Goal: Information Seeking & Learning: Compare options

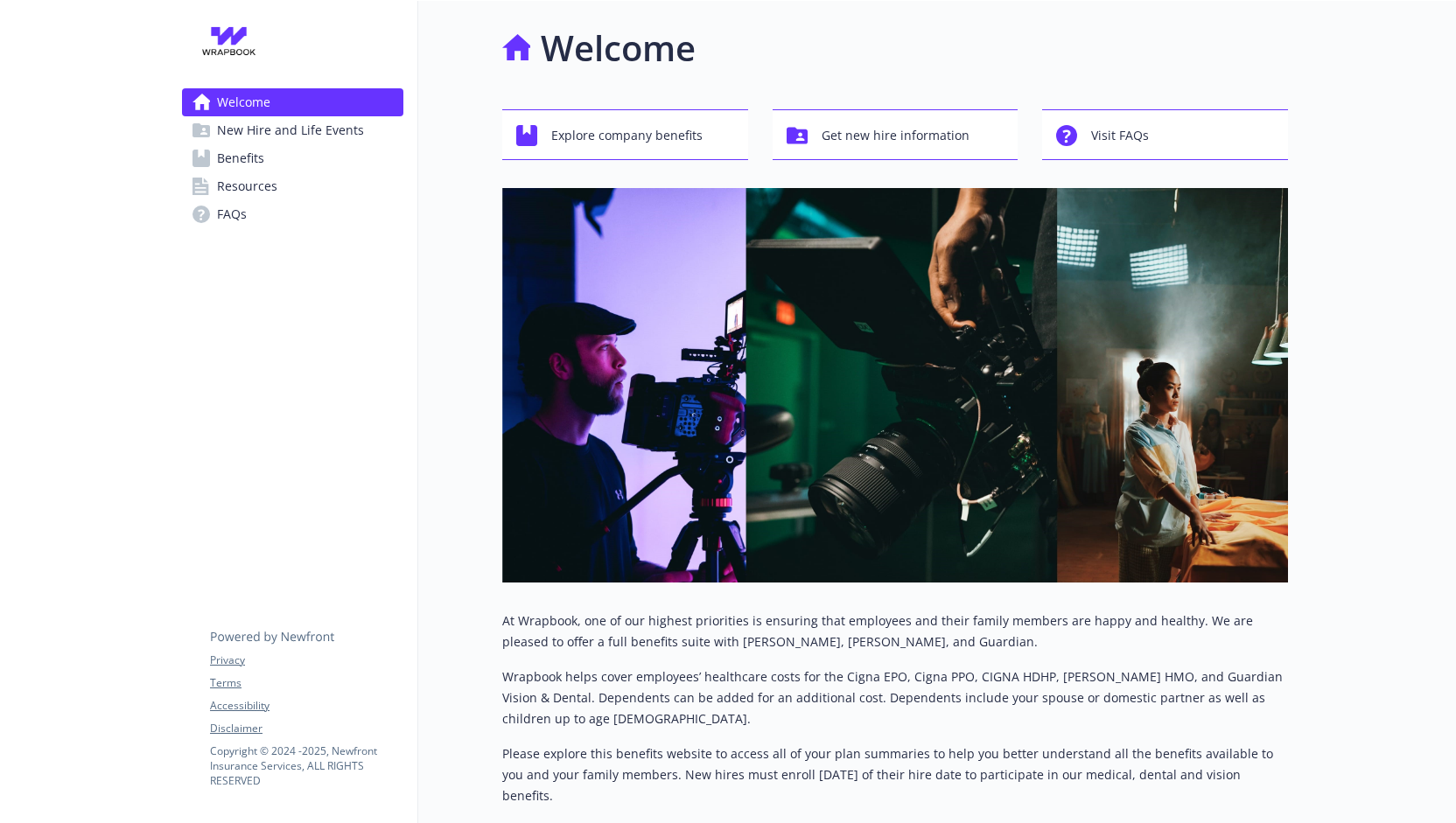
scroll to position [242, 0]
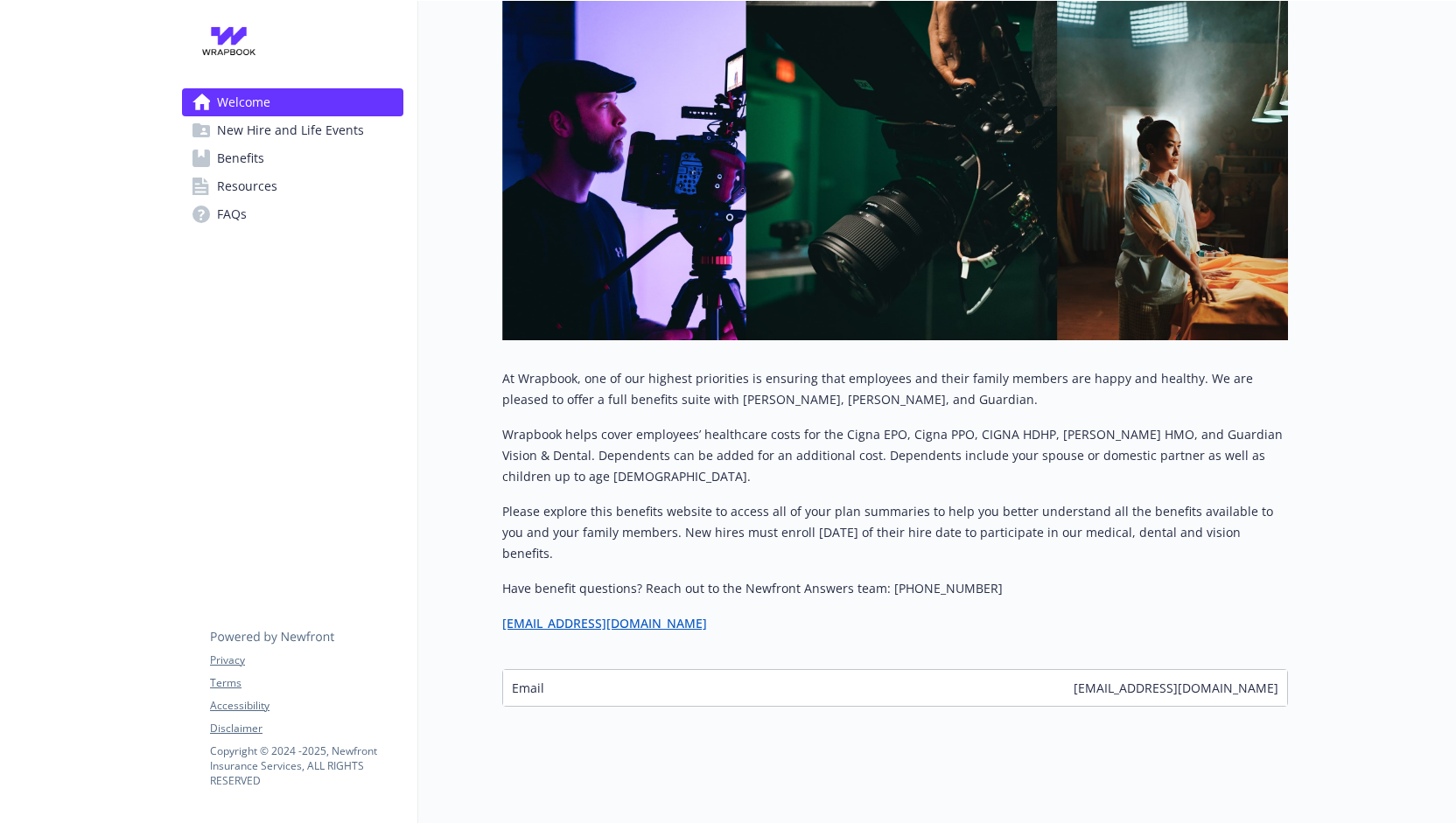
click at [236, 155] on span "Benefits" at bounding box center [240, 158] width 47 height 28
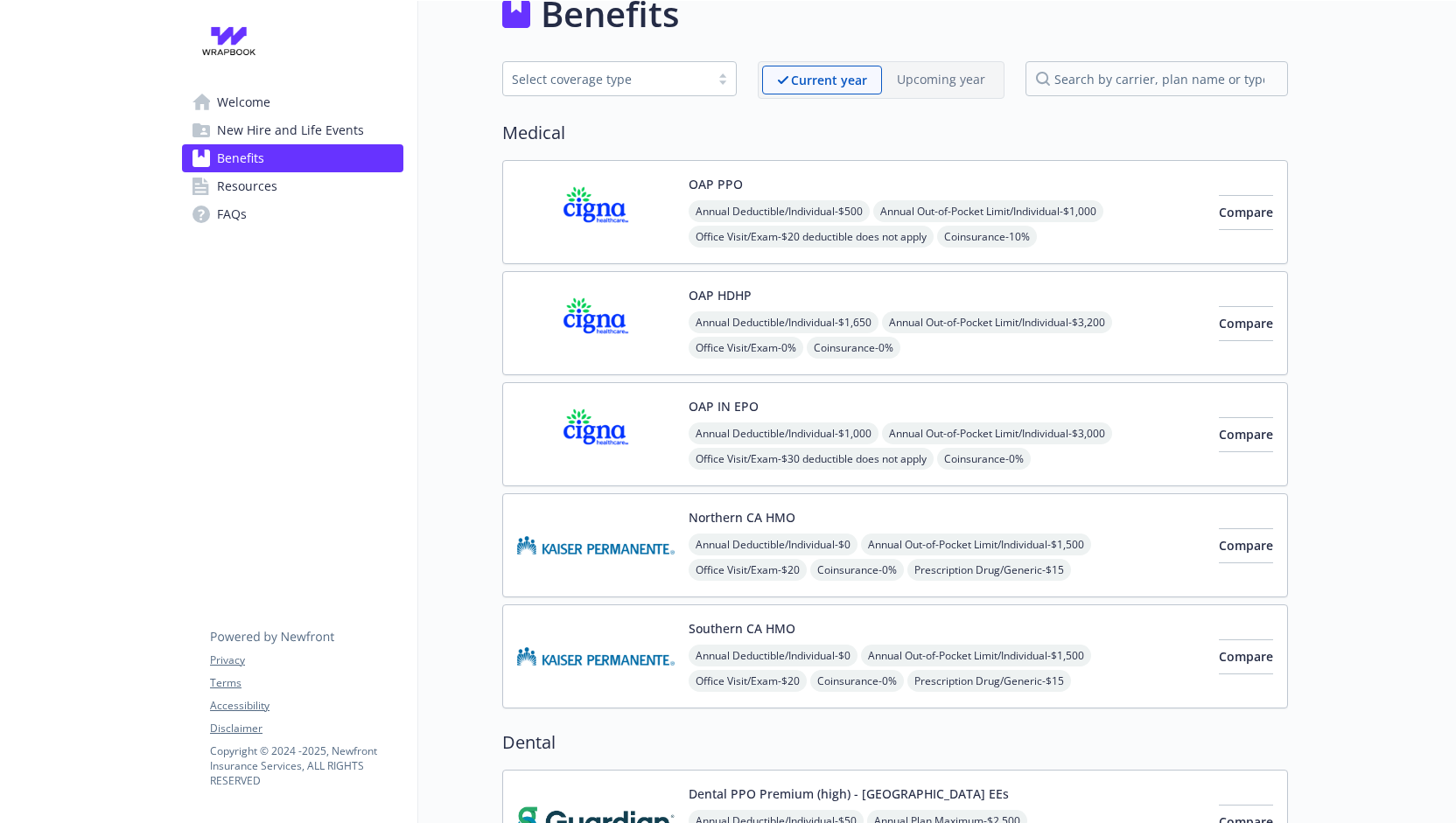
scroll to position [36, 1]
click at [718, 297] on button "OAP HDHP" at bounding box center [720, 294] width 63 height 18
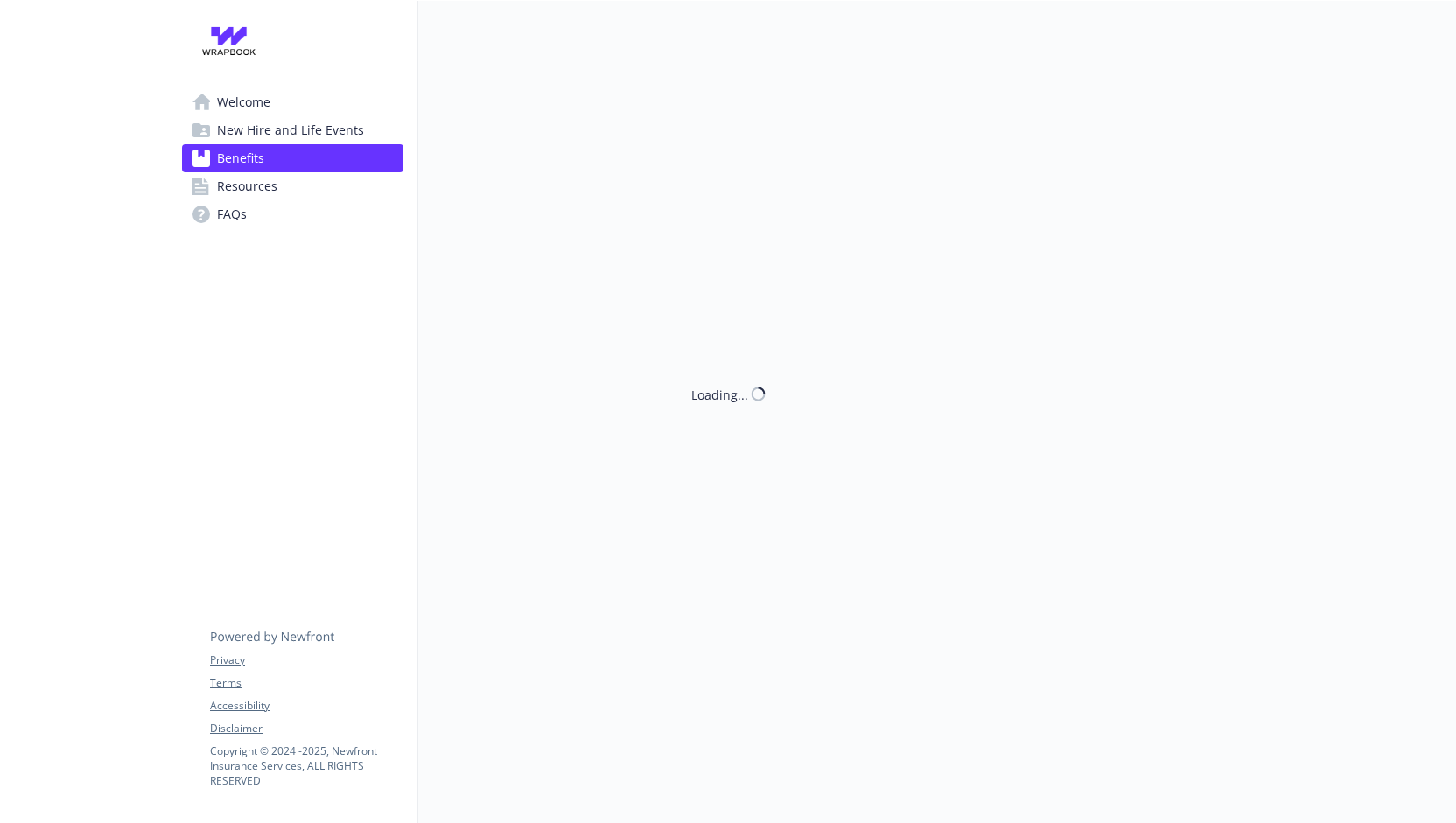
scroll to position [36, 1]
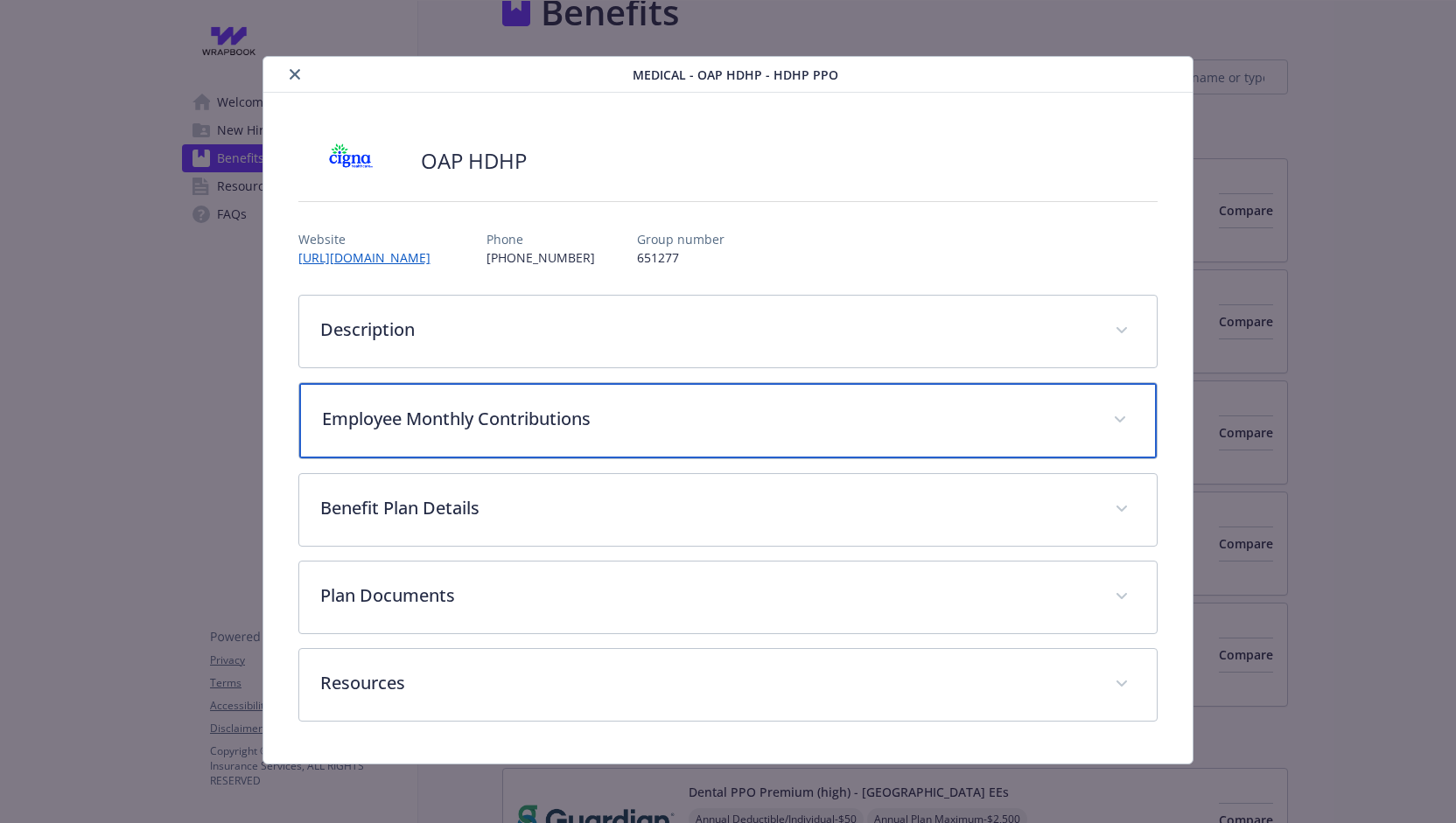
click at [690, 403] on div "Employee Monthly Contributions" at bounding box center [728, 420] width 858 height 75
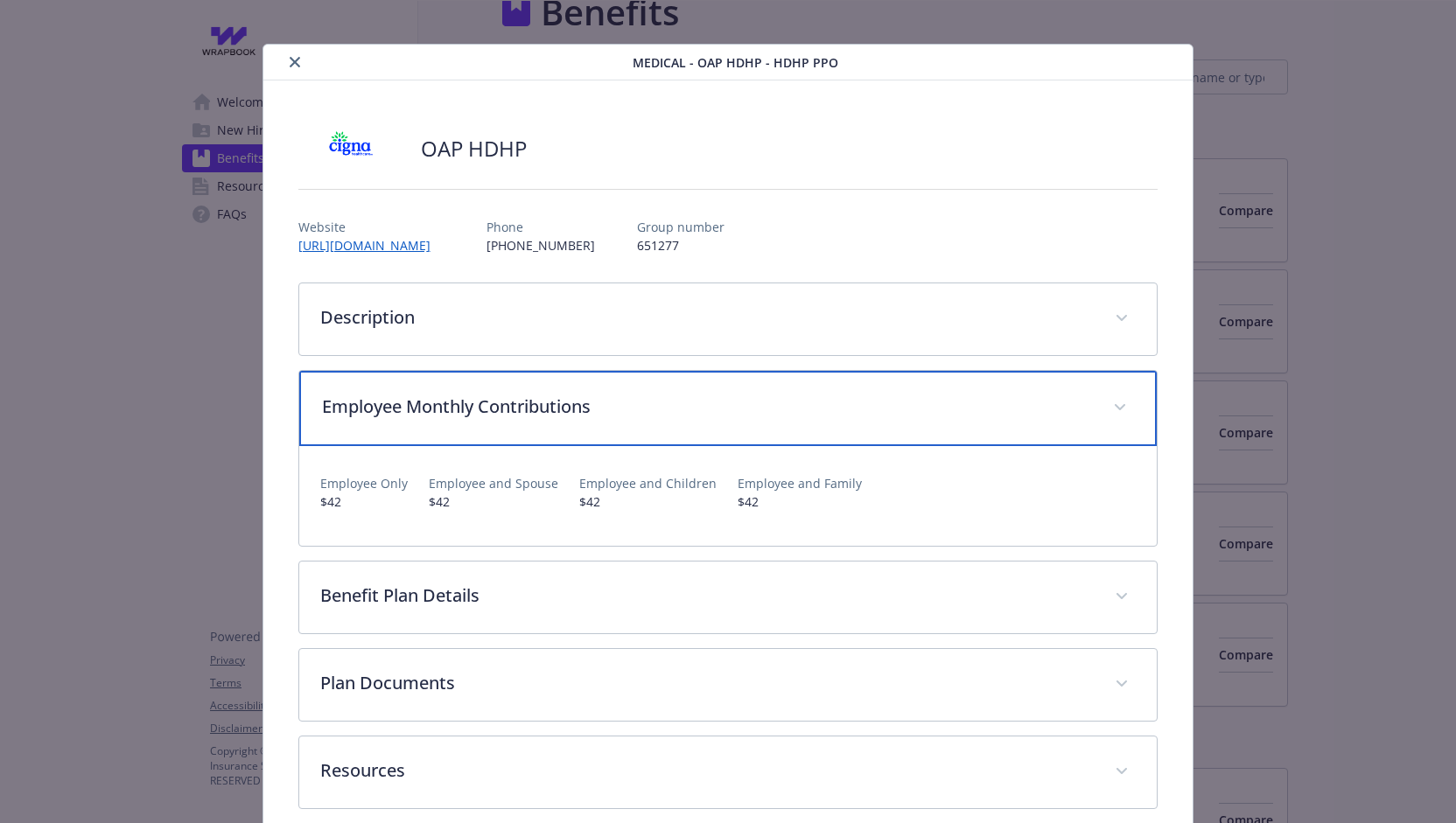
scroll to position [18, 0]
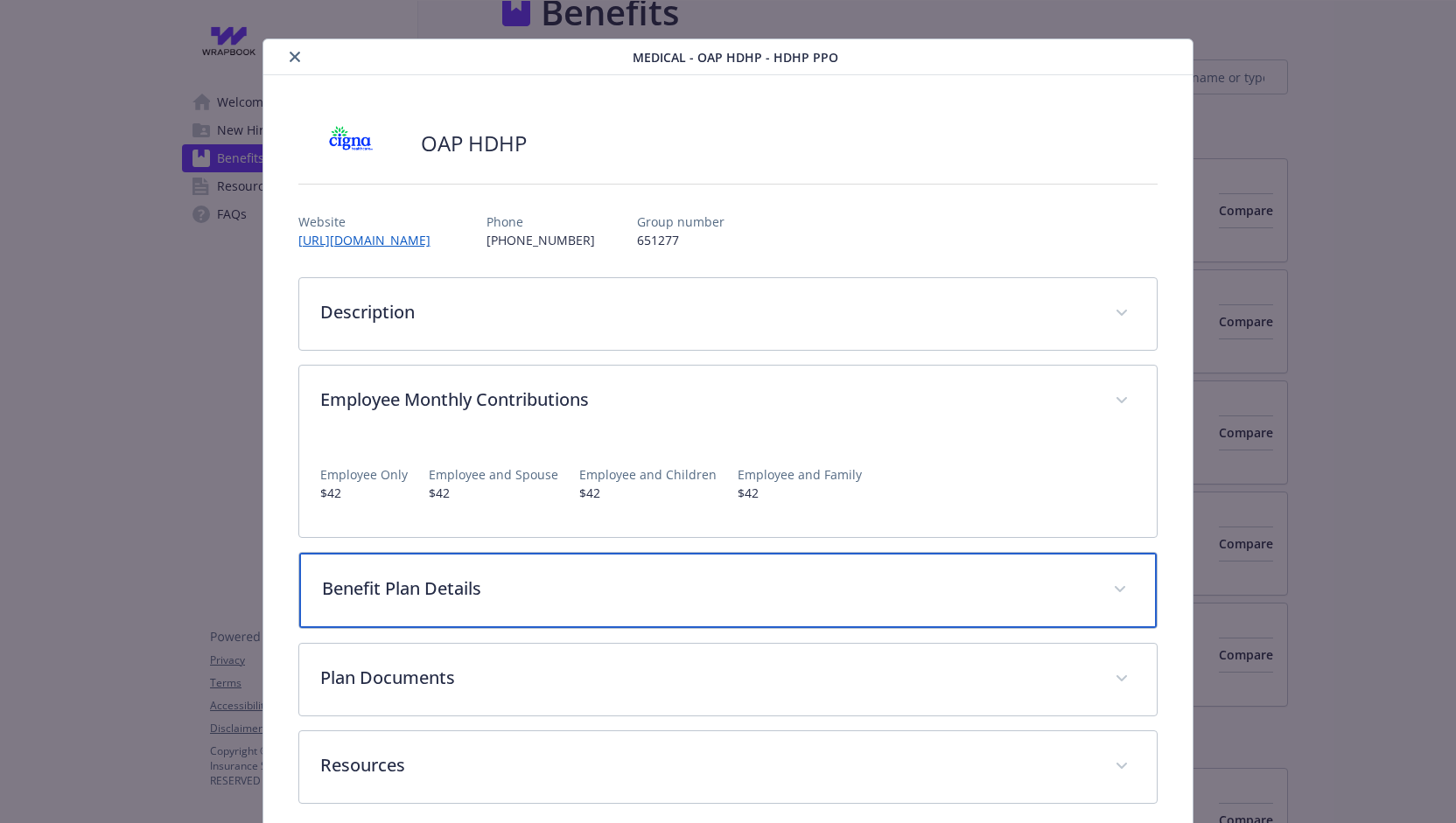
click at [585, 568] on div "Benefit Plan Details" at bounding box center [728, 590] width 858 height 75
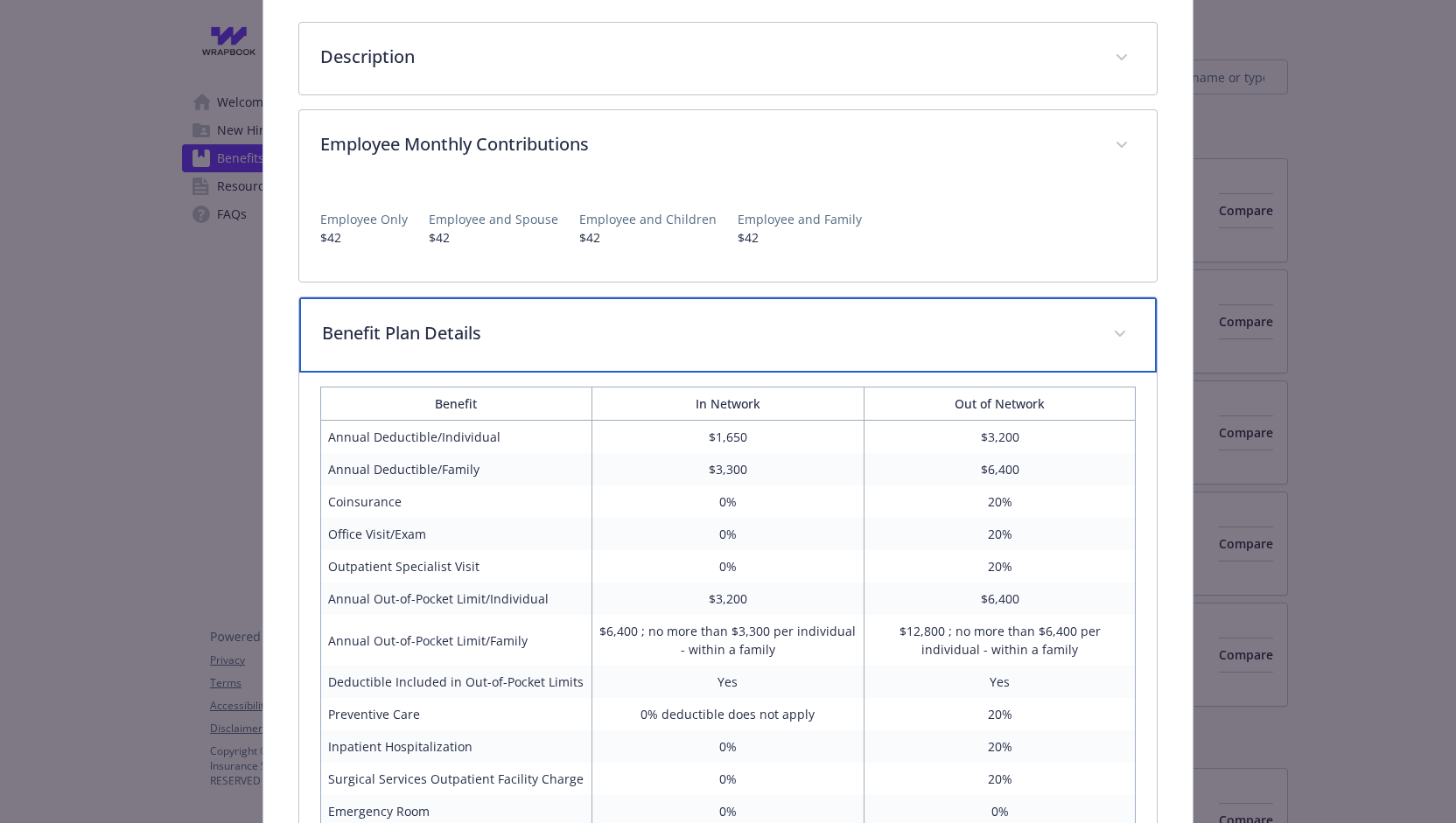
scroll to position [0, 0]
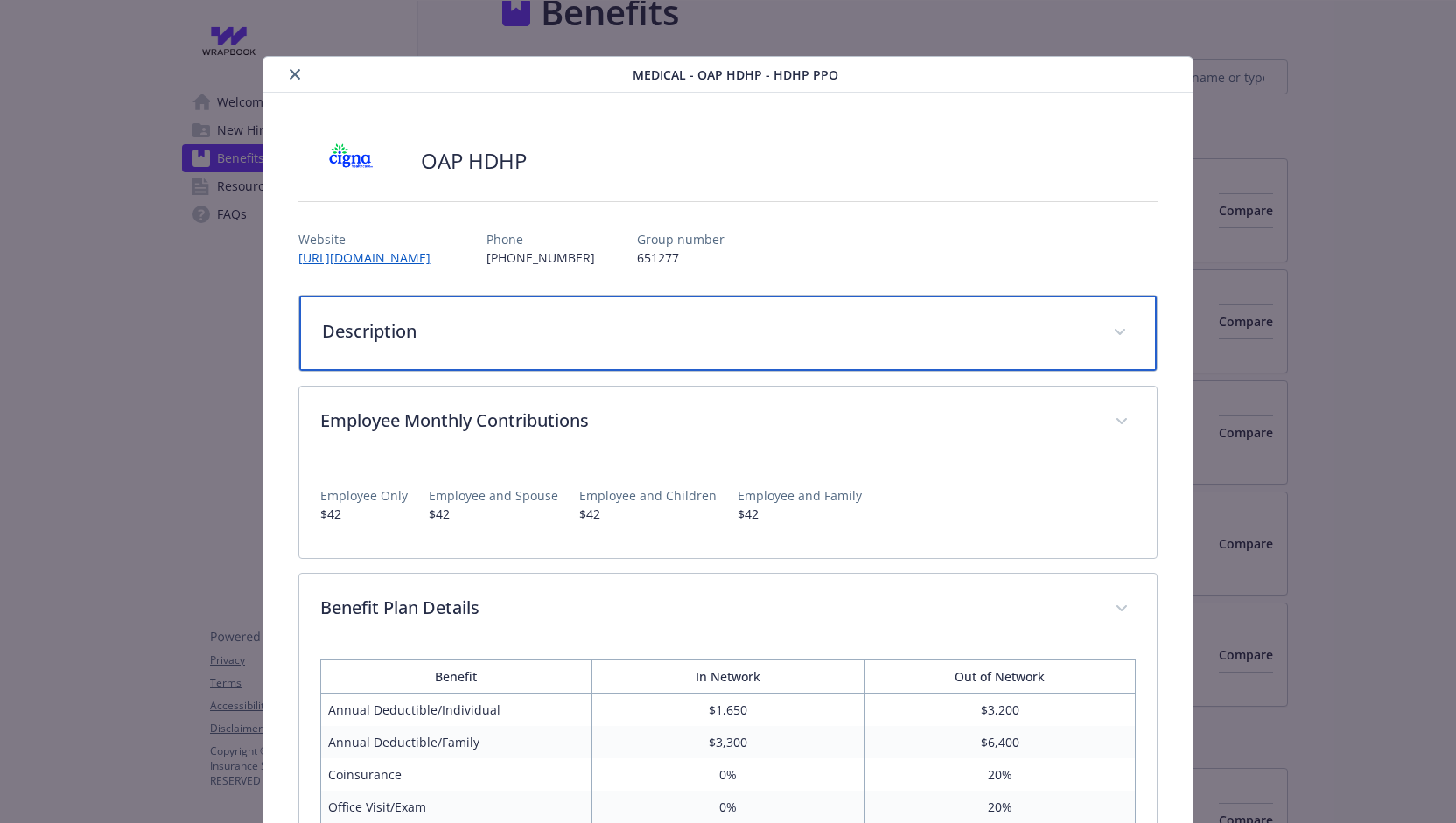
click at [499, 323] on p "Description" at bounding box center [708, 332] width 771 height 26
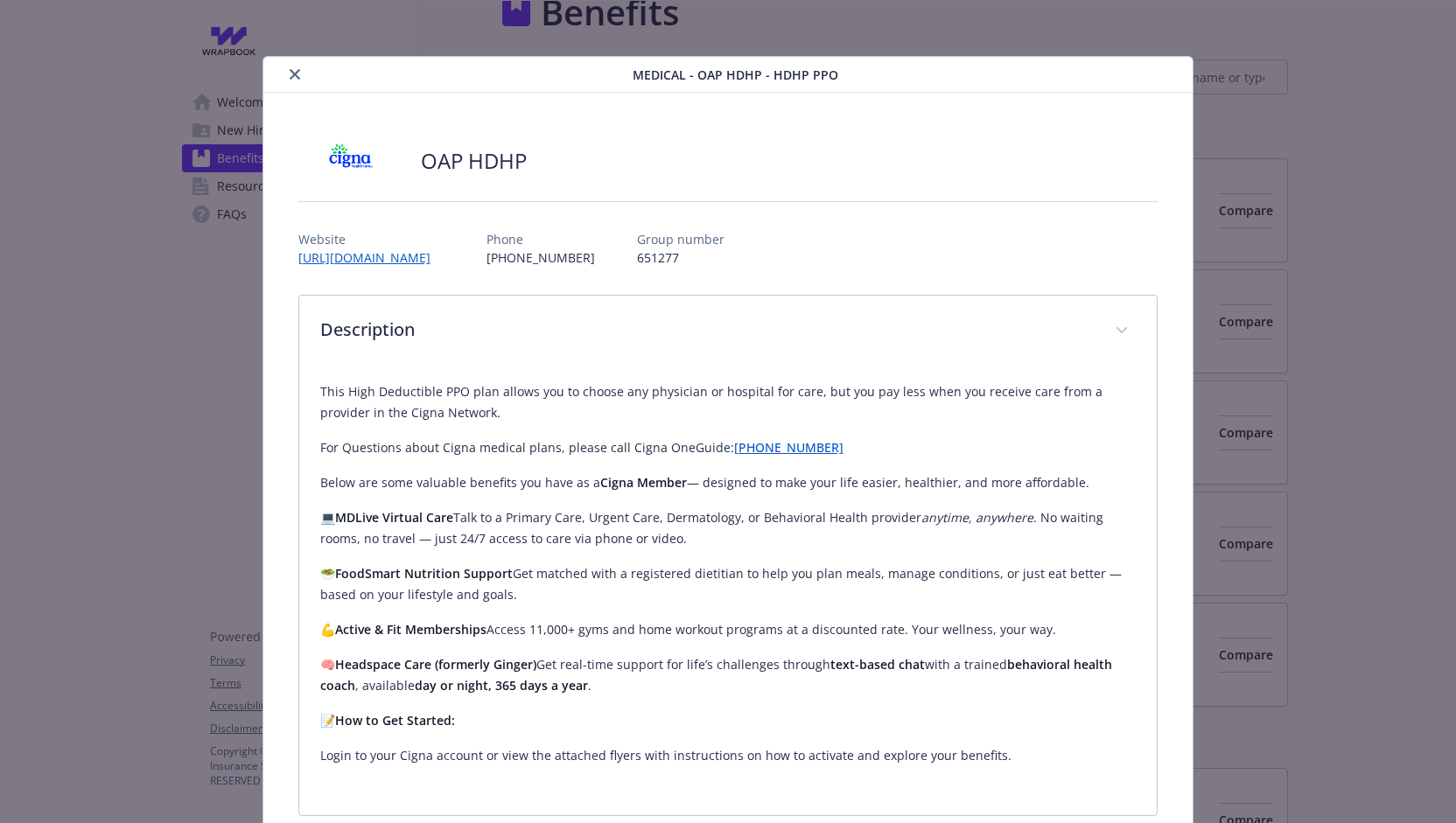
click at [292, 69] on icon "close" at bounding box center [295, 74] width 10 height 10
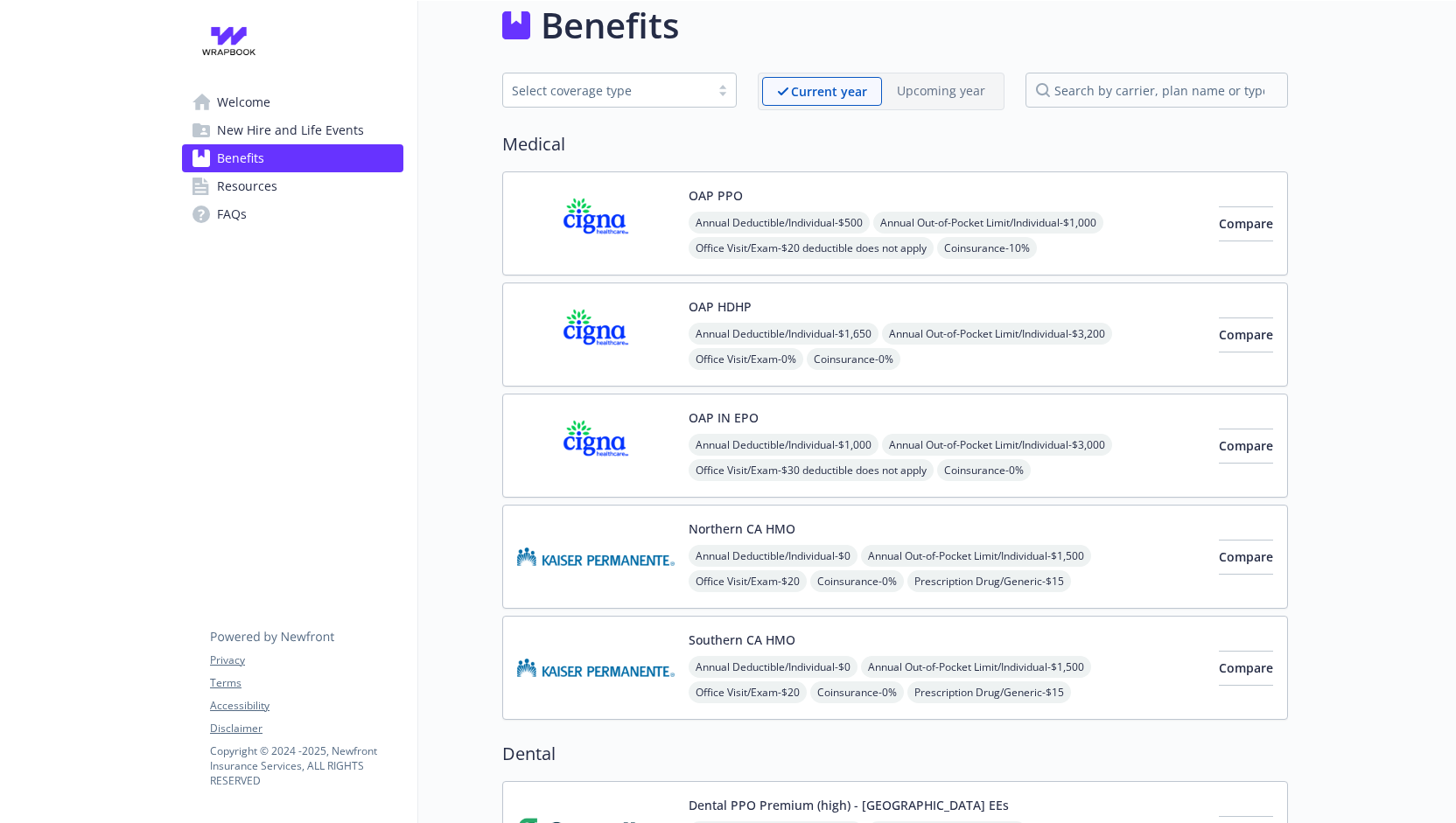
scroll to position [0, 1]
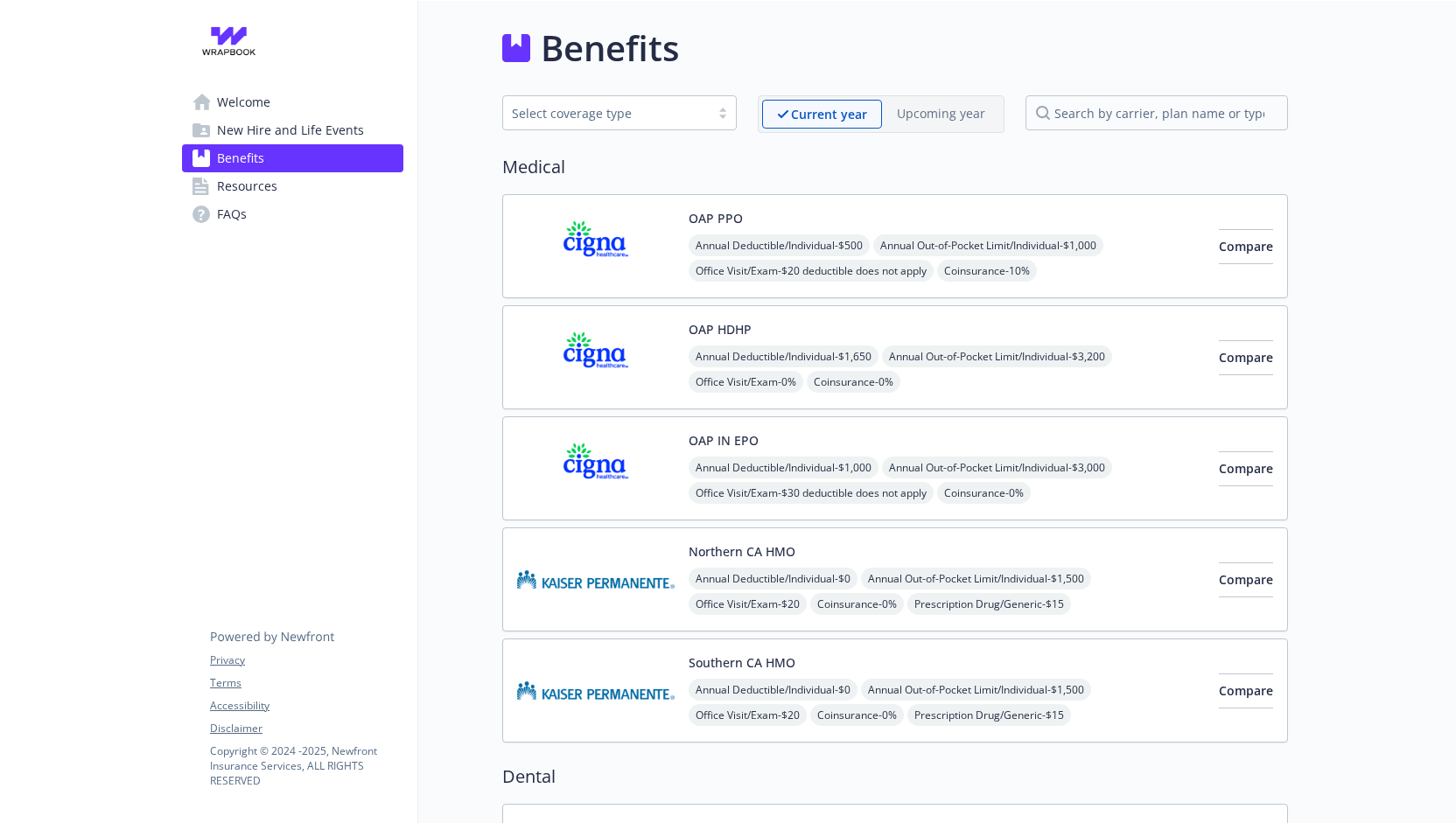
click at [254, 224] on link "FAQs" at bounding box center [293, 214] width 222 height 28
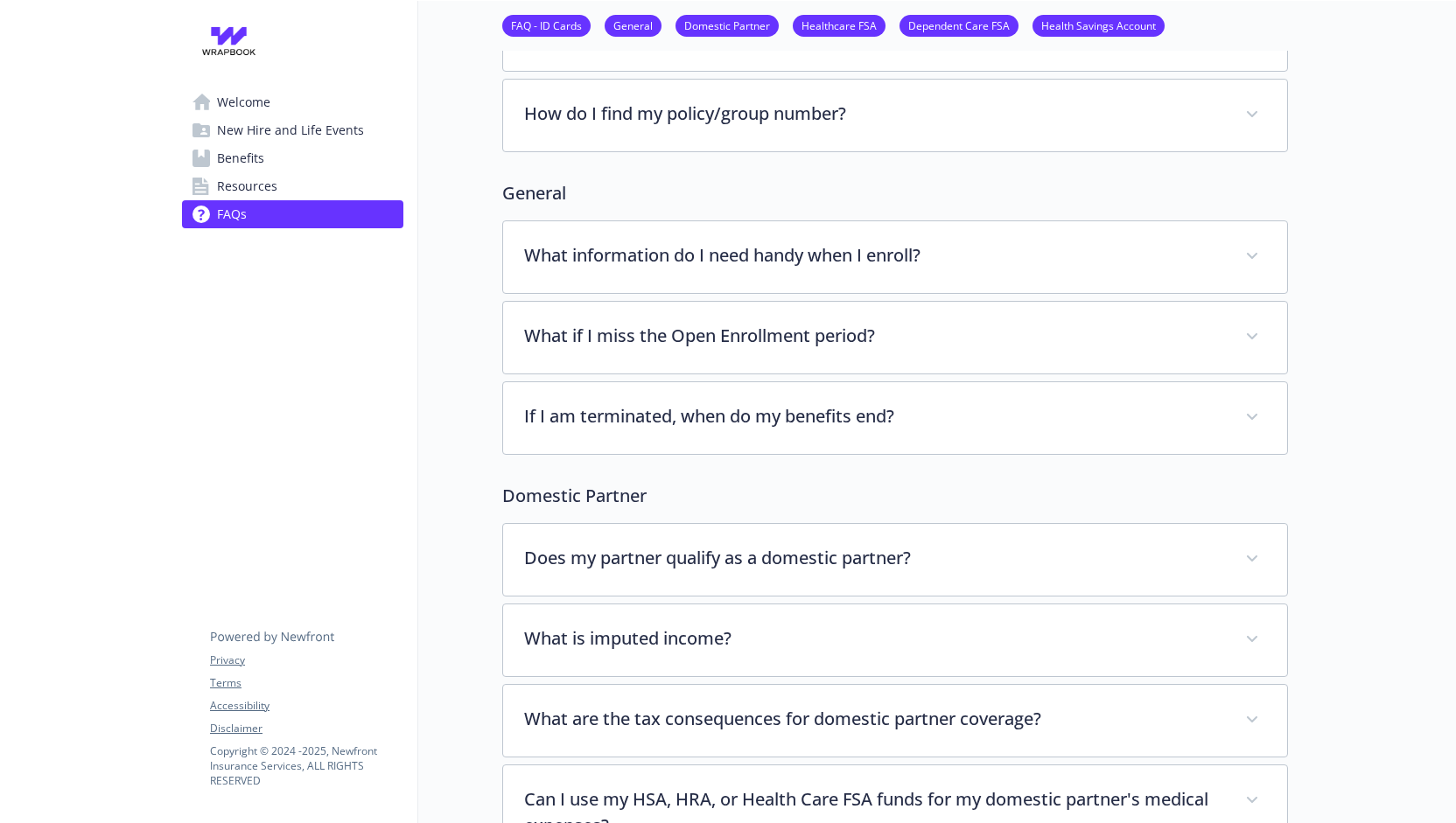
scroll to position [191, 1]
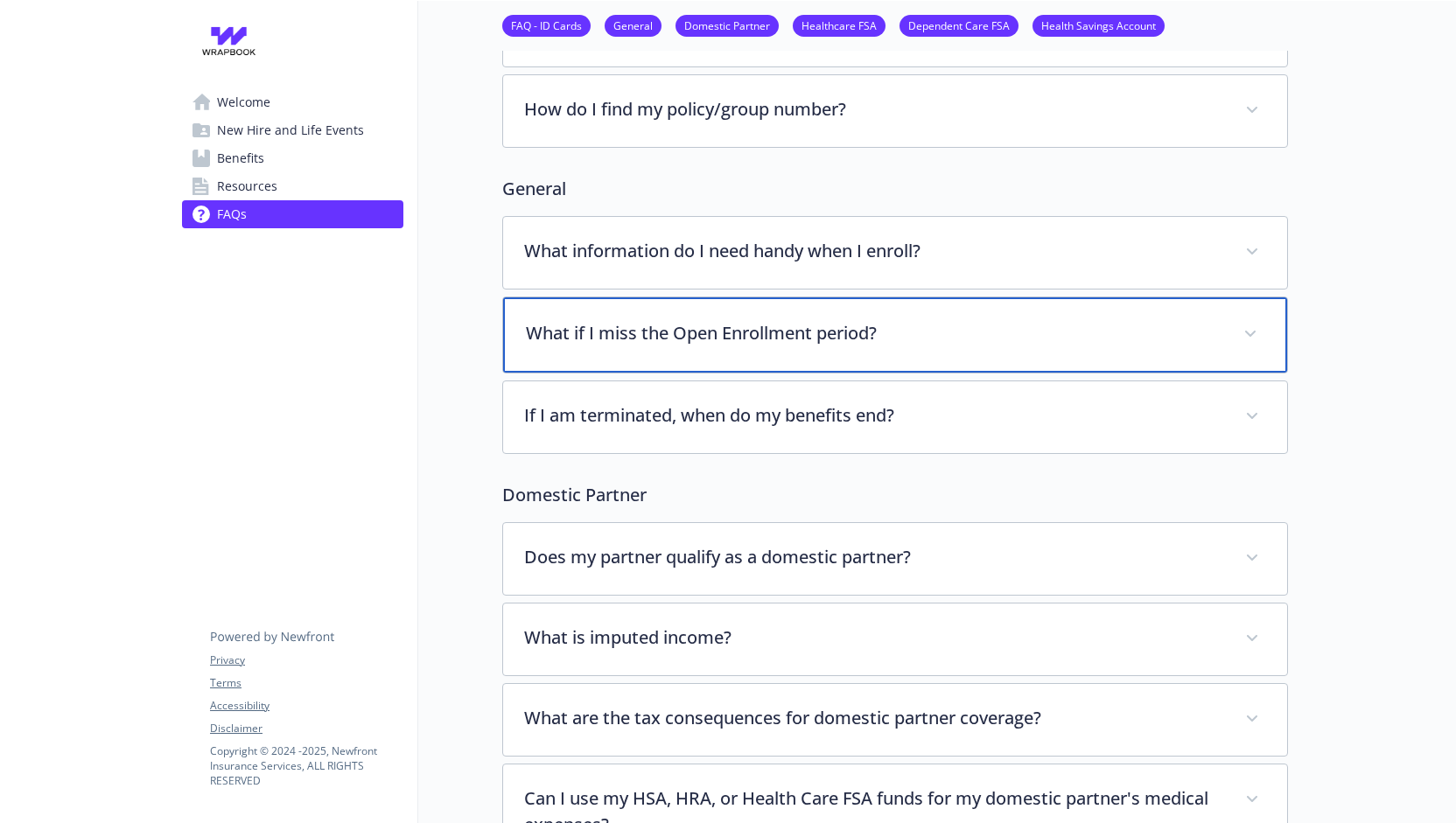
click at [673, 338] on p "What if I miss the Open Enrollment period?" at bounding box center [874, 333] width 697 height 26
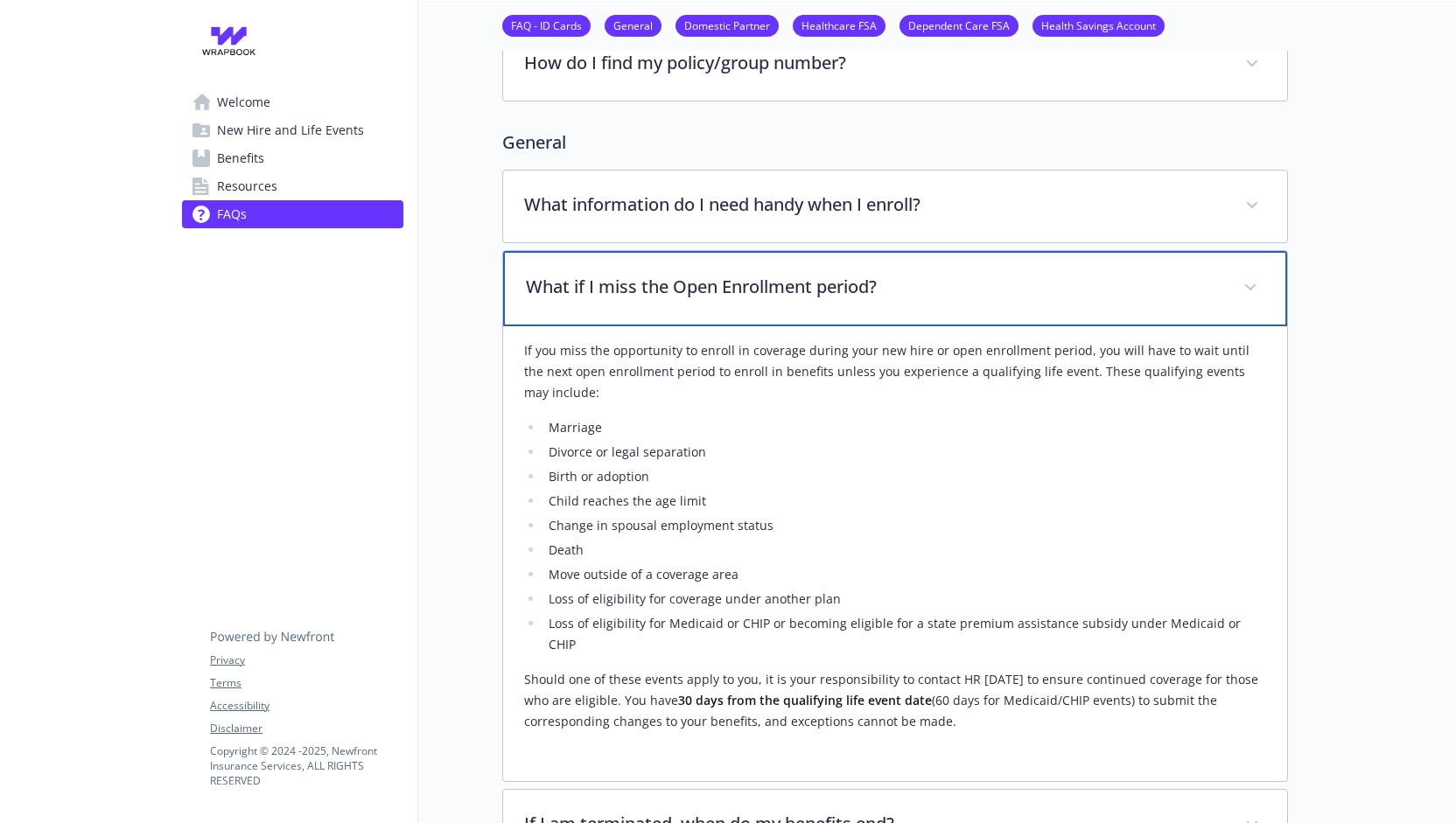
scroll to position [0, 12]
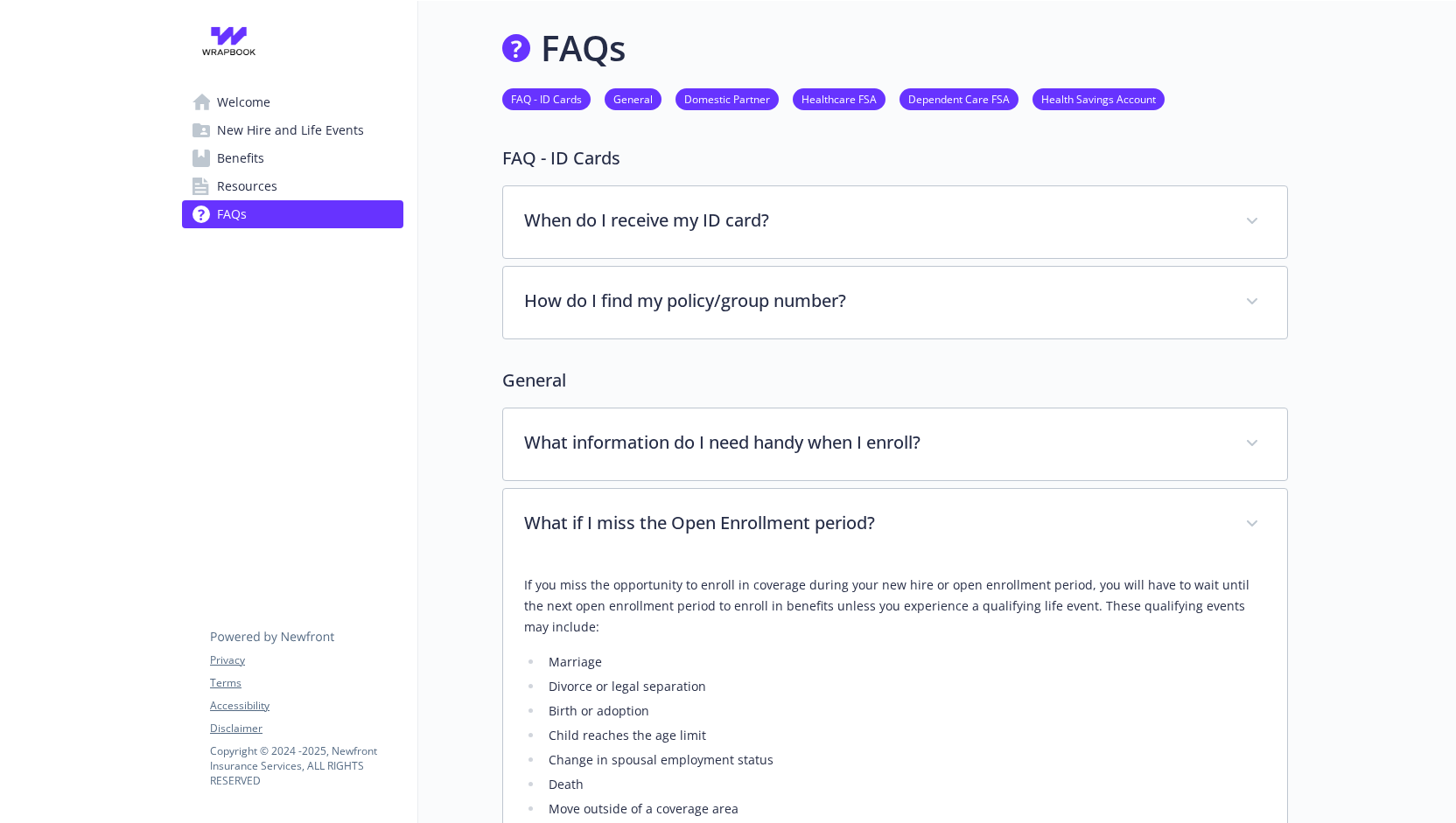
click at [229, 151] on span "Benefits" at bounding box center [240, 158] width 47 height 28
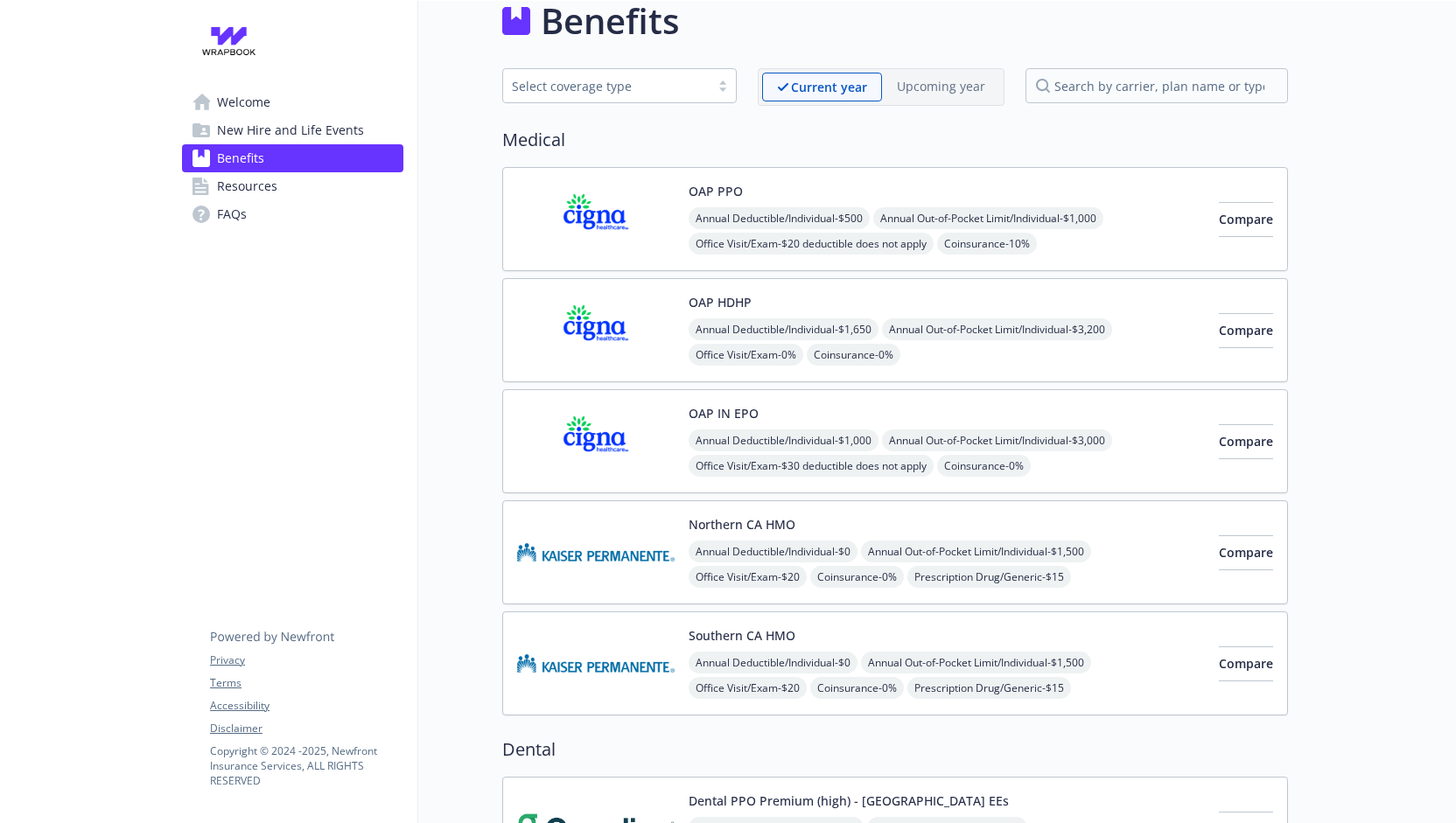
scroll to position [0, 12]
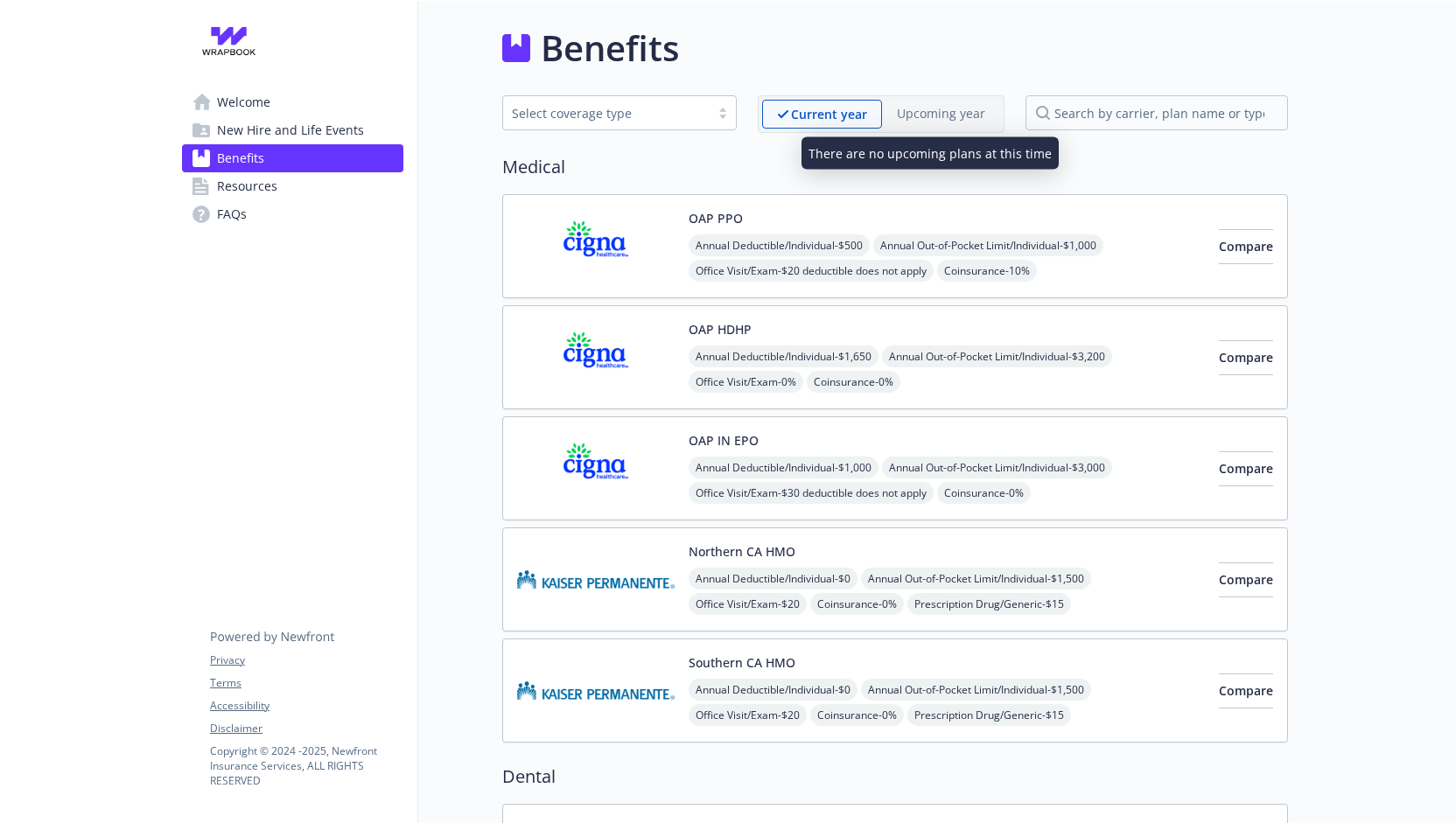
click at [941, 121] on p "Upcoming year" at bounding box center [941, 114] width 89 height 18
click at [933, 121] on p "Upcoming year" at bounding box center [941, 114] width 89 height 18
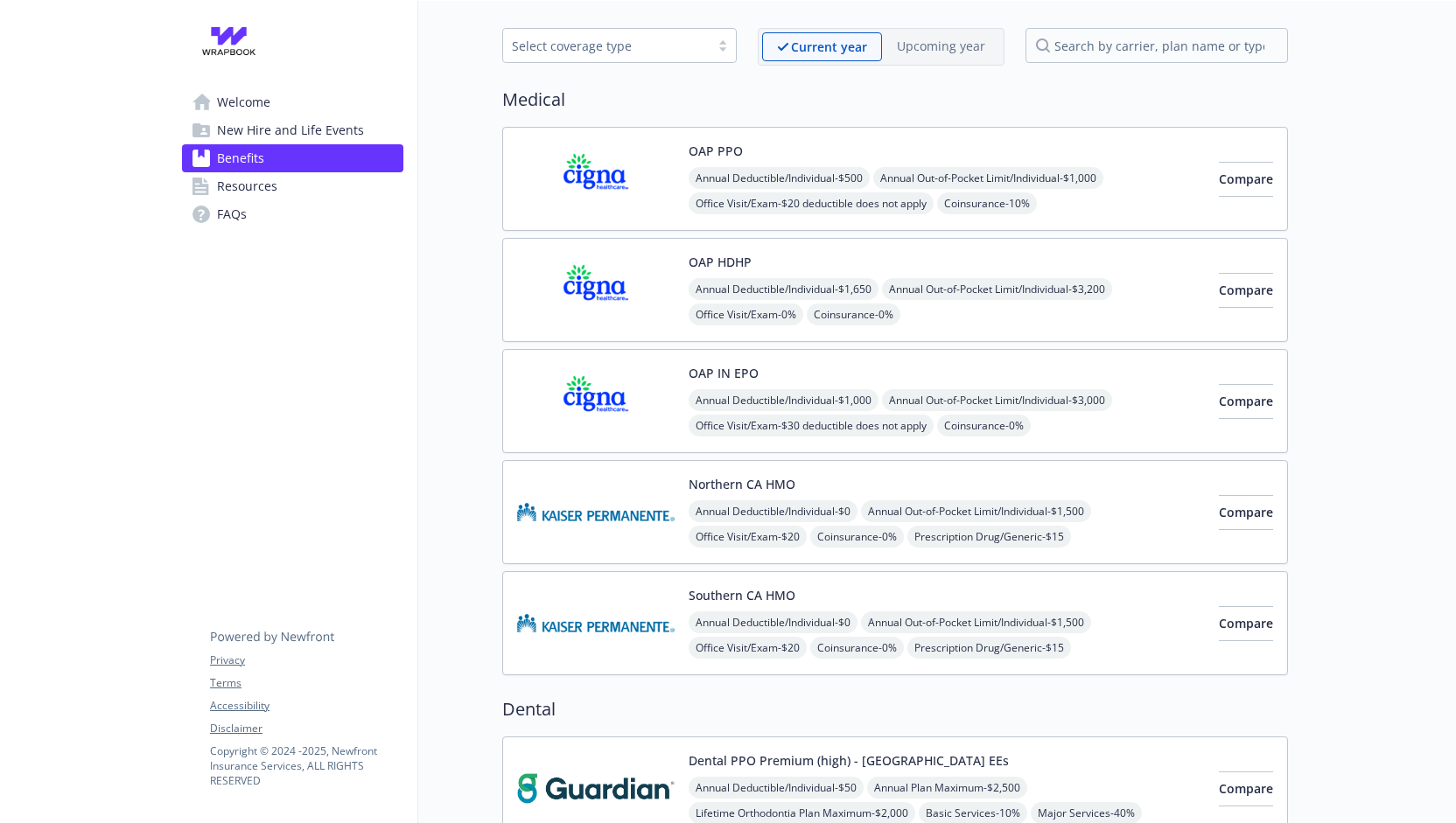
scroll to position [68, 12]
click at [650, 298] on img at bounding box center [596, 289] width 158 height 75
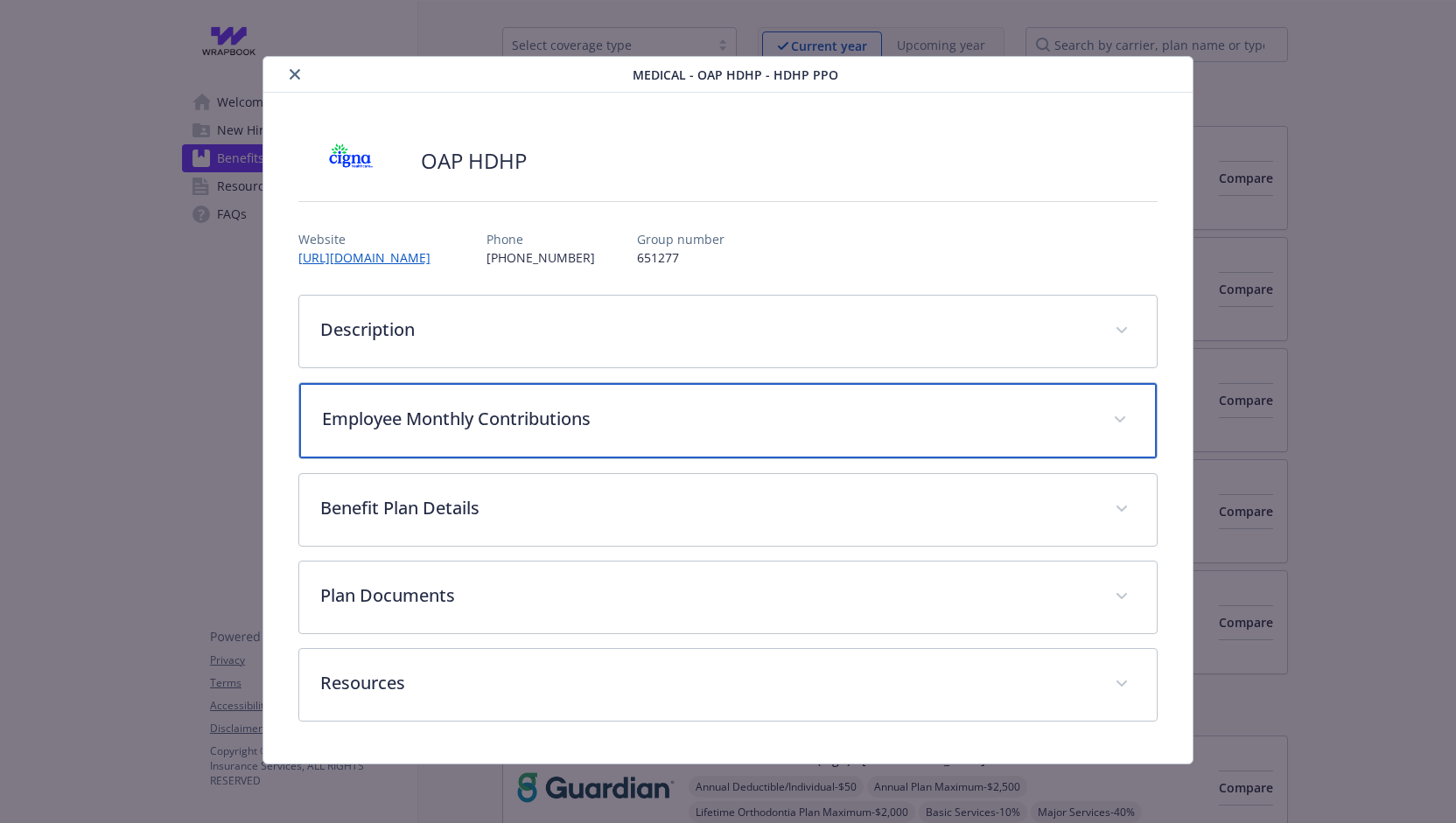
click at [493, 418] on p "Employee Monthly Contributions" at bounding box center [708, 419] width 771 height 26
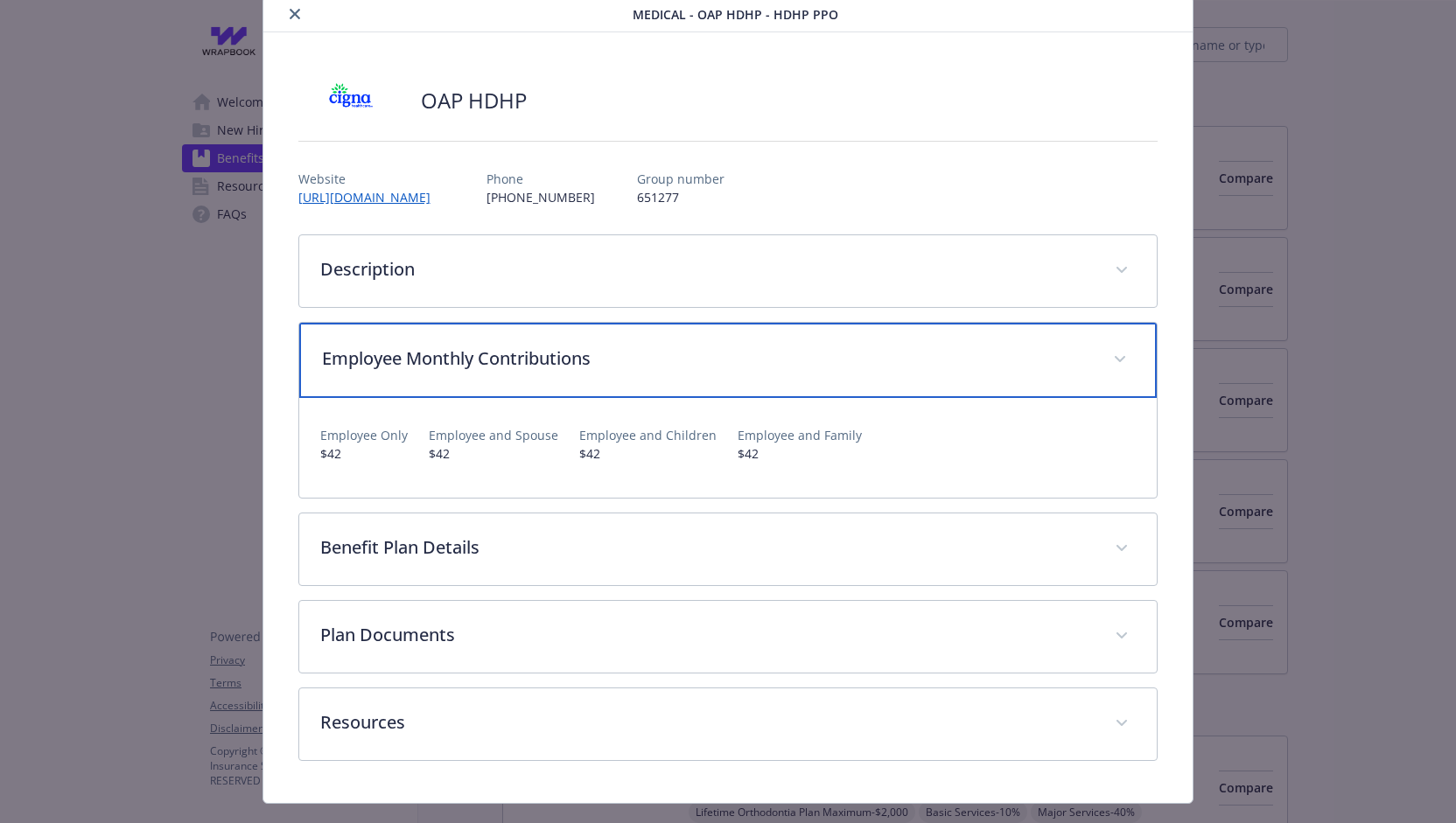
scroll to position [92, 0]
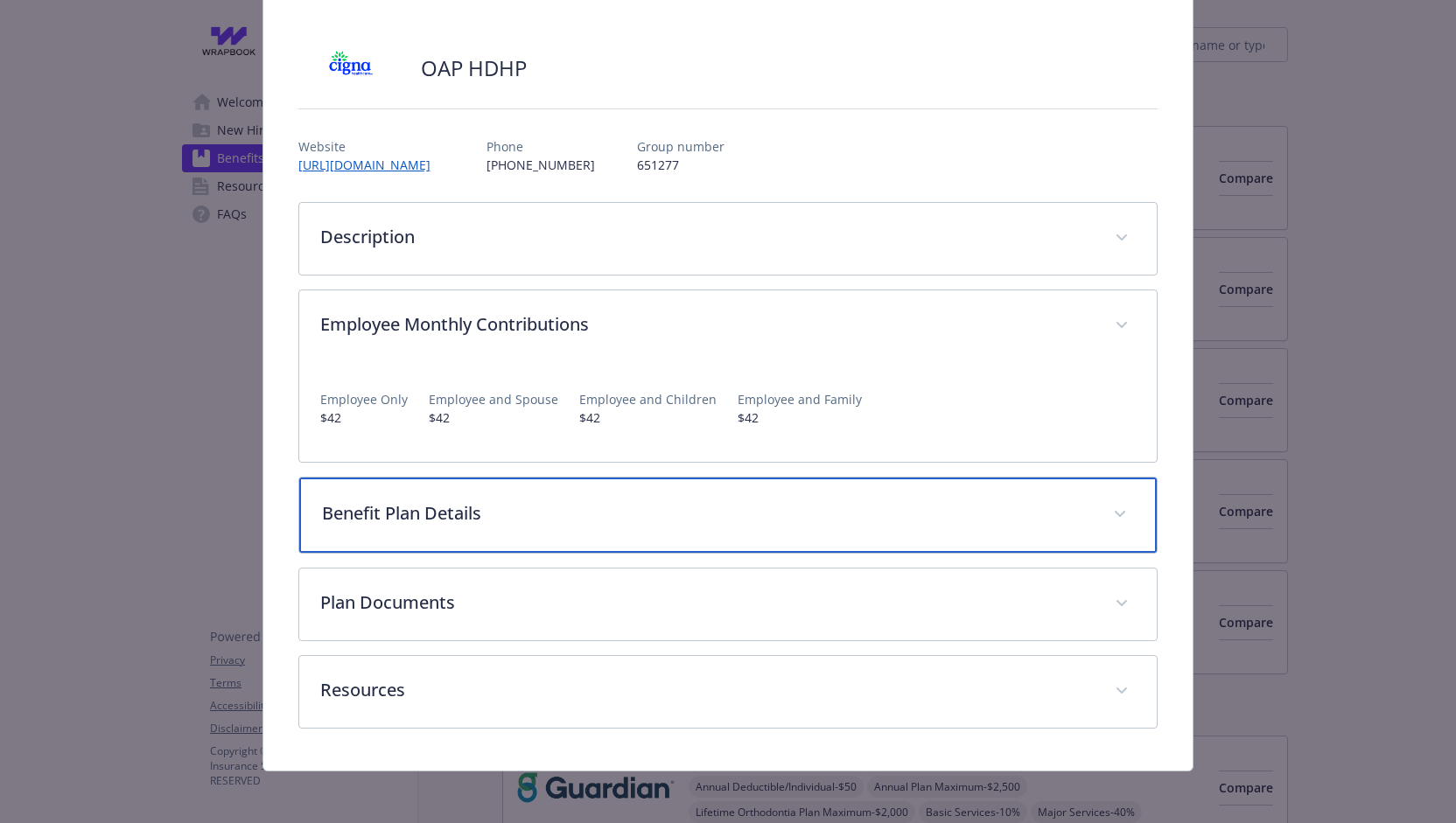
click at [489, 512] on p "Benefit Plan Details" at bounding box center [708, 514] width 771 height 26
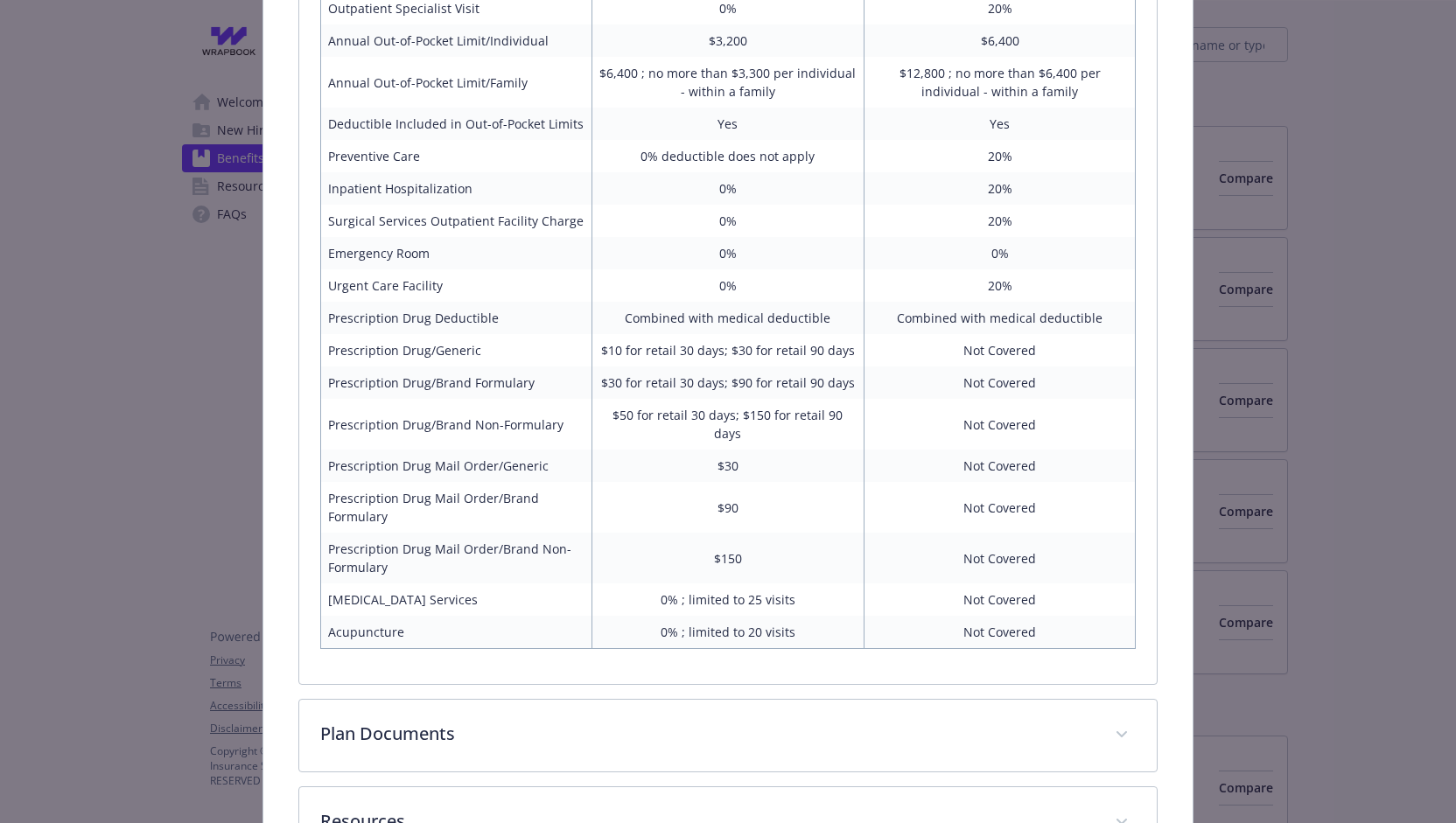
scroll to position [943, 0]
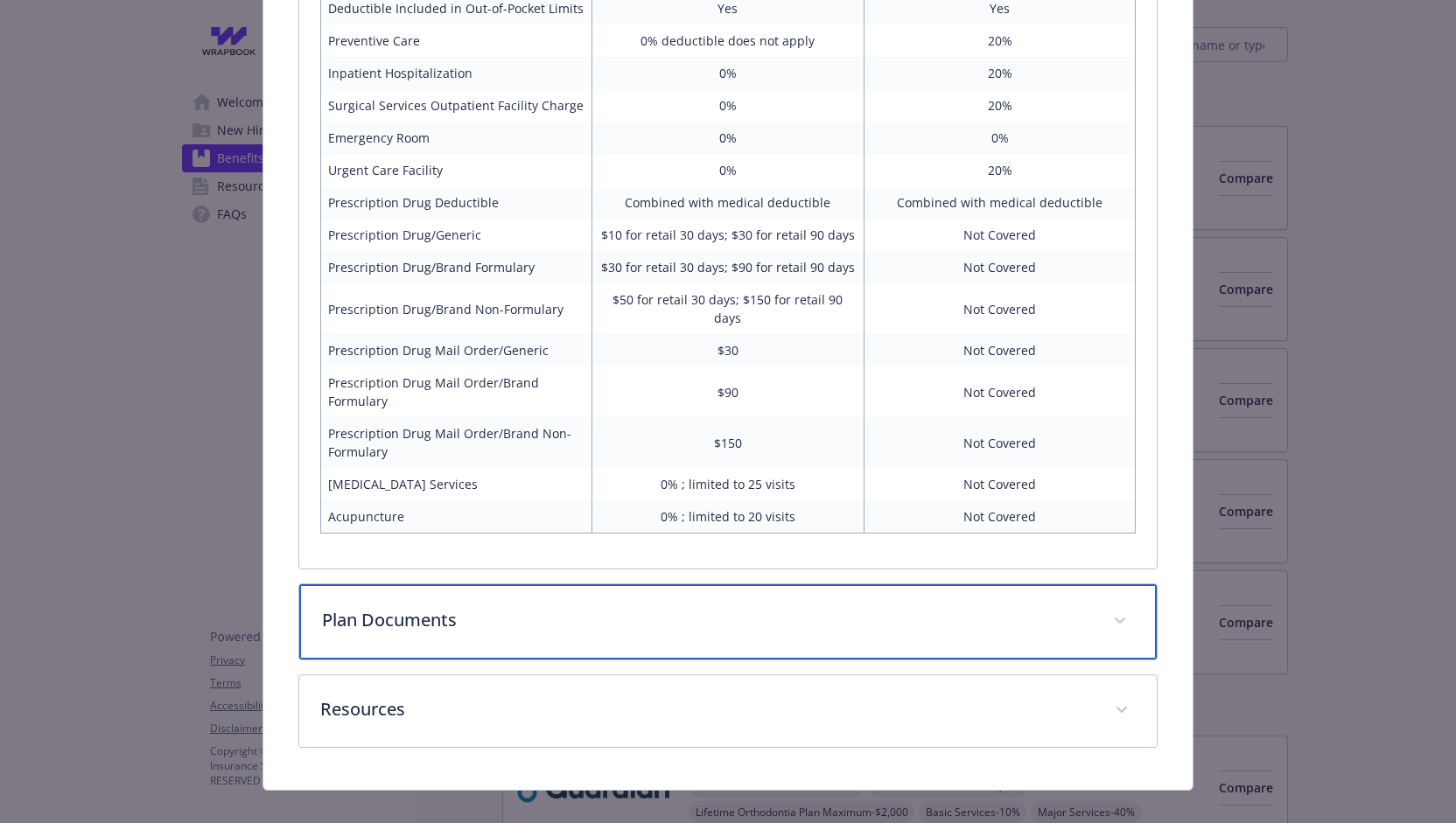
click at [460, 587] on div "Plan Documents" at bounding box center [728, 622] width 858 height 75
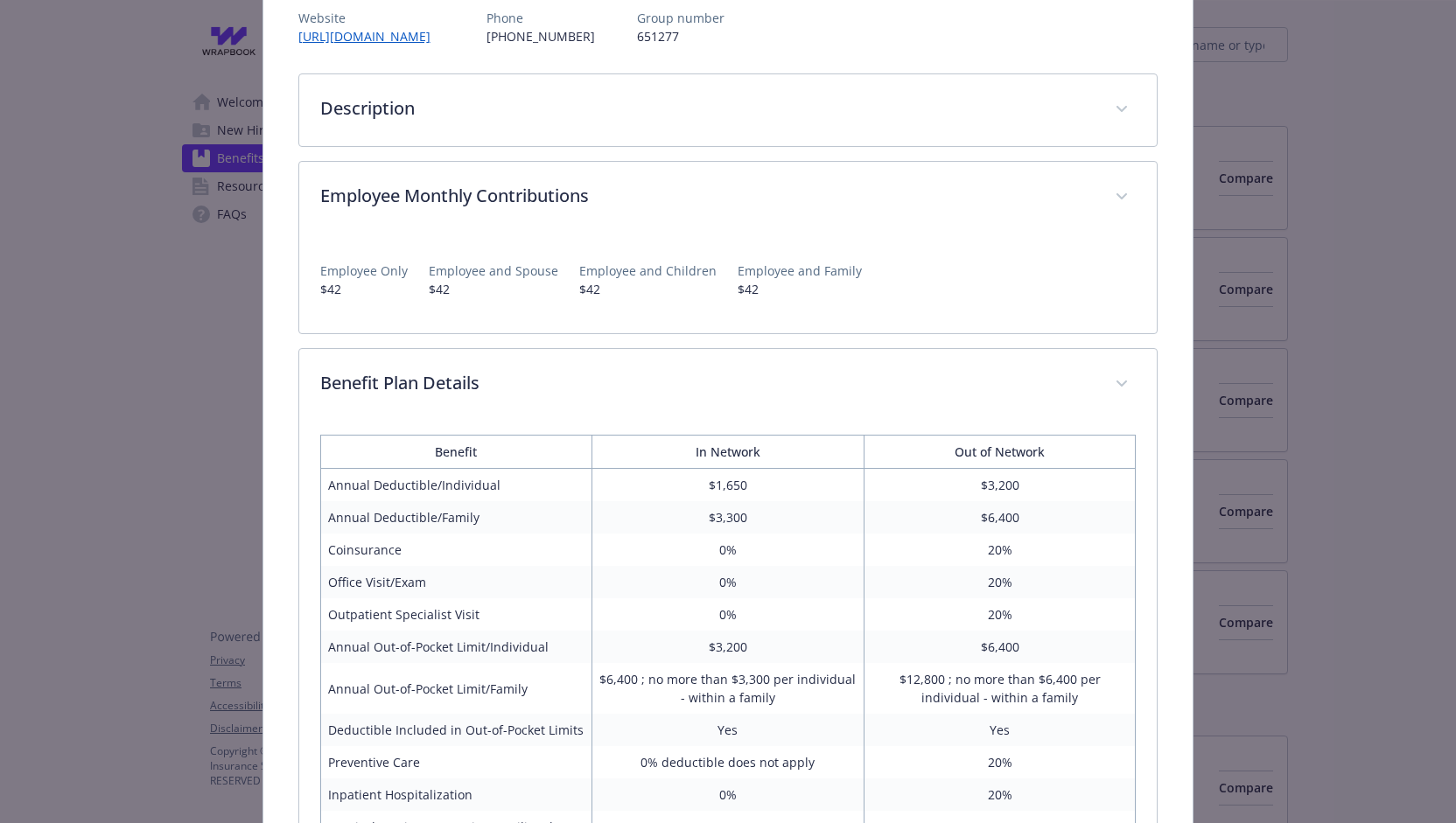
scroll to position [223, 0]
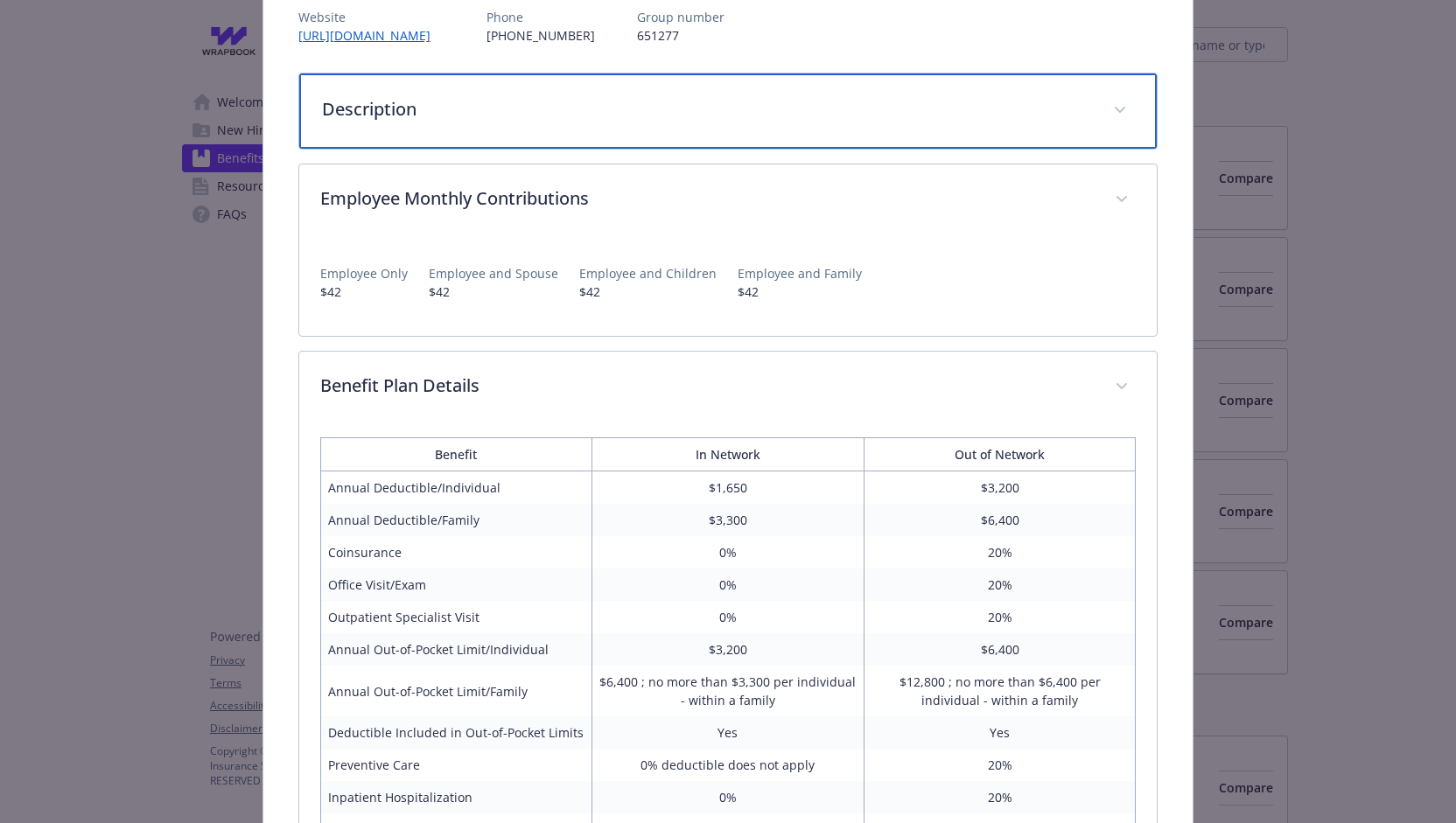
click at [493, 128] on div "Description" at bounding box center [728, 111] width 858 height 75
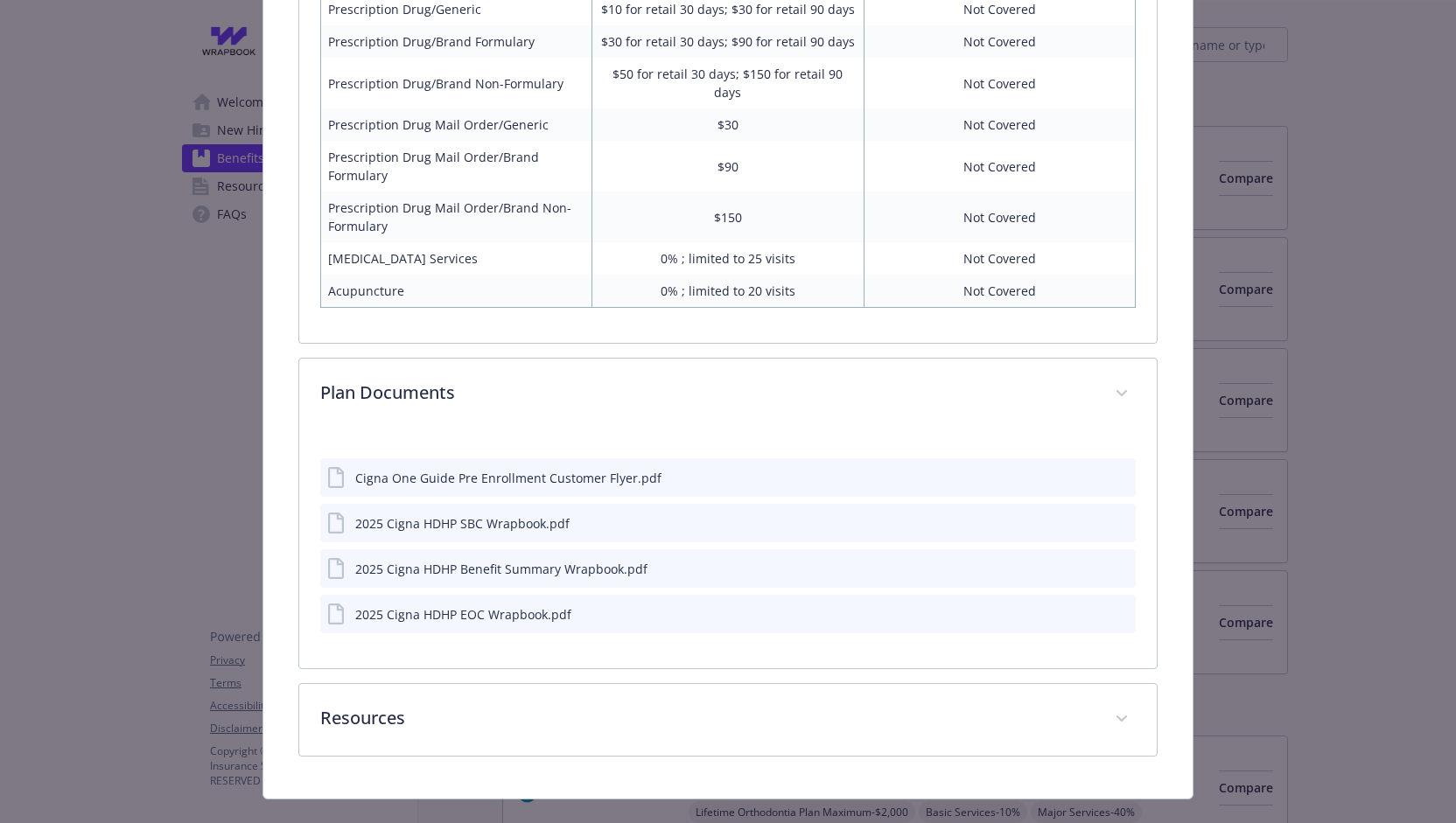
scroll to position [1629, 0]
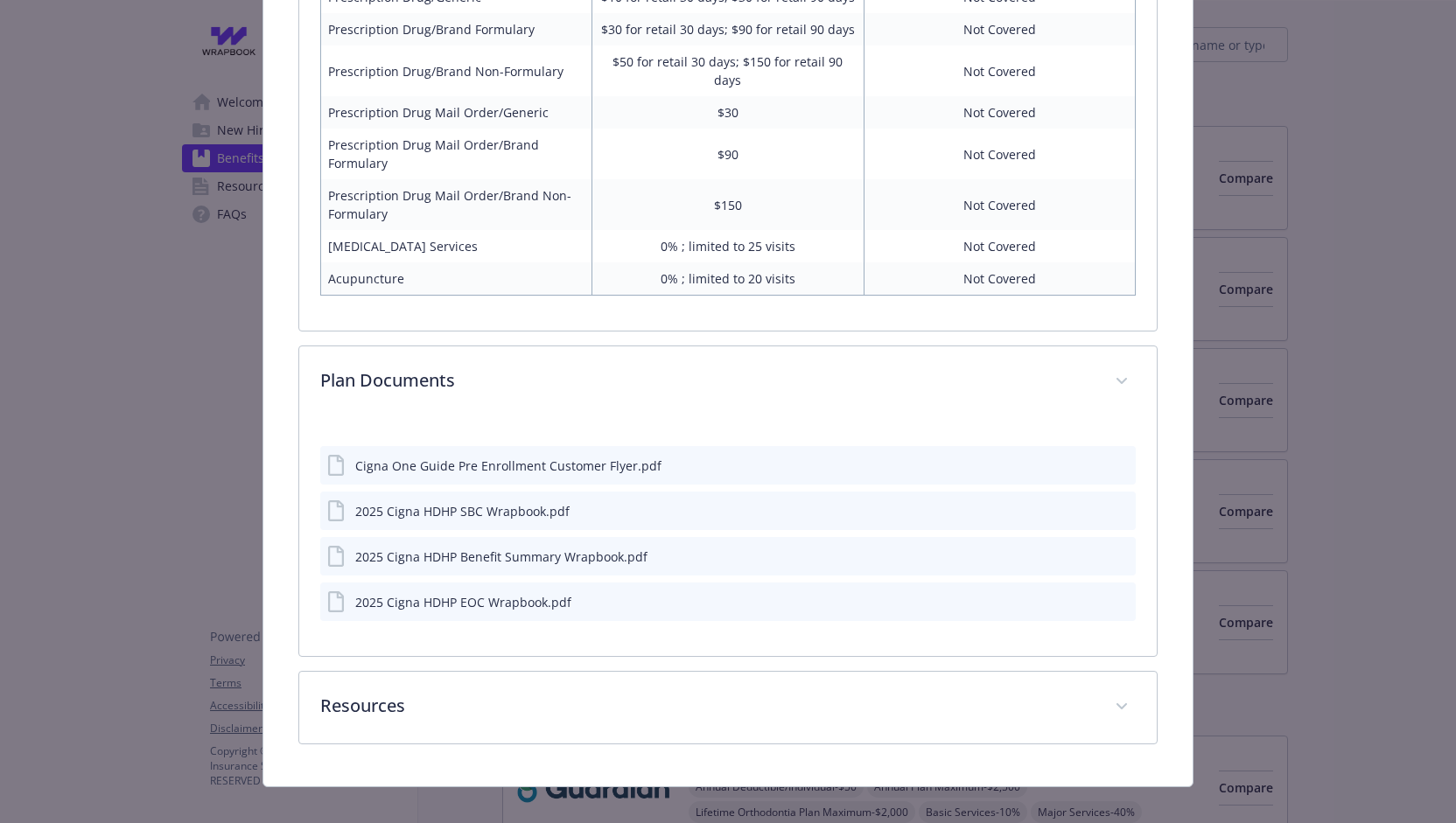
click at [1111, 504] on icon "preview file" at bounding box center [1119, 510] width 16 height 12
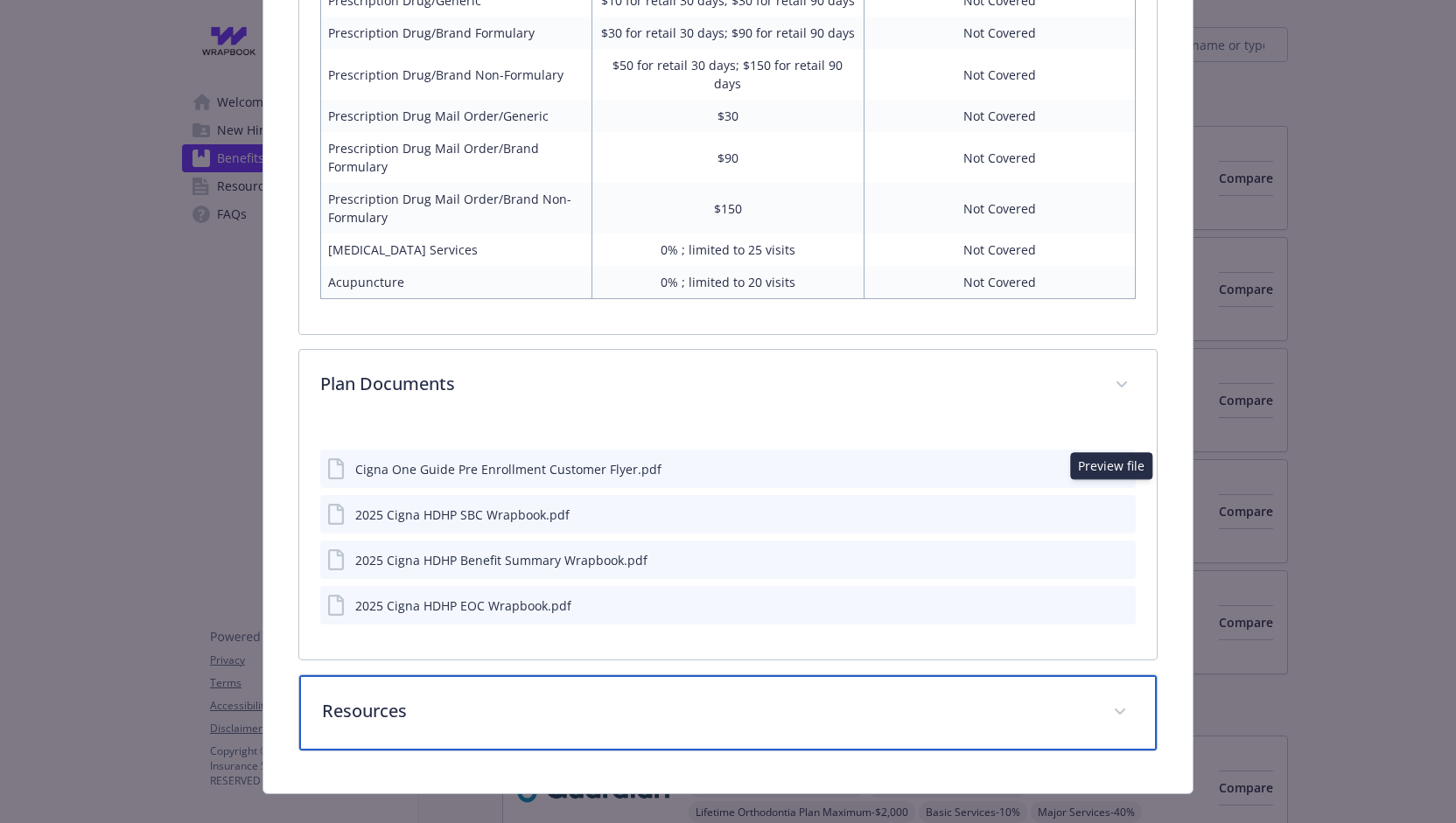
click at [630, 675] on div "Resources" at bounding box center [728, 712] width 858 height 75
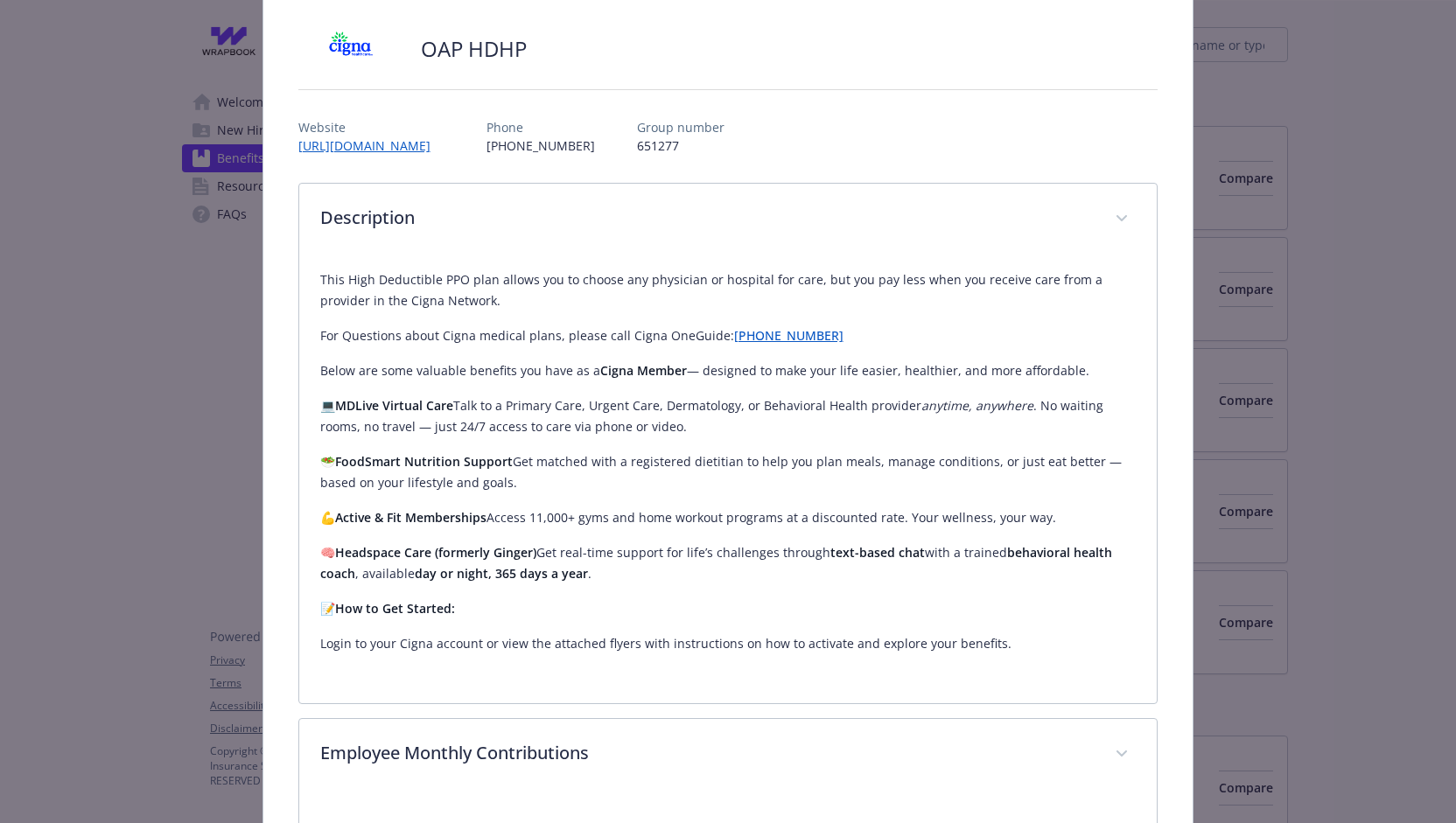
scroll to position [0, 0]
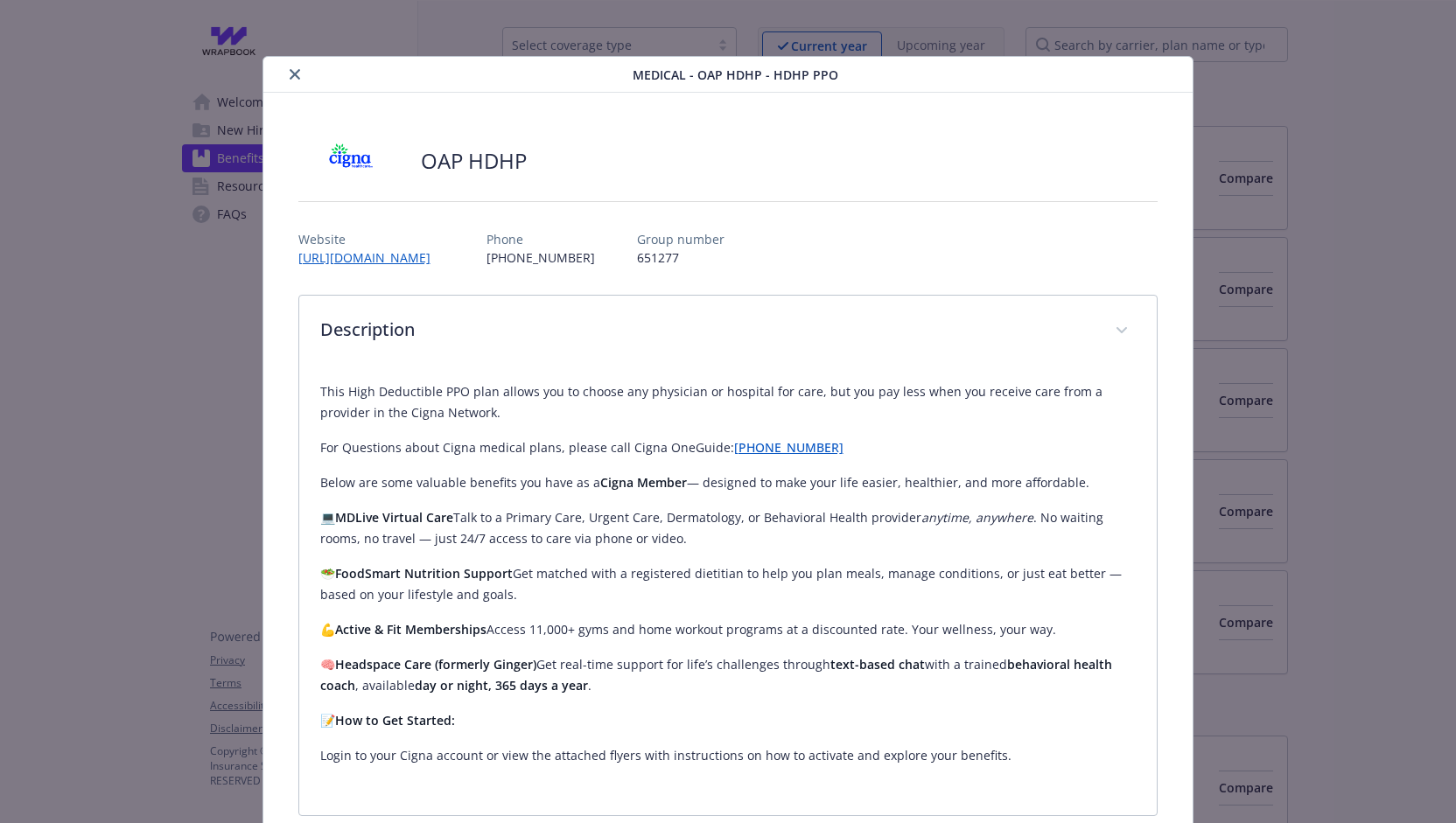
click at [293, 75] on icon "close" at bounding box center [295, 74] width 10 height 10
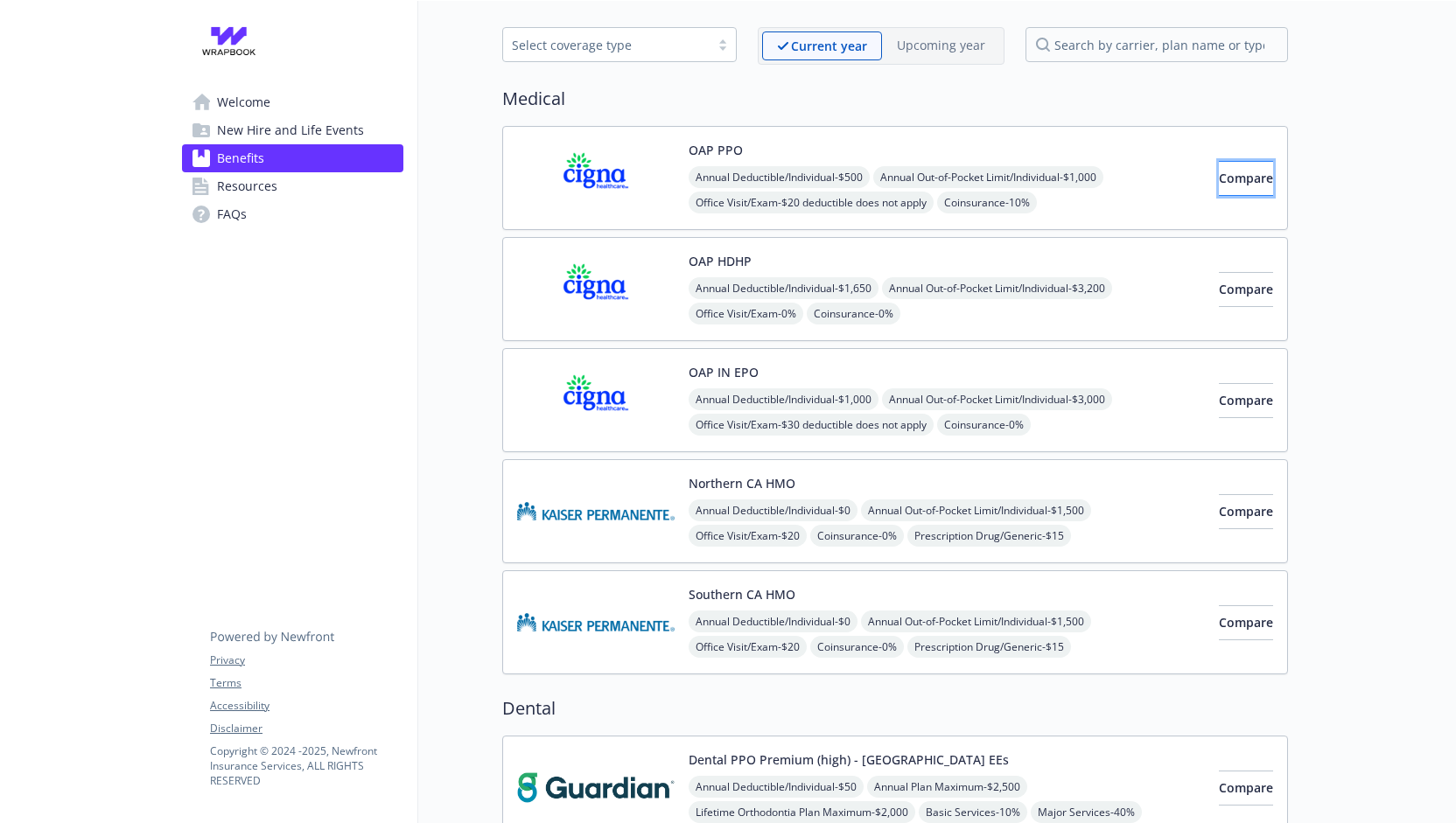
click at [1219, 171] on span "Compare" at bounding box center [1246, 178] width 55 height 17
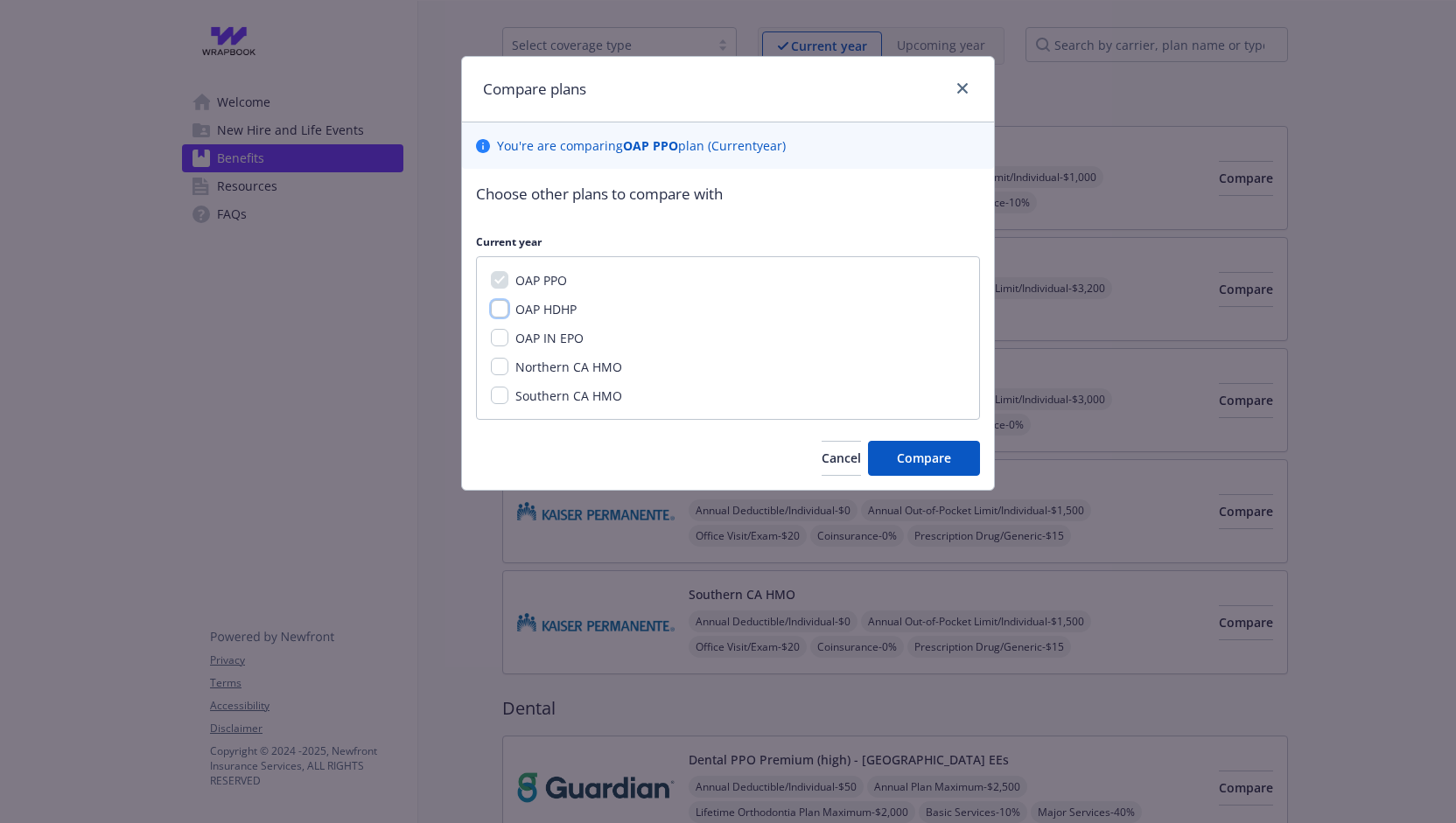
click at [503, 310] on input "OAP HDHP" at bounding box center [499, 309] width 18 height 18
checkbox input "true"
click at [500, 339] on input "OAP IN EPO" at bounding box center [499, 337] width 18 height 18
checkbox input "true"
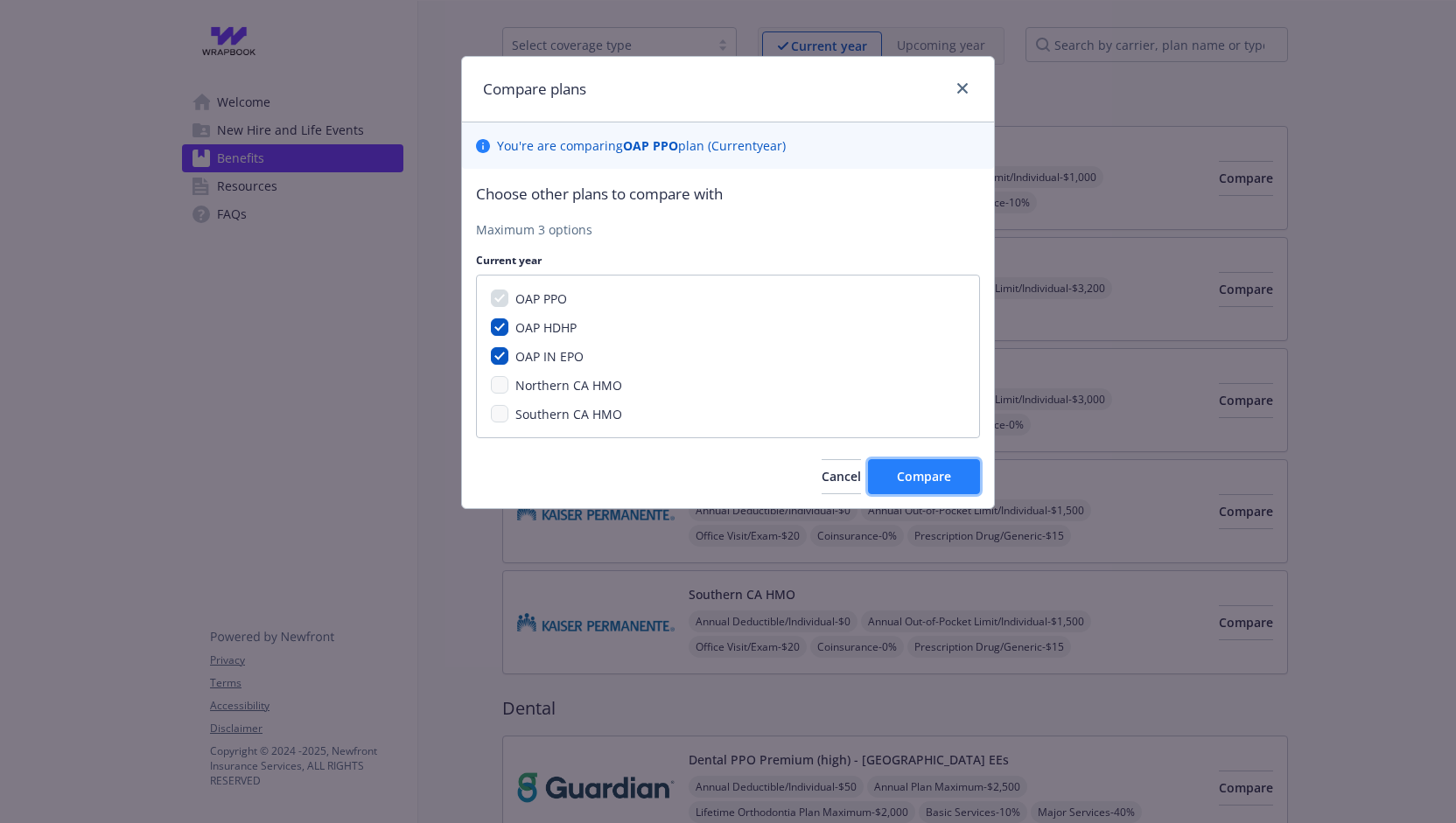
click at [900, 473] on span "Compare" at bounding box center [924, 477] width 55 height 17
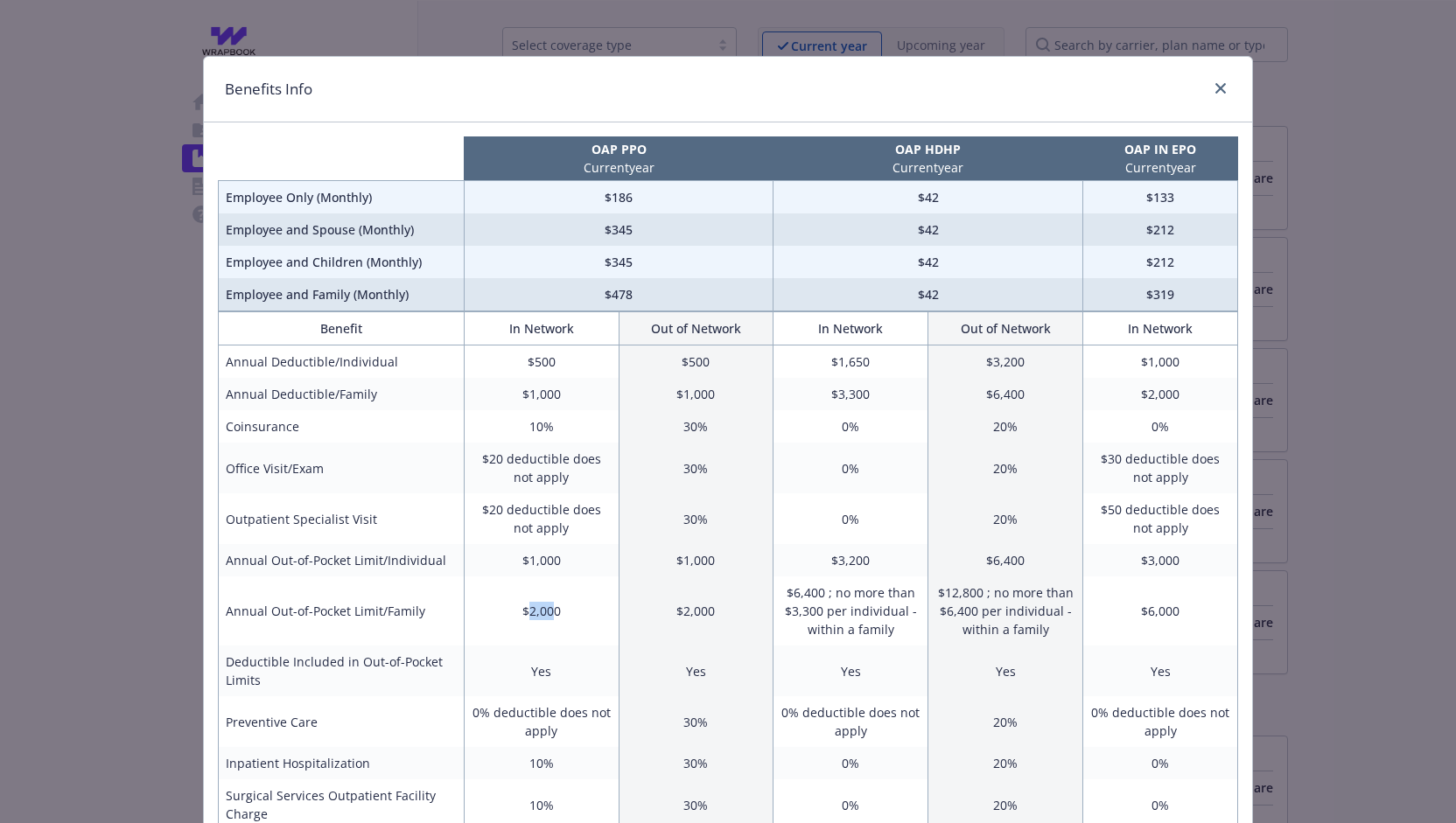
drag, startPoint x: 523, startPoint y: 609, endPoint x: 545, endPoint y: 610, distance: 22.0
click at [545, 610] on td "$2,000" at bounding box center [541, 611] width 155 height 69
click at [576, 610] on td "$2,000" at bounding box center [541, 611] width 155 height 69
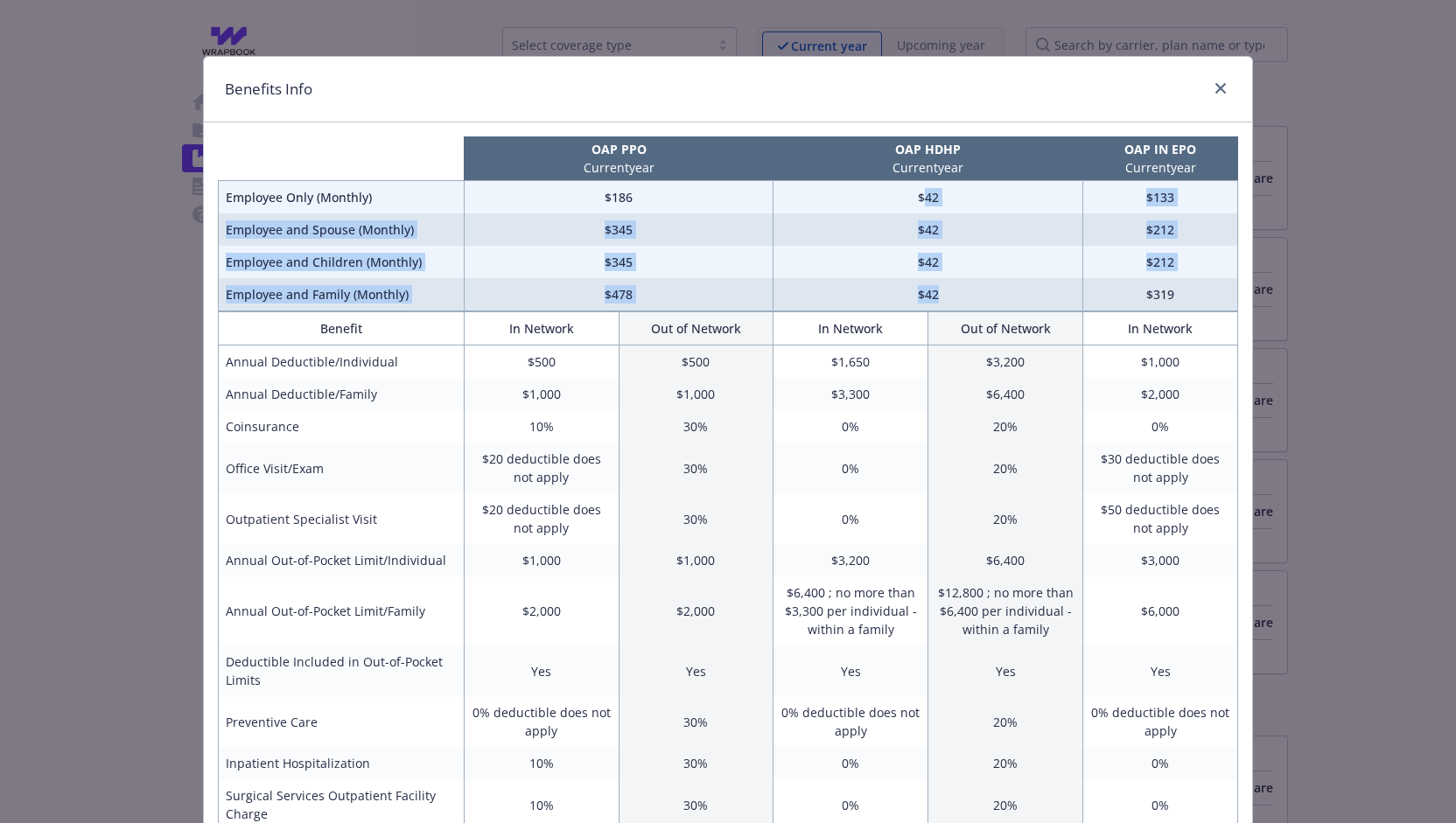
drag, startPoint x: 921, startPoint y: 196, endPoint x: 945, endPoint y: 307, distance: 113.6
click at [945, 307] on tbody "Employee Only (Monthly) $186 $42 $133 Employee and Spouse (Monthly) $345 $42 $2…" at bounding box center [729, 246] width 1020 height 130
click at [945, 307] on td "$42" at bounding box center [928, 295] width 309 height 33
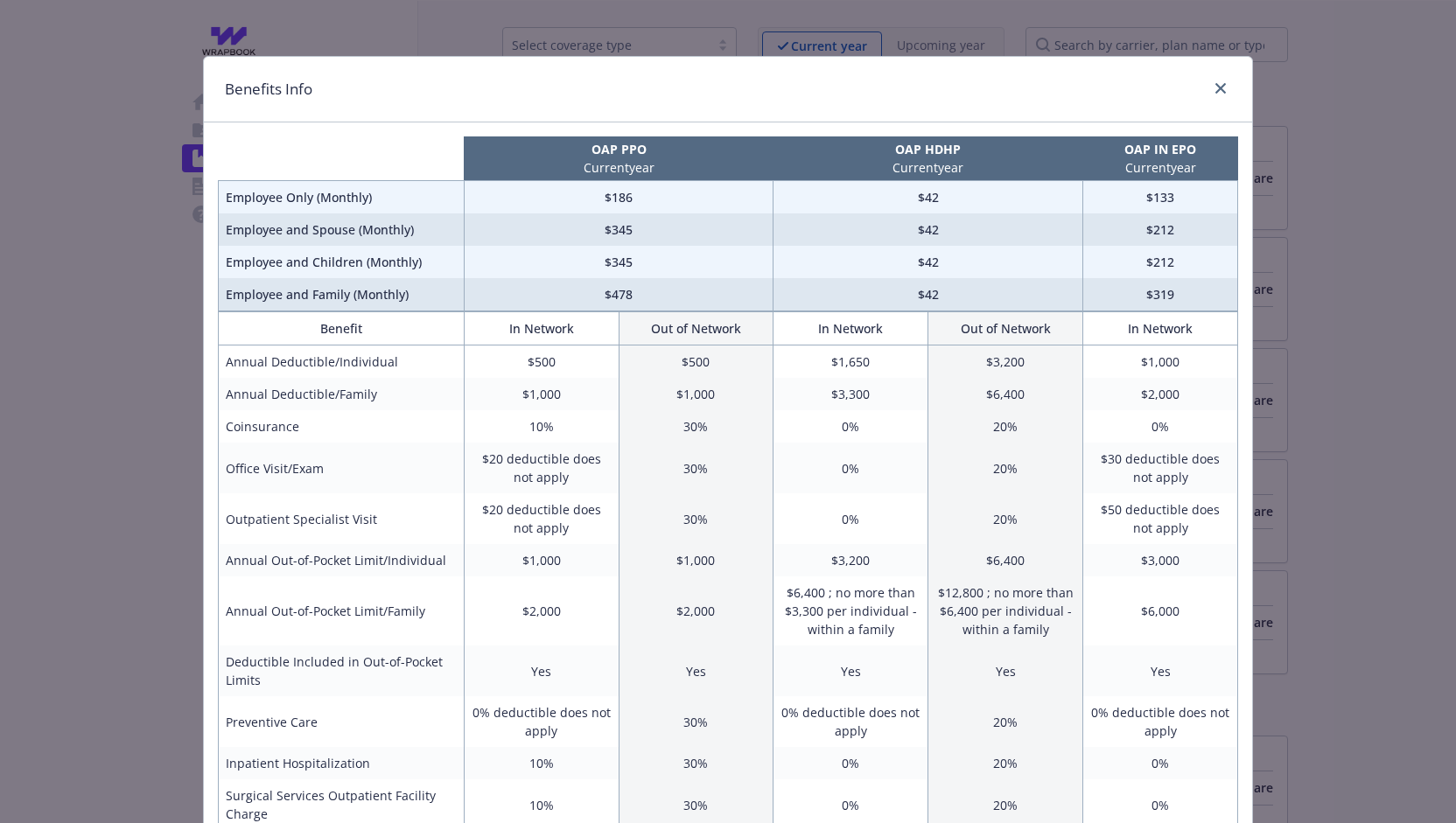
drag, startPoint x: 945, startPoint y: 307, endPoint x: 880, endPoint y: 183, distance: 140.0
click at [880, 183] on td "$42" at bounding box center [928, 198] width 309 height 33
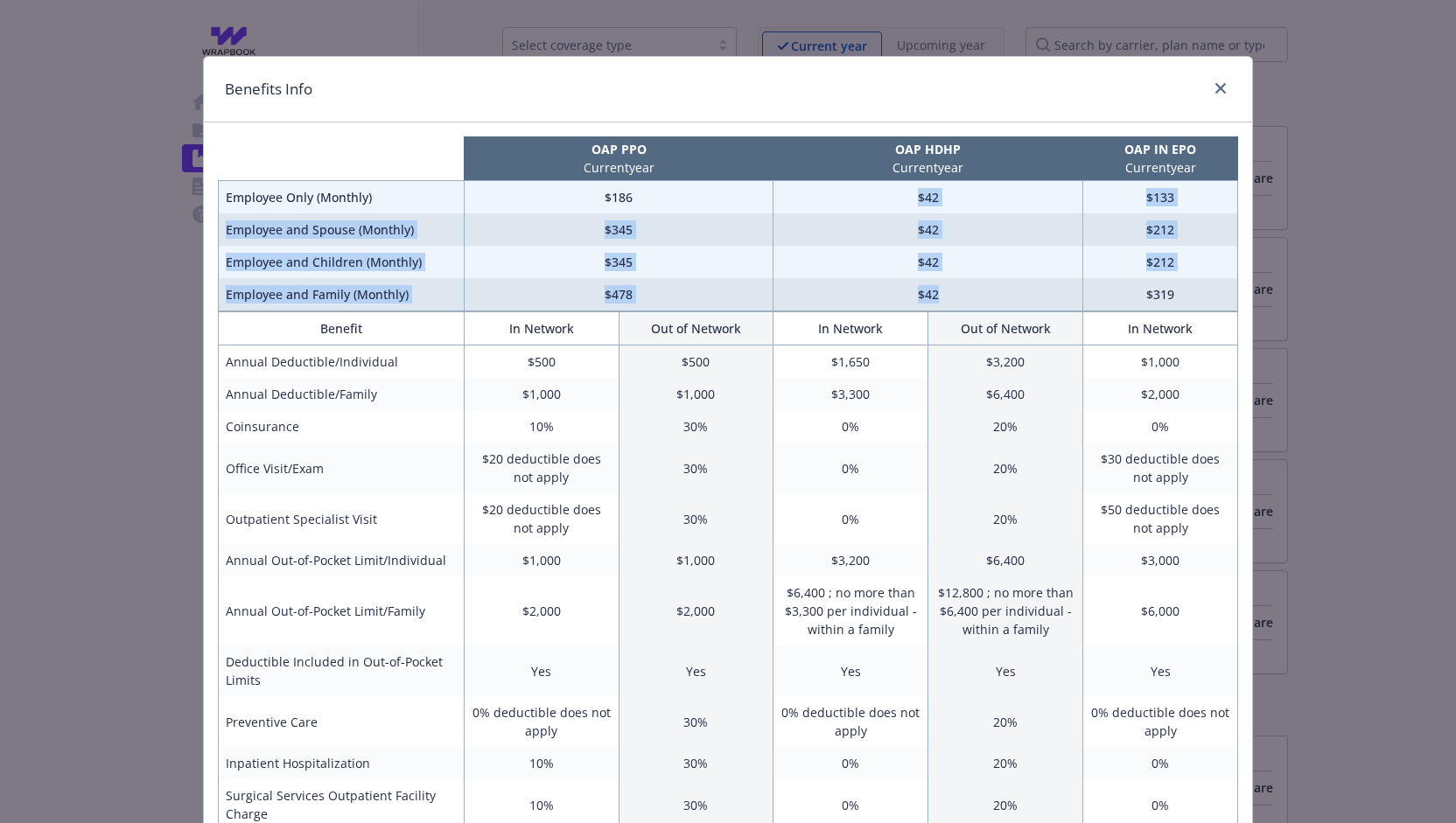
drag, startPoint x: 893, startPoint y: 190, endPoint x: 945, endPoint y: 288, distance: 110.9
click at [945, 288] on tbody "Employee Only (Monthly) $186 $42 $133 Employee and Spouse (Monthly) $345 $42 $2…" at bounding box center [729, 246] width 1020 height 130
click at [945, 288] on td "$42" at bounding box center [928, 295] width 309 height 33
drag, startPoint x: 945, startPoint y: 288, endPoint x: 897, endPoint y: 199, distance: 101.1
click at [897, 199] on tbody "Employee Only (Monthly) $186 $42 $133 Employee and Spouse (Monthly) $345 $42 $2…" at bounding box center [729, 246] width 1020 height 130
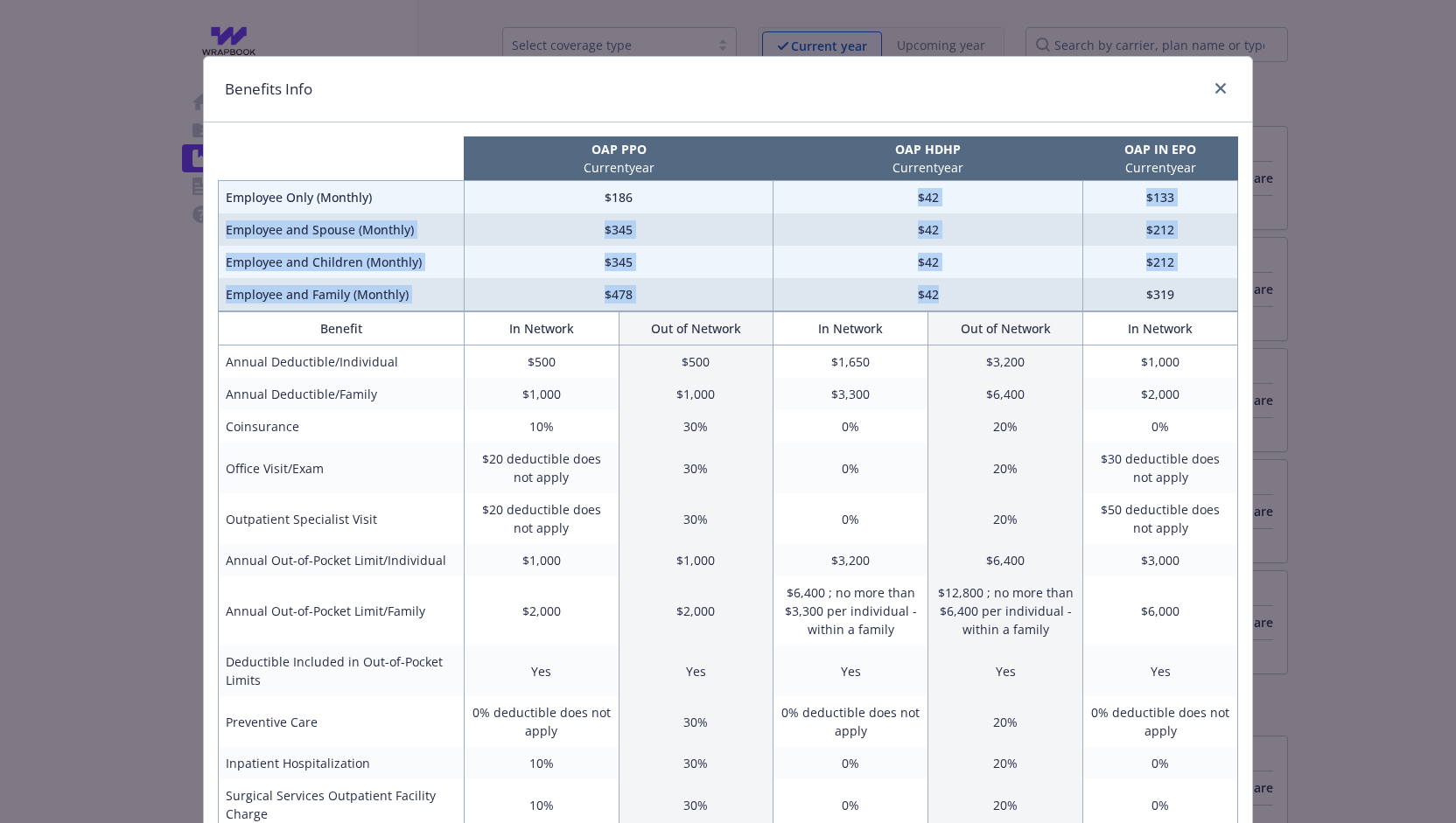
click at [897, 199] on td "$42" at bounding box center [928, 198] width 309 height 33
drag, startPoint x: 909, startPoint y: 195, endPoint x: 944, endPoint y: 328, distance: 137.5
click at [944, 328] on div "OAP PPO Current year OAP HDHP Current year OAP IN EPO Current year Employee Onl…" at bounding box center [728, 828] width 1049 height 1410
click at [954, 306] on td "$42" at bounding box center [928, 295] width 309 height 33
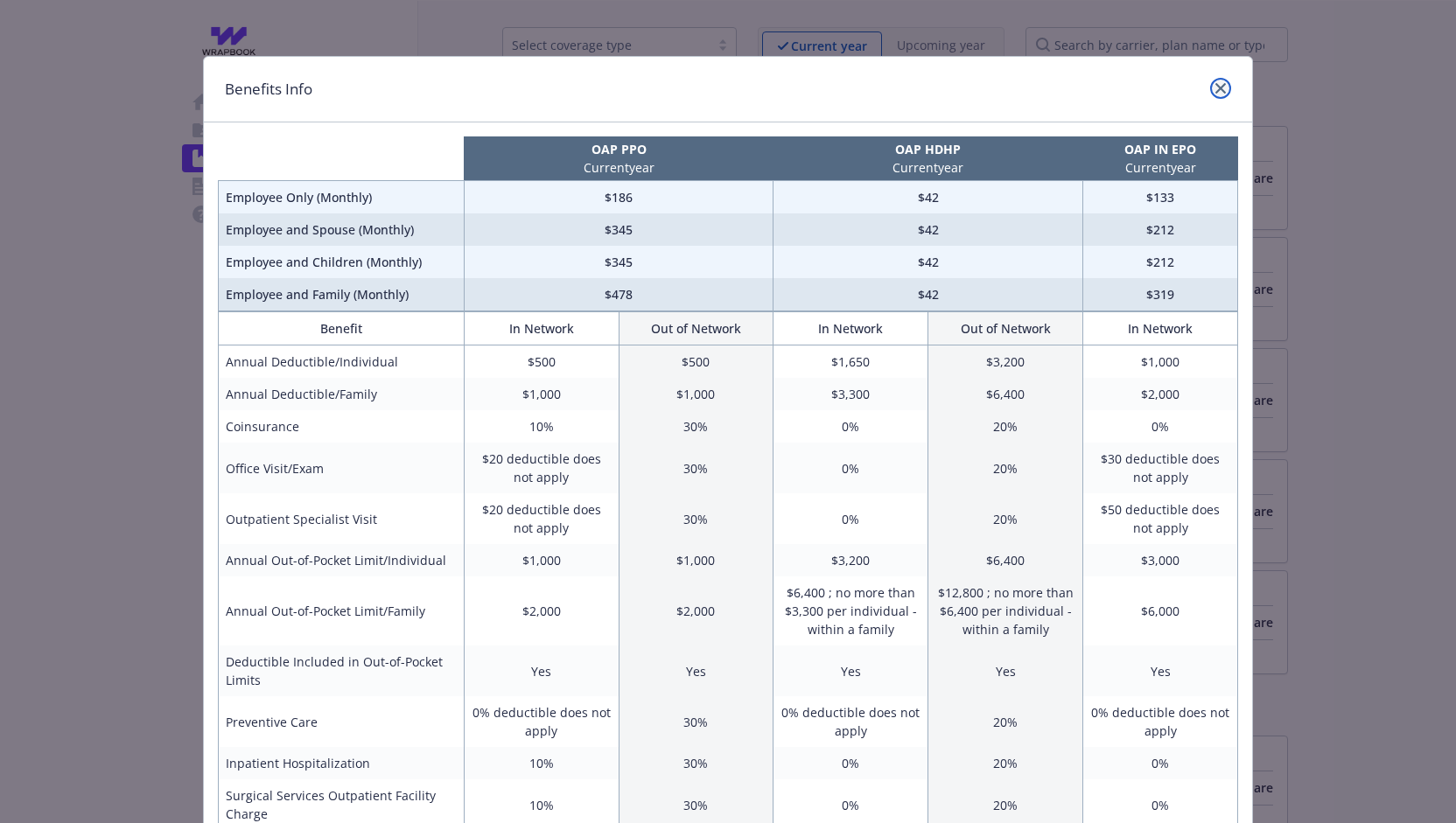
click at [1216, 83] on icon "close" at bounding box center [1220, 88] width 10 height 10
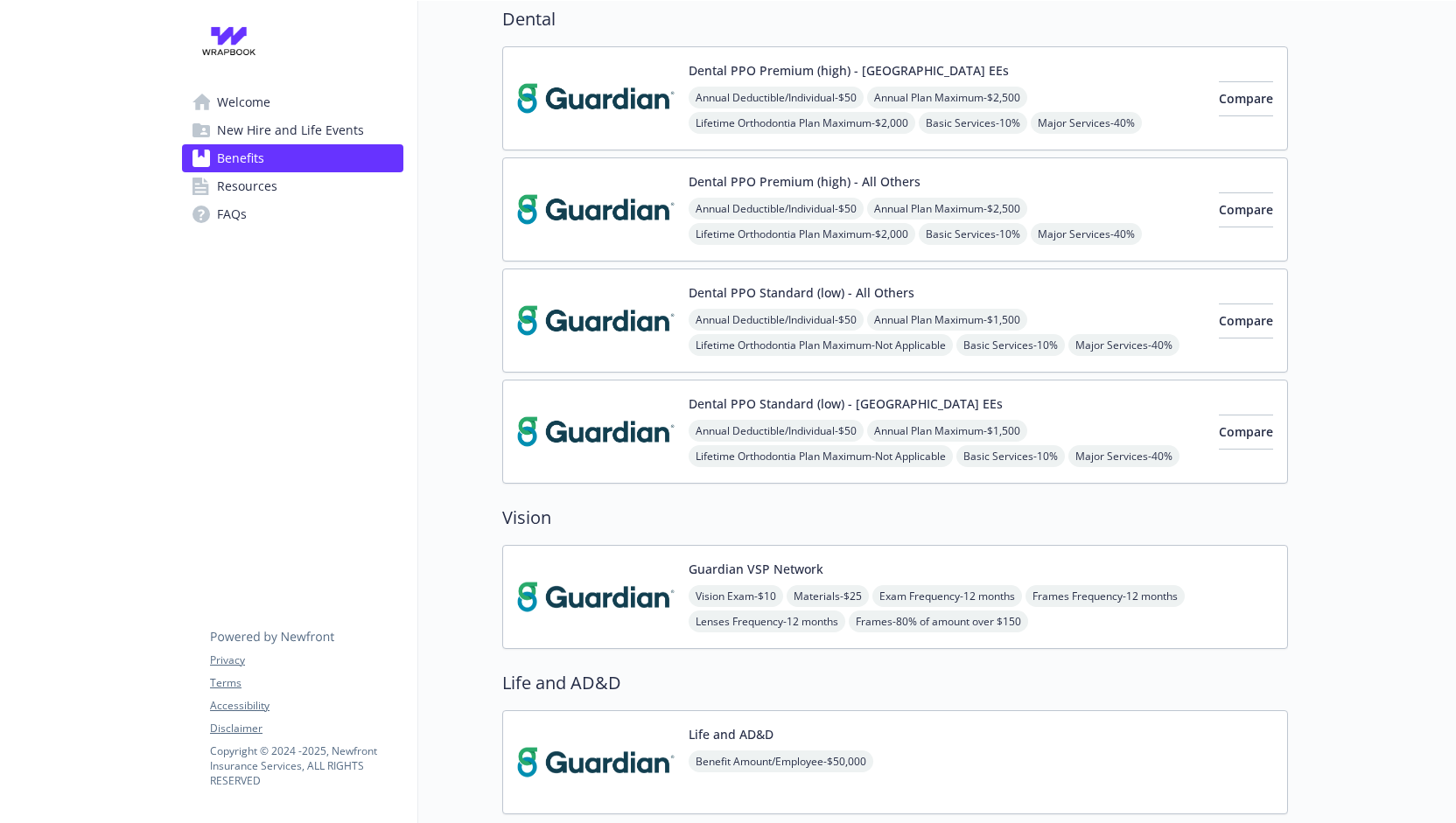
scroll to position [786, 6]
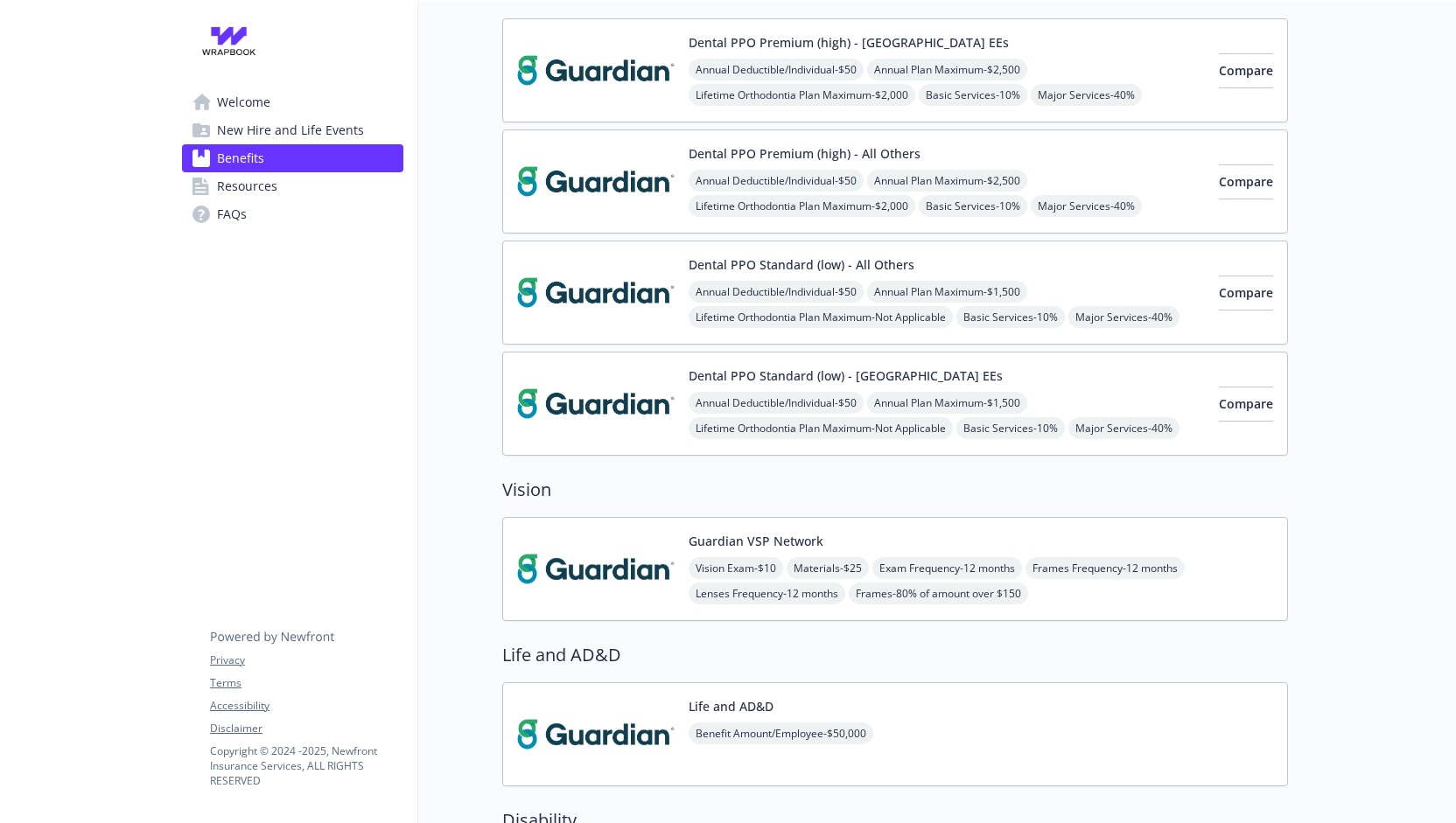
click at [638, 575] on img at bounding box center [596, 569] width 158 height 75
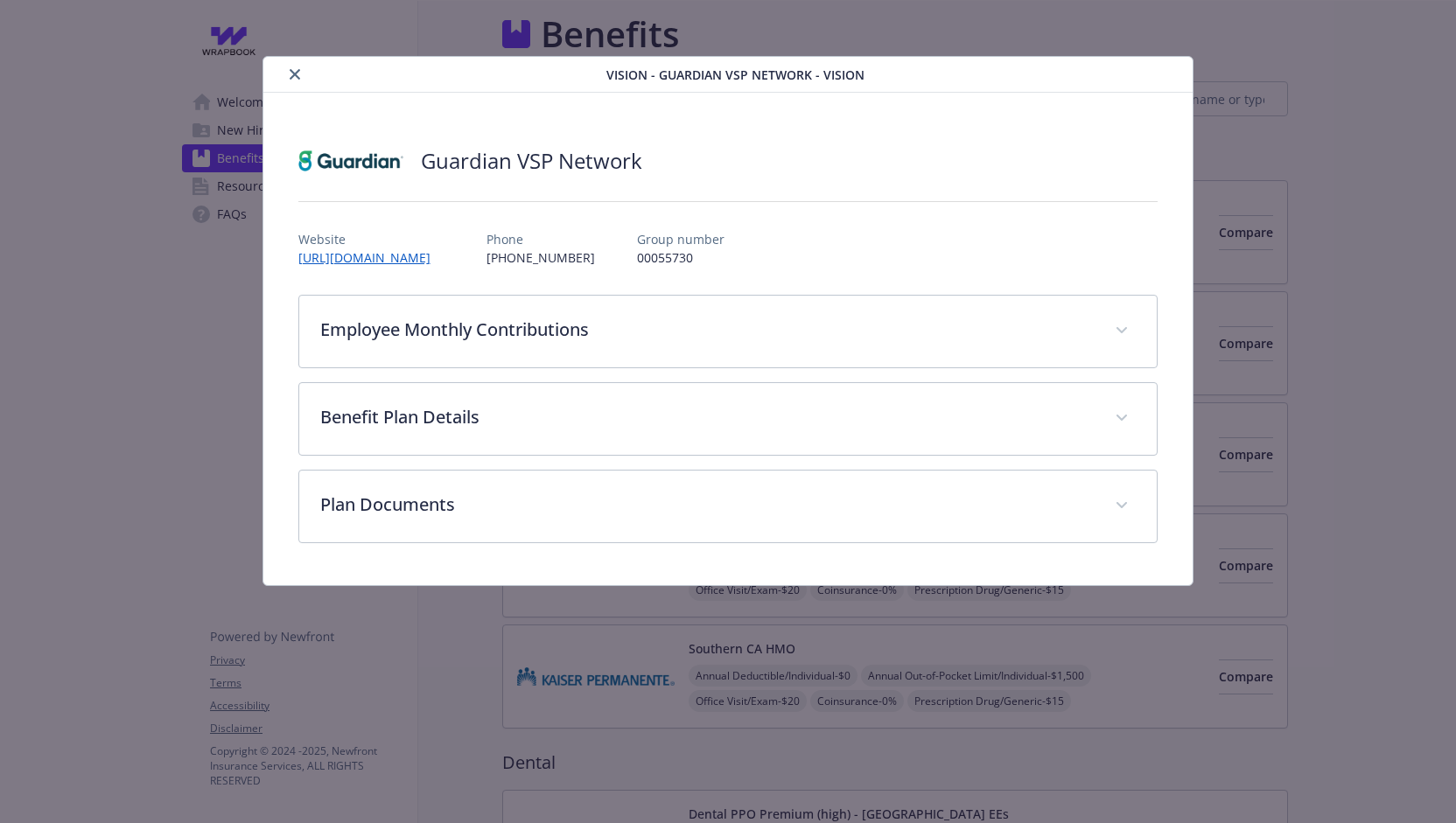
scroll to position [786, 6]
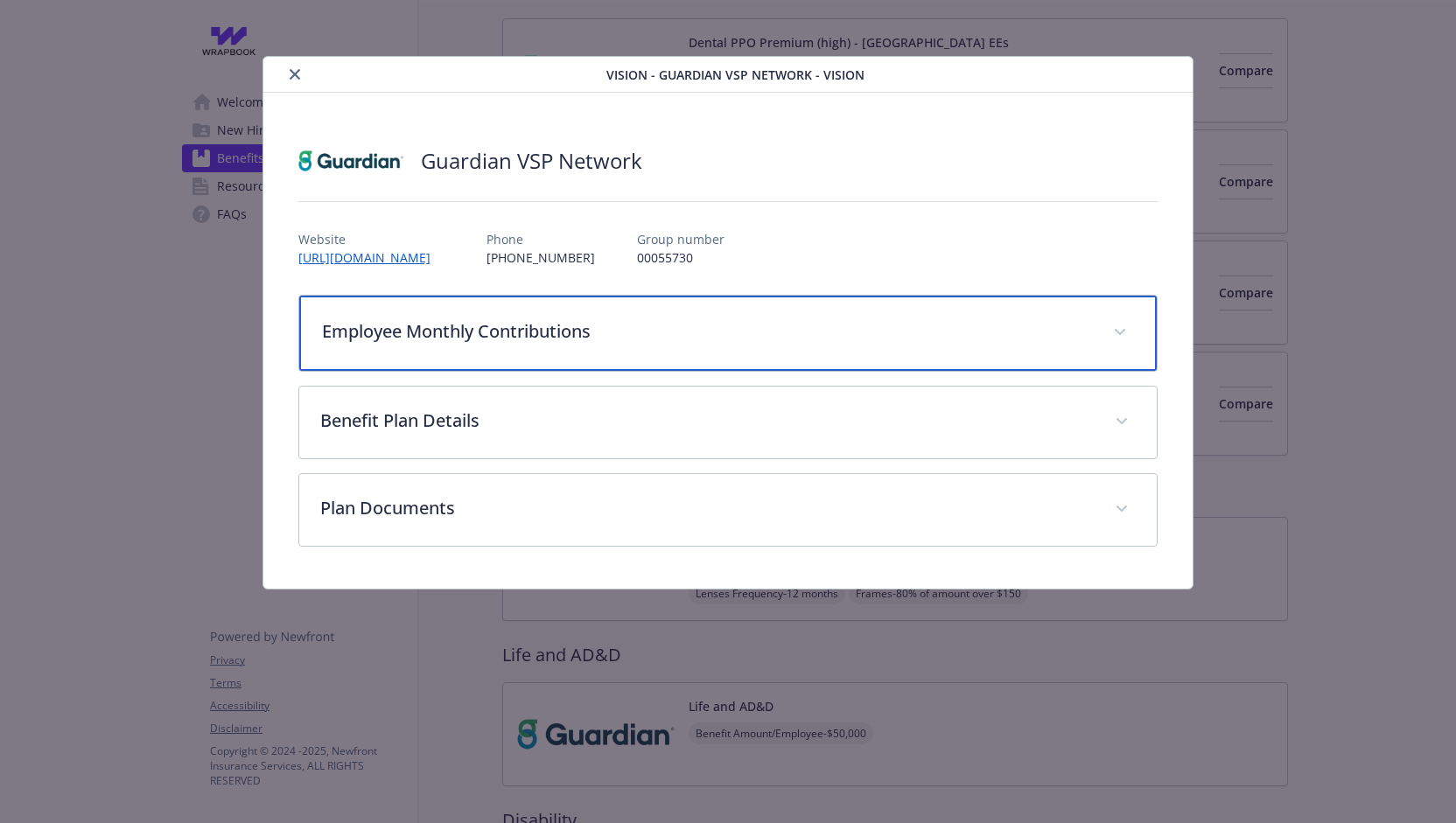
click at [567, 339] on p "Employee Monthly Contributions" at bounding box center [708, 332] width 771 height 26
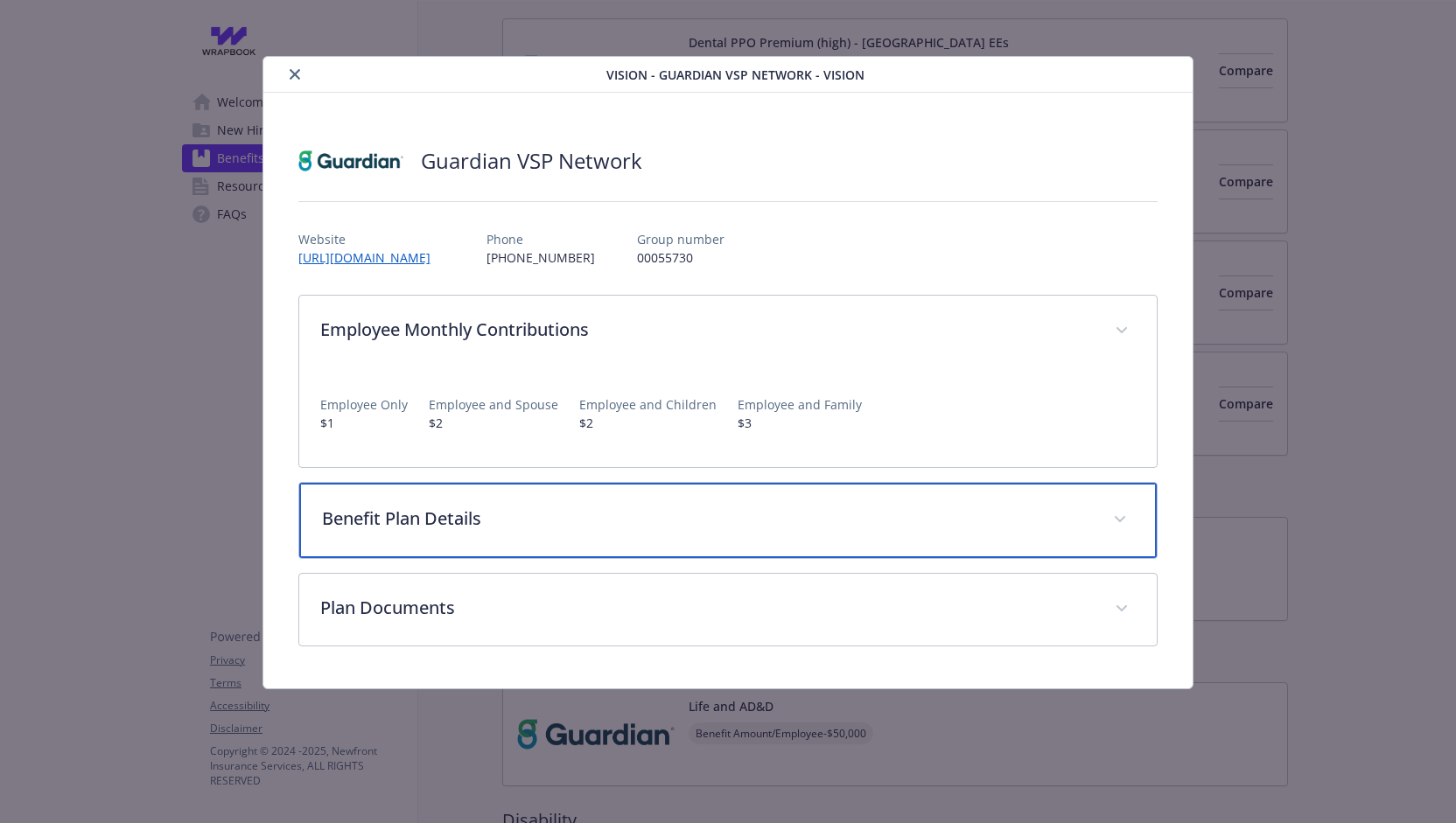
click at [616, 496] on div "Benefit Plan Details" at bounding box center [728, 520] width 858 height 75
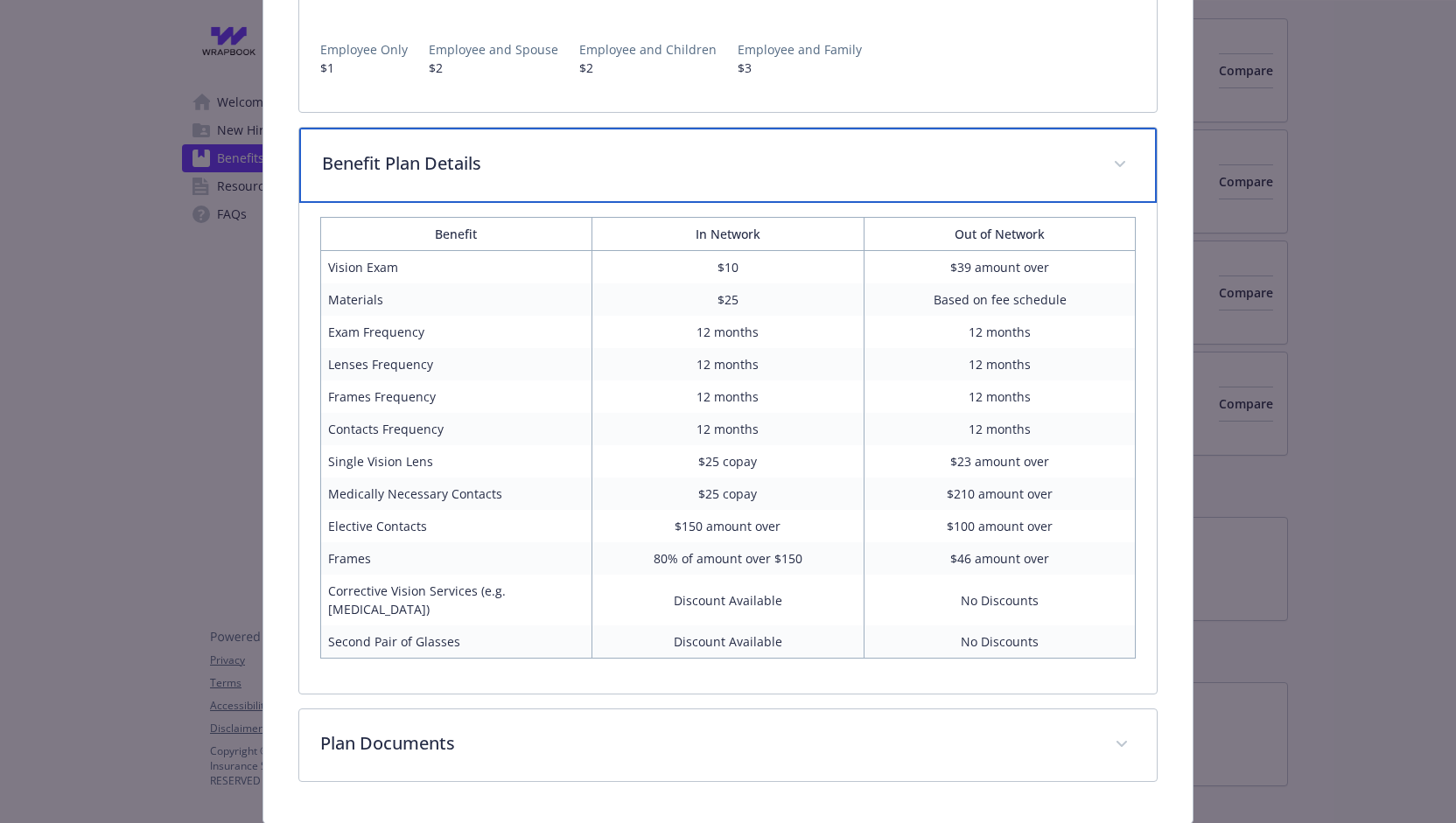
scroll to position [408, 0]
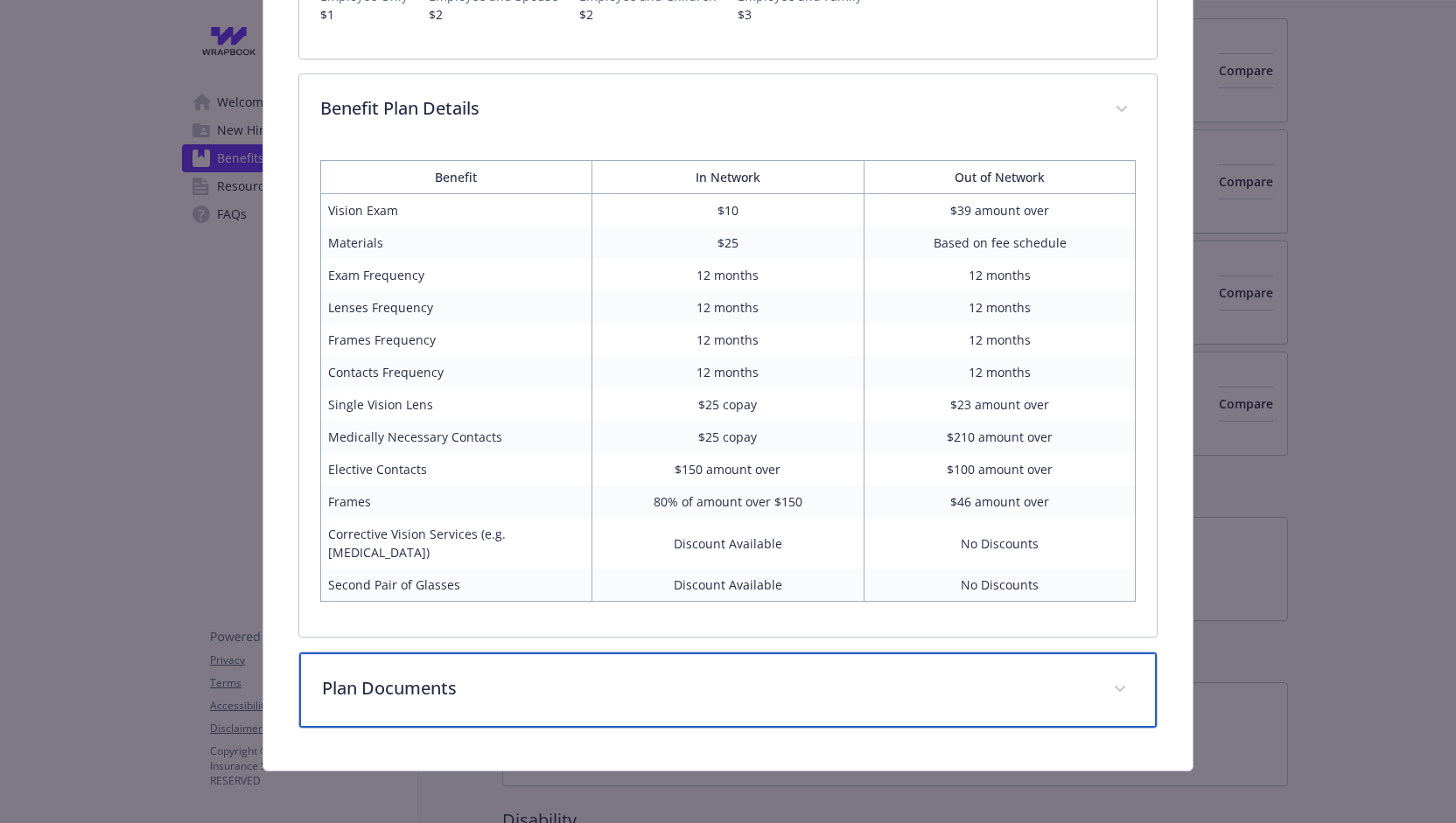
click at [666, 675] on p "Plan Documents" at bounding box center [708, 688] width 771 height 26
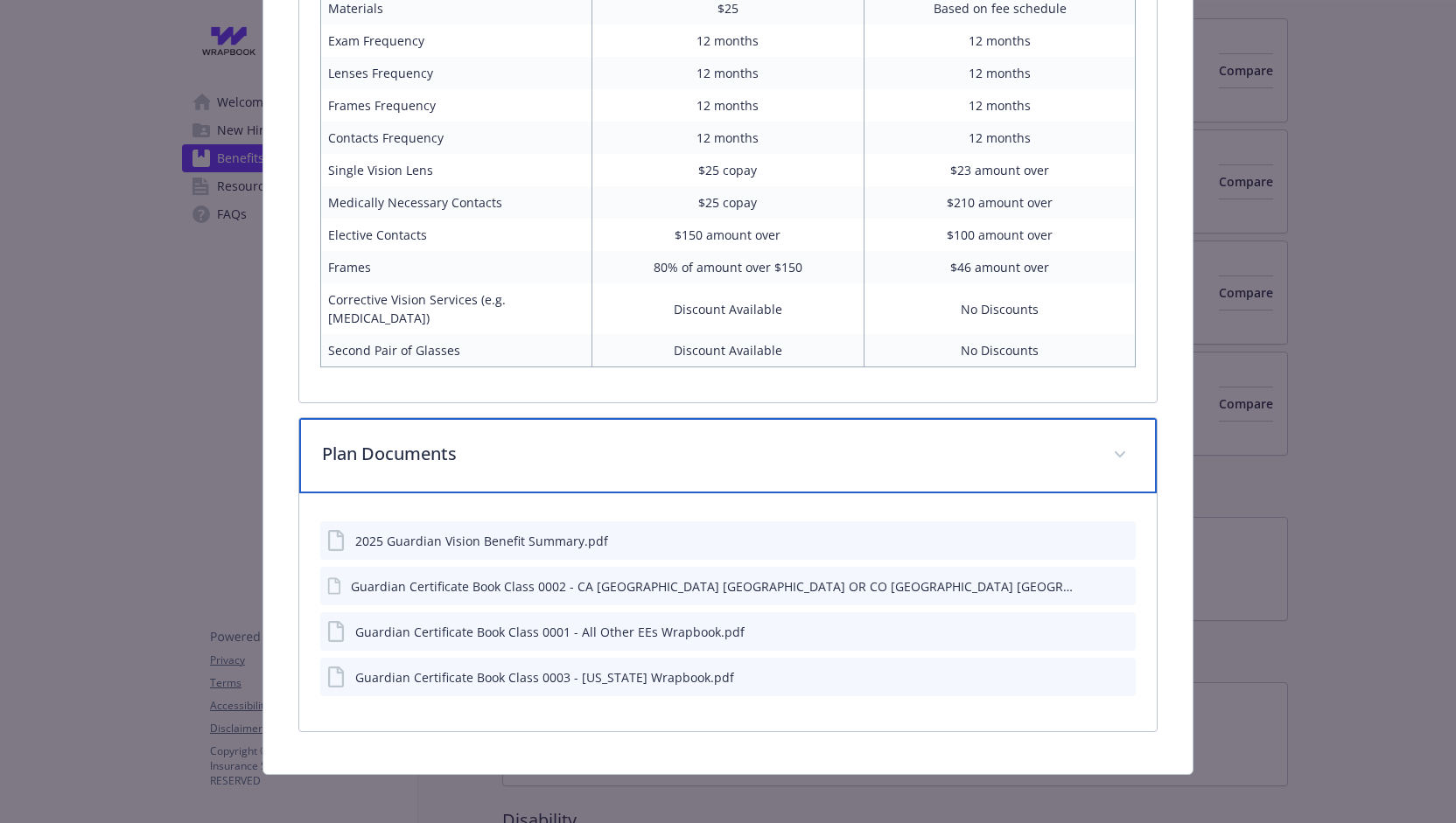
scroll to position [647, 0]
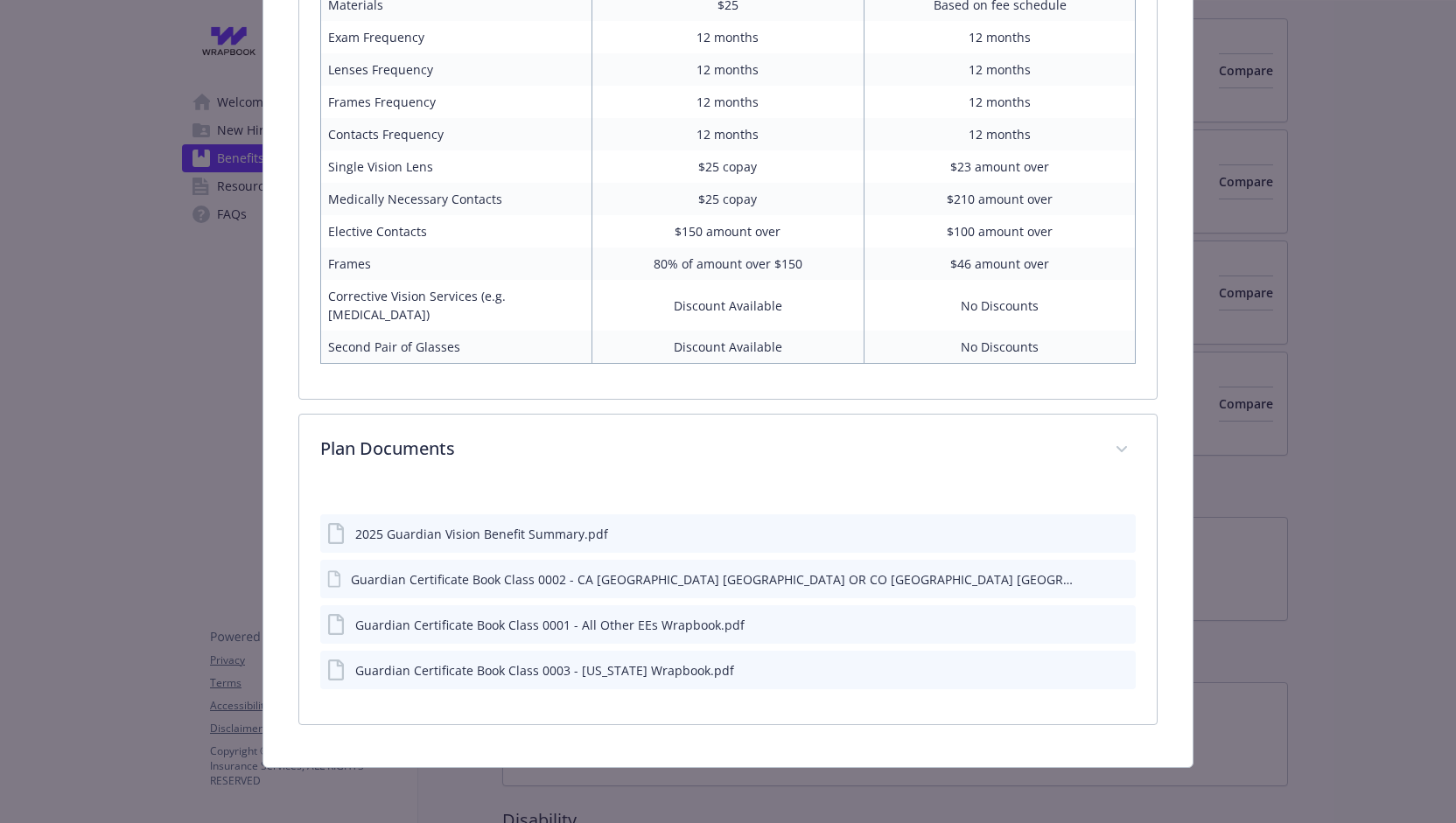
click at [654, 627] on div "Guardian Certificate Book Class 0001 - All Other EEs Wrapbook.pdf" at bounding box center [551, 625] width 390 height 18
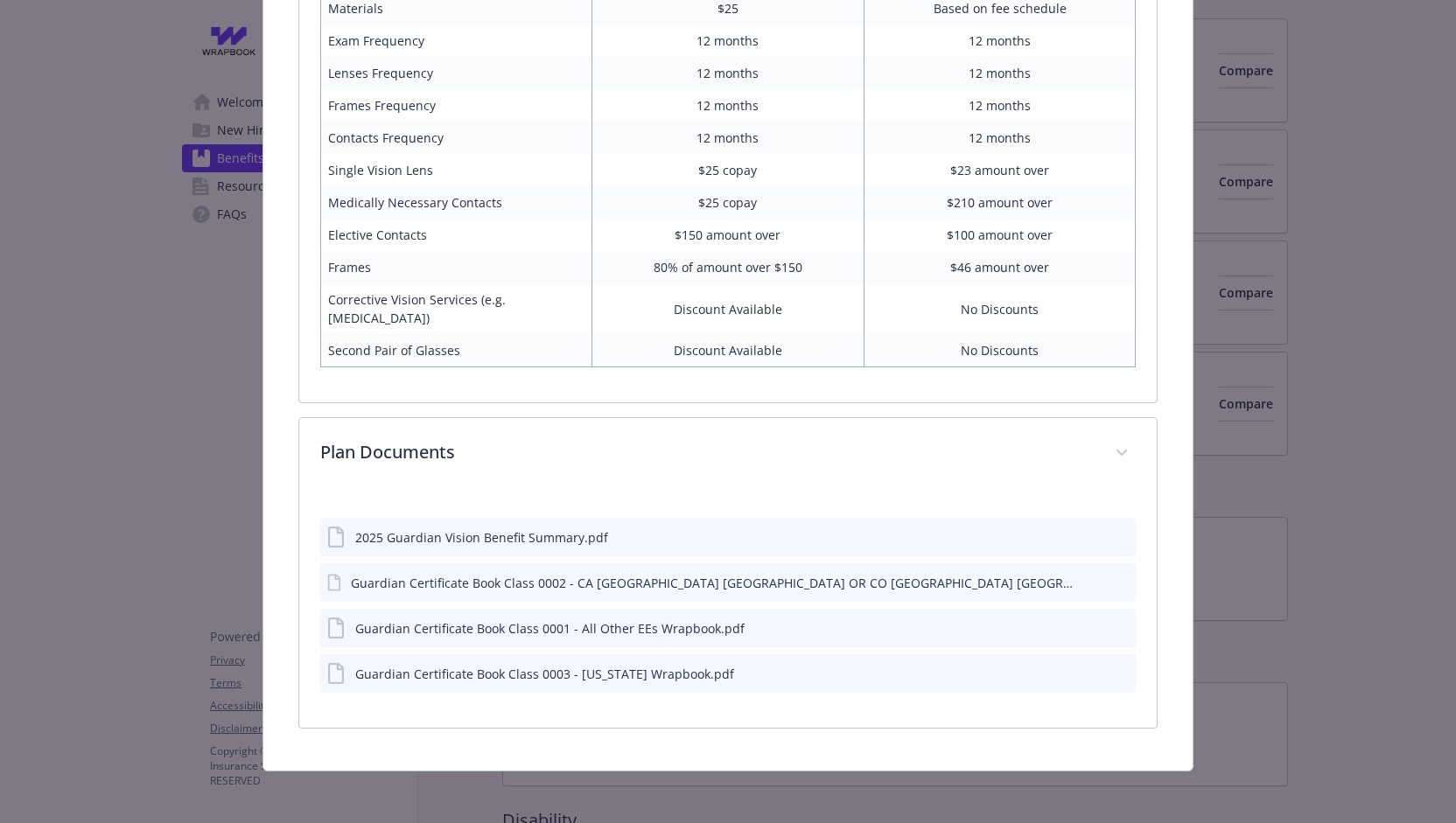
click at [604, 535] on div "2025 Guardian Vision Benefit Summary.pdf" at bounding box center [729, 538] width 817 height 39
click at [1111, 530] on icon "preview file" at bounding box center [1119, 536] width 16 height 12
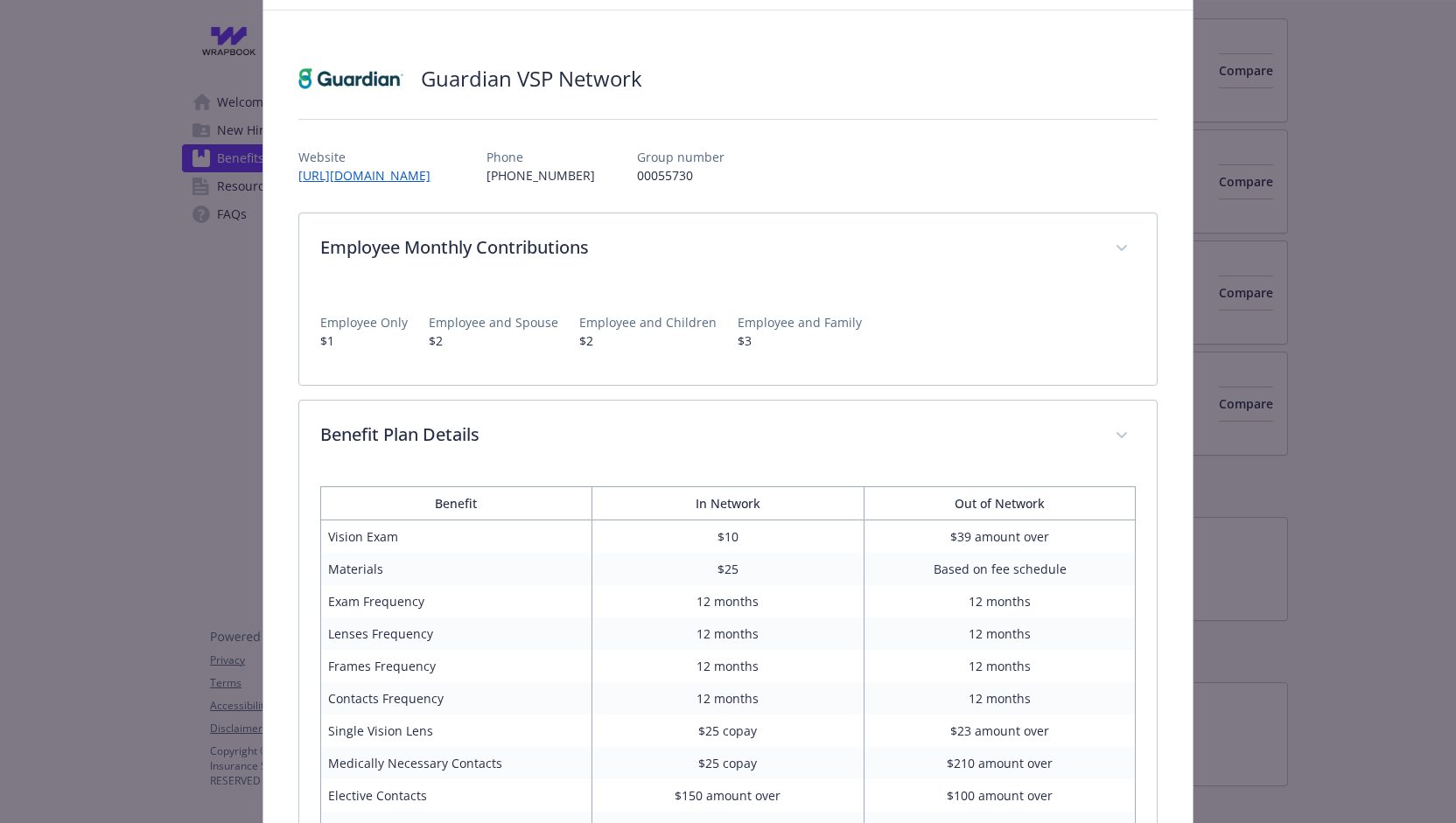
scroll to position [0, 0]
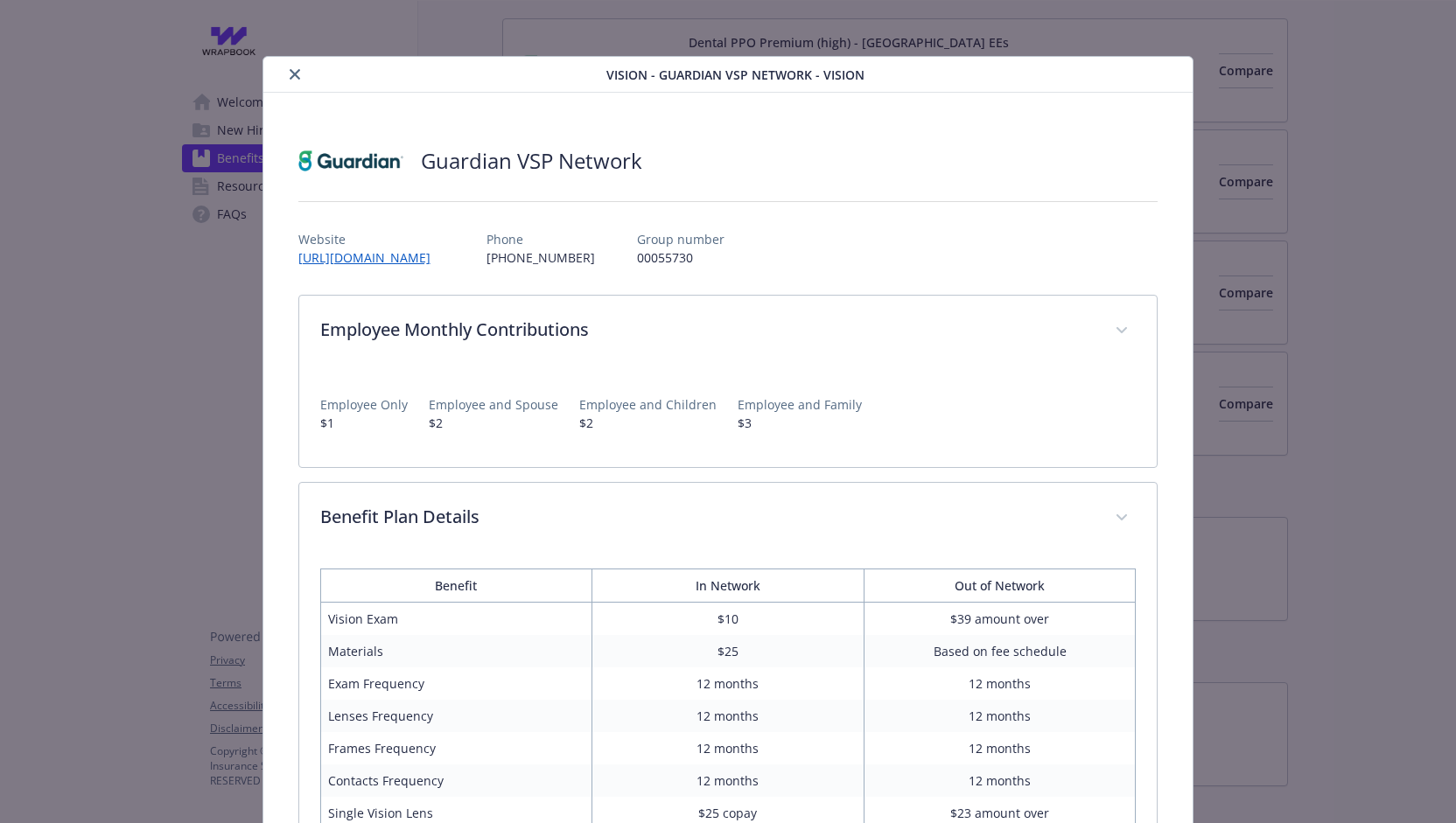
click at [291, 79] on icon "close" at bounding box center [295, 74] width 10 height 10
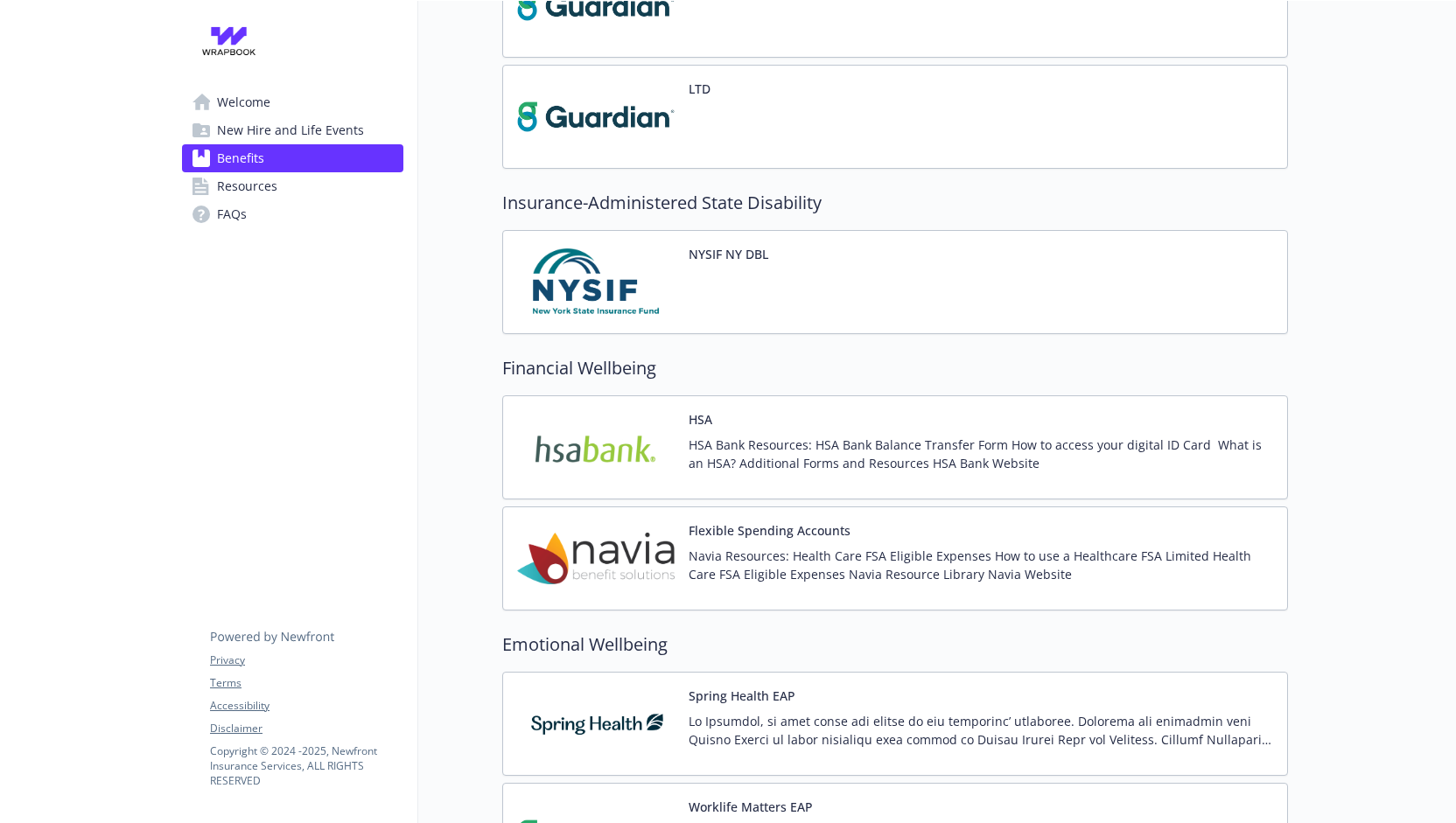
scroll to position [1680, 0]
click at [711, 529] on div "Flexible Spending Accounts Navia Resources: Health Care FSA Eligible Expenses H…" at bounding box center [980, 559] width 585 height 75
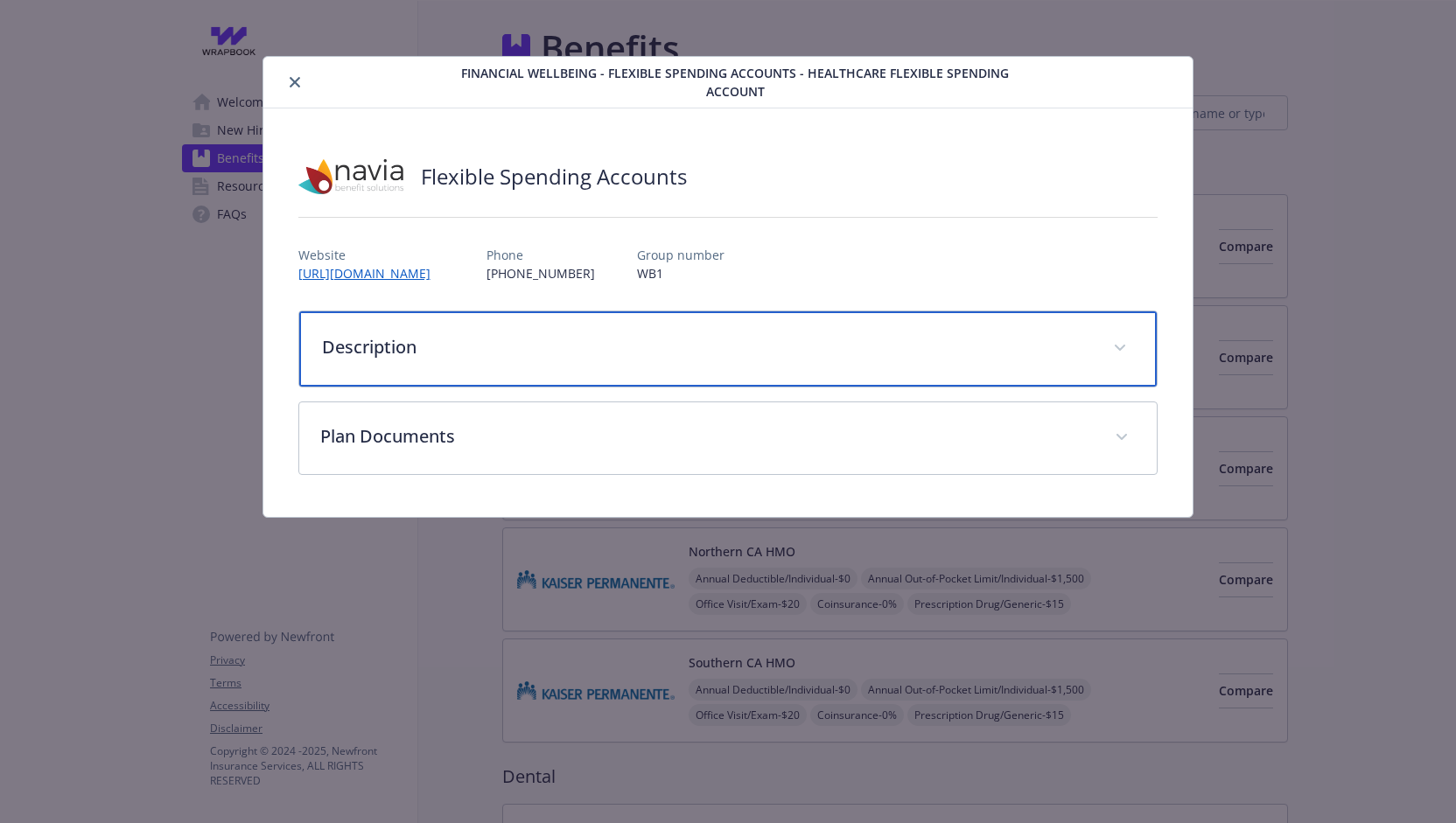
click at [628, 341] on p "Description" at bounding box center [708, 347] width 771 height 26
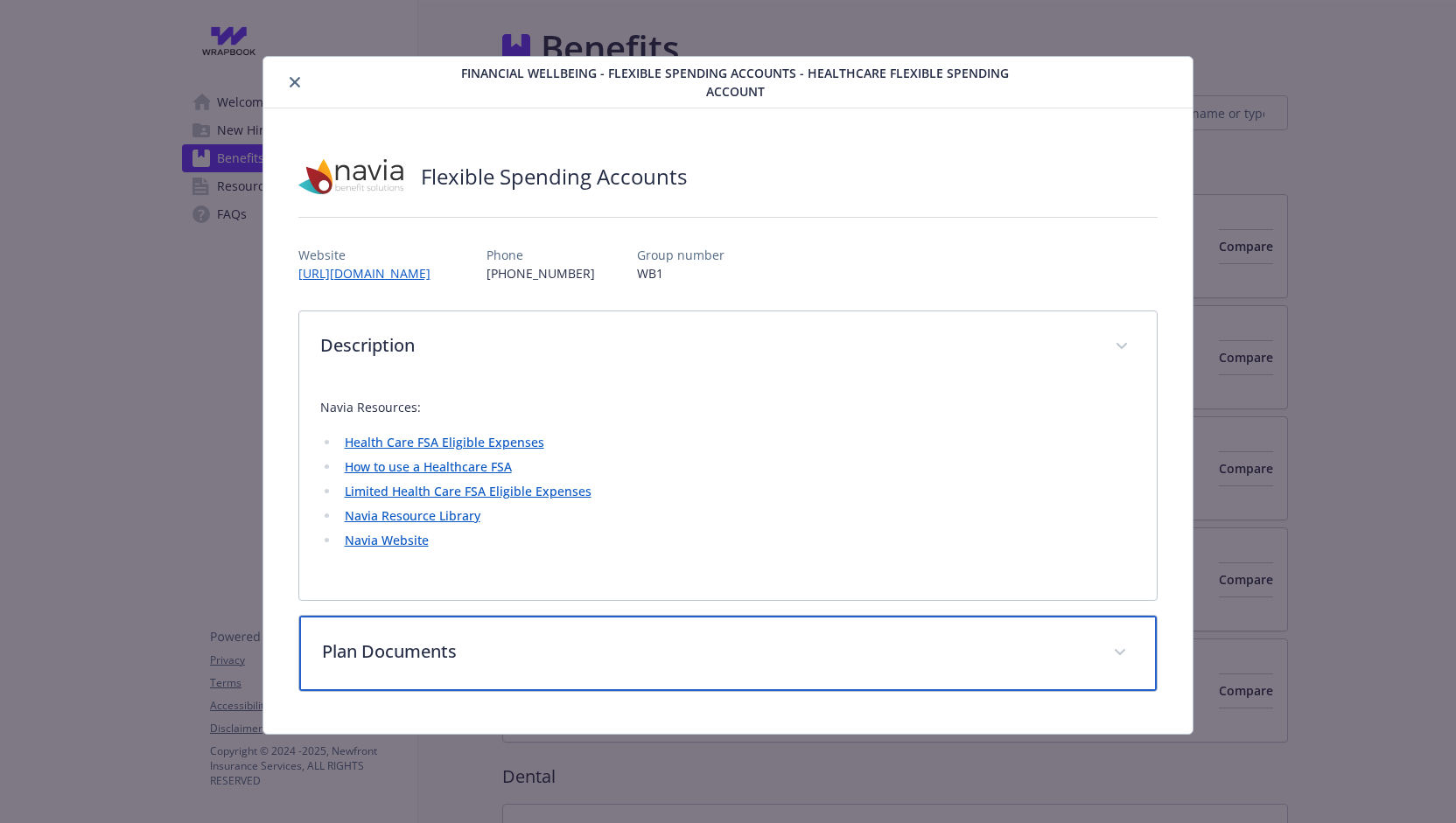
click at [587, 636] on div "Plan Documents" at bounding box center [728, 653] width 858 height 75
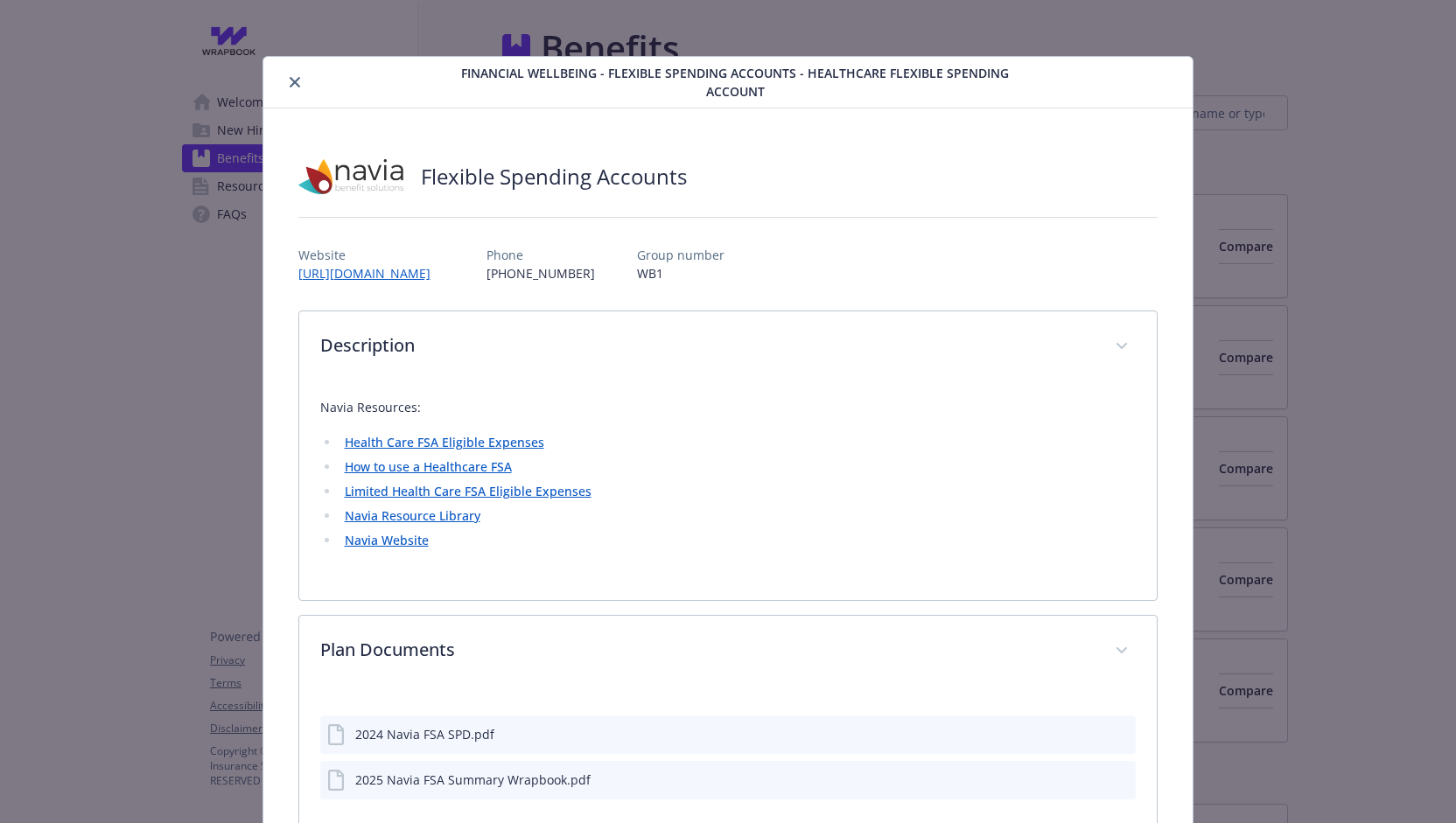
click at [292, 84] on icon "close" at bounding box center [295, 81] width 10 height 10
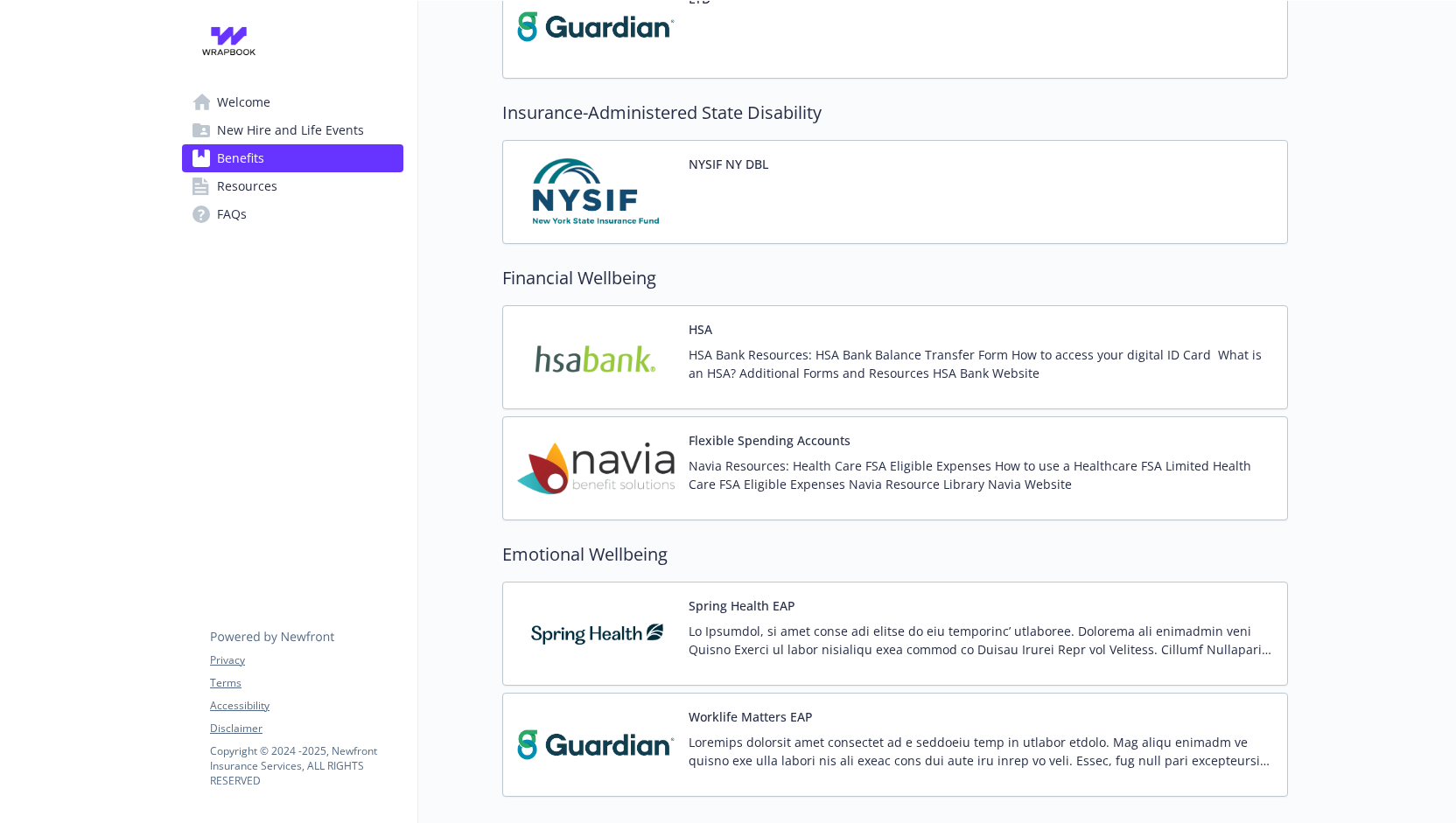
scroll to position [1771, 0]
click at [662, 339] on img at bounding box center [596, 357] width 158 height 75
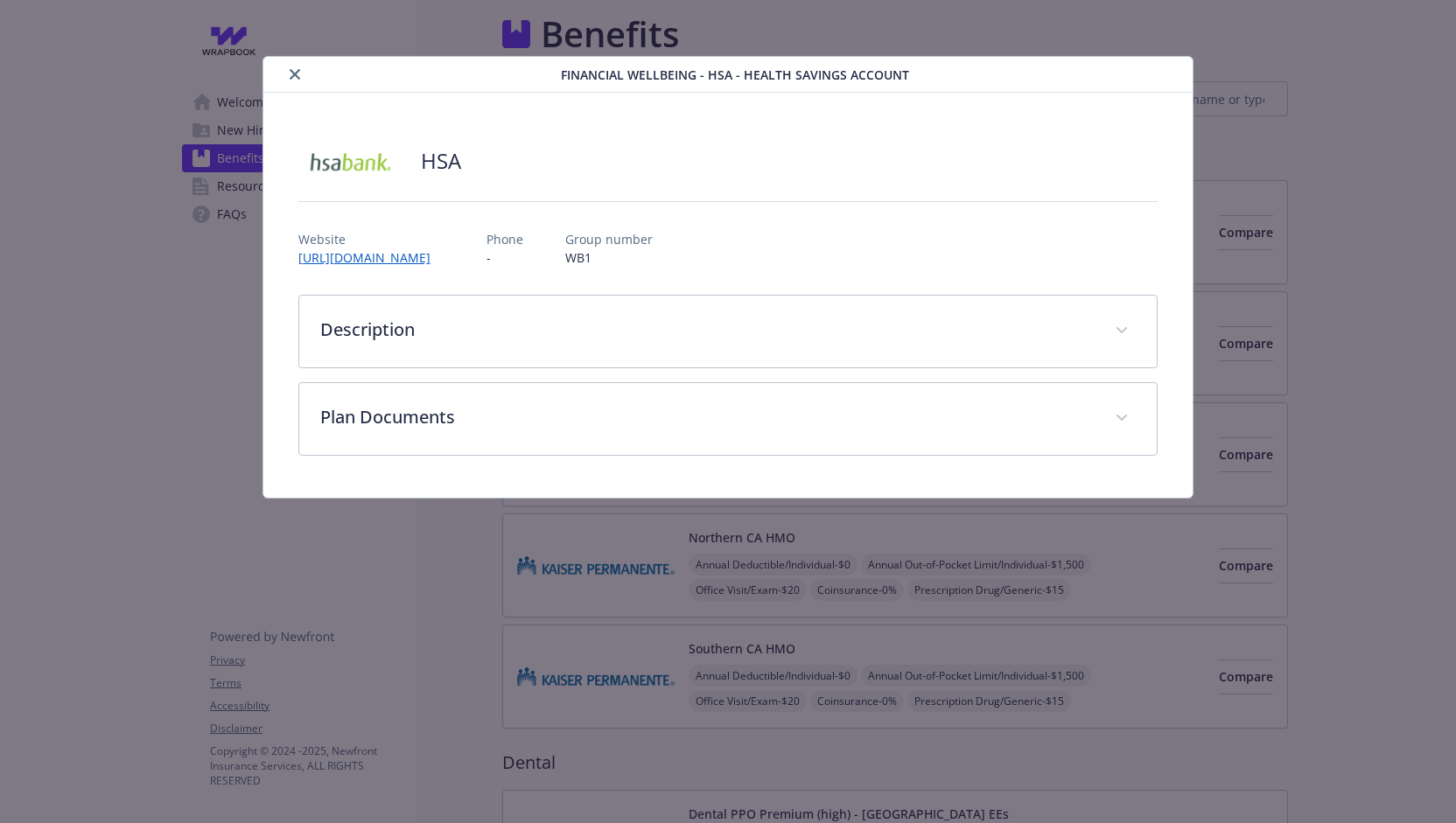
scroll to position [1771, 0]
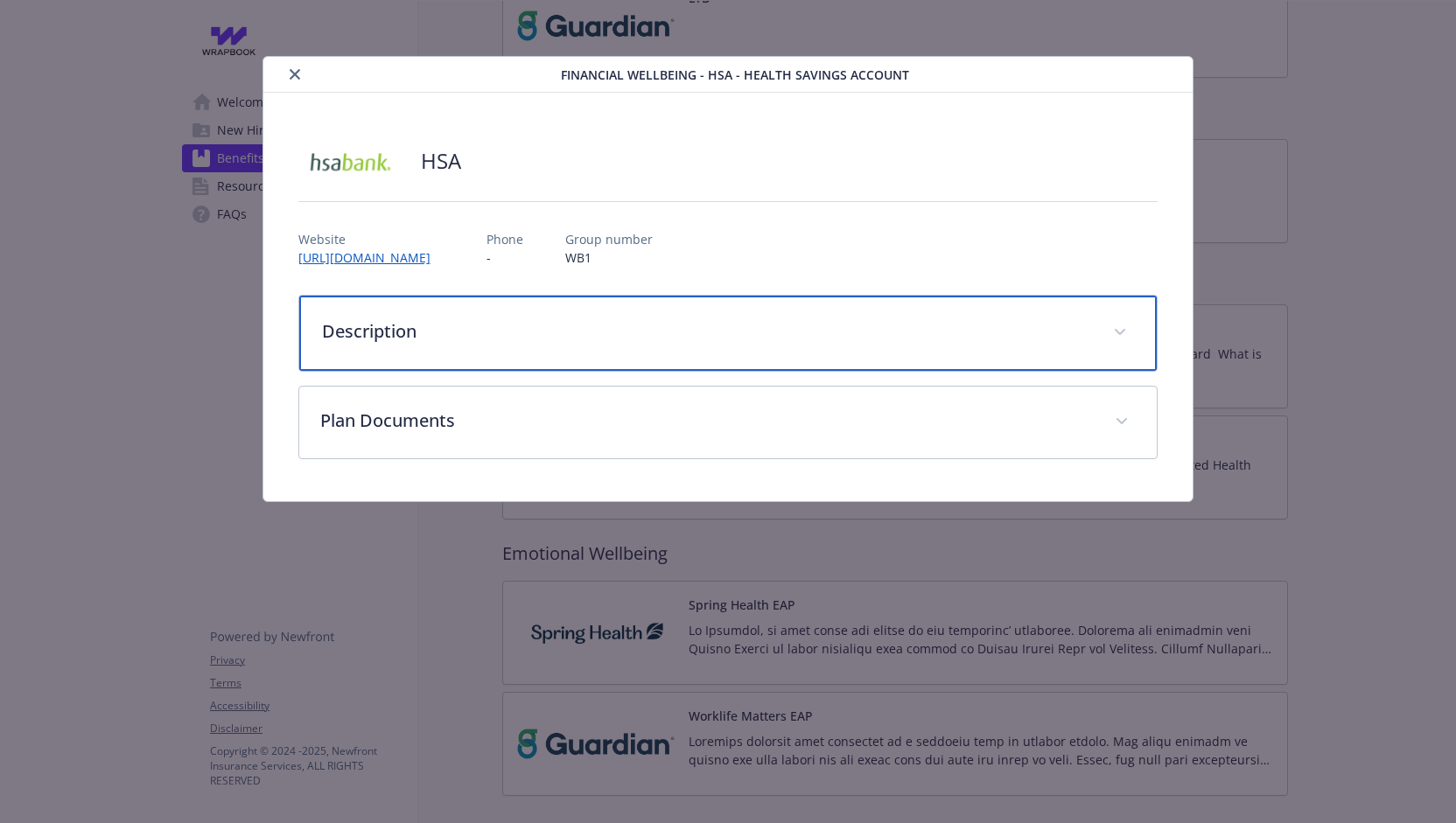
click at [589, 332] on p "Description" at bounding box center [708, 332] width 771 height 26
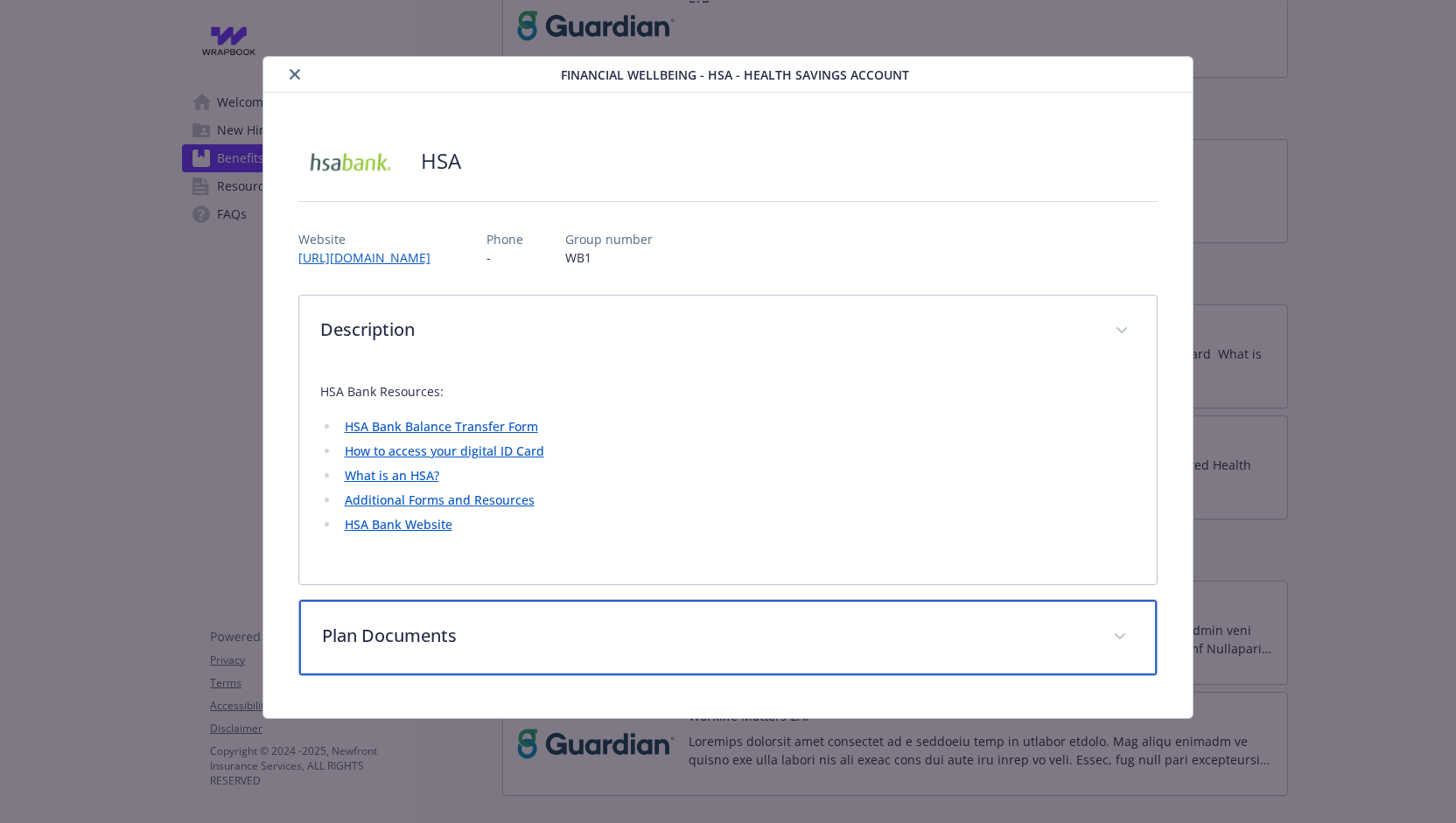
click at [497, 649] on div "Plan Documents" at bounding box center [728, 637] width 858 height 75
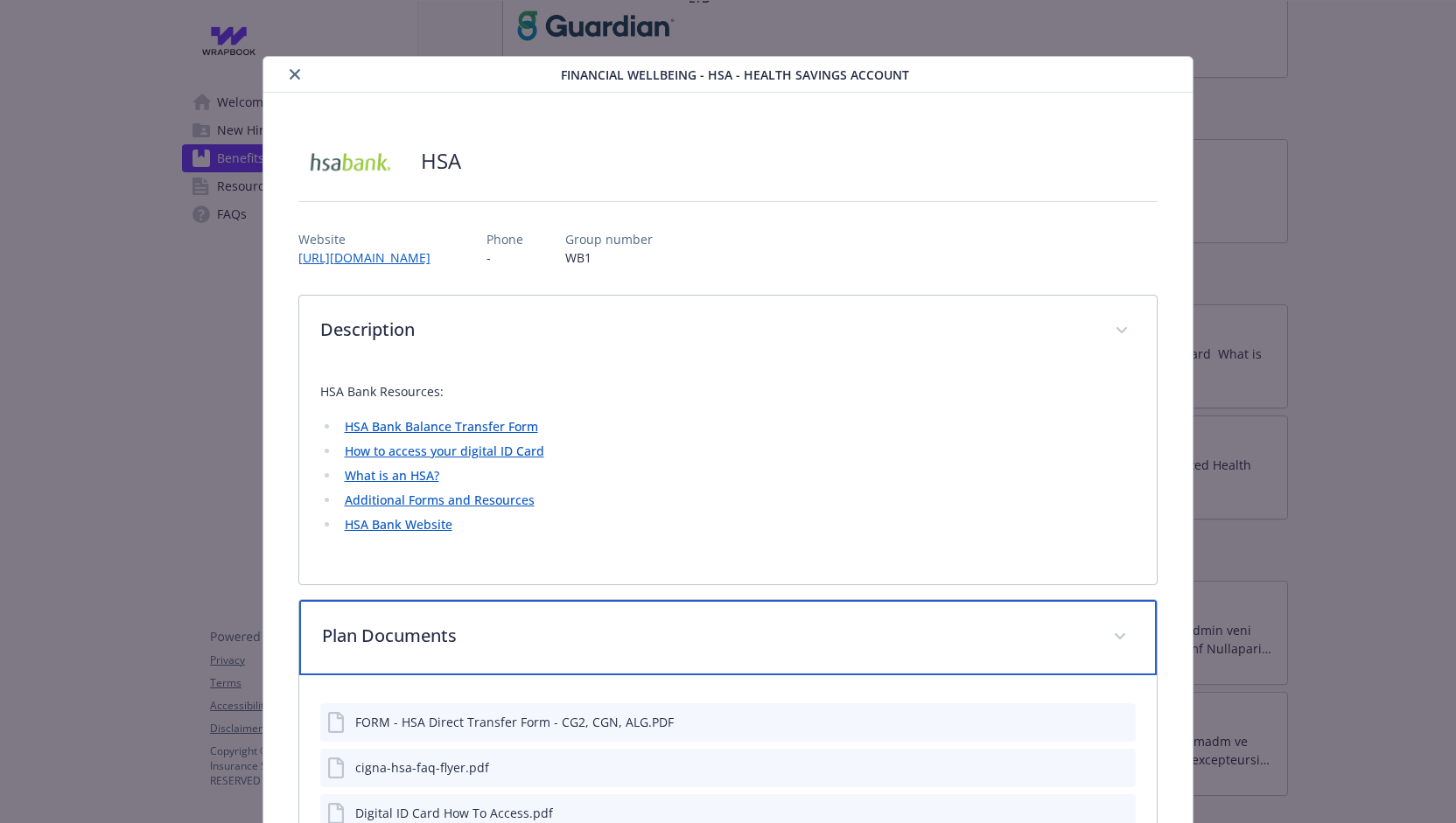
scroll to position [141, 0]
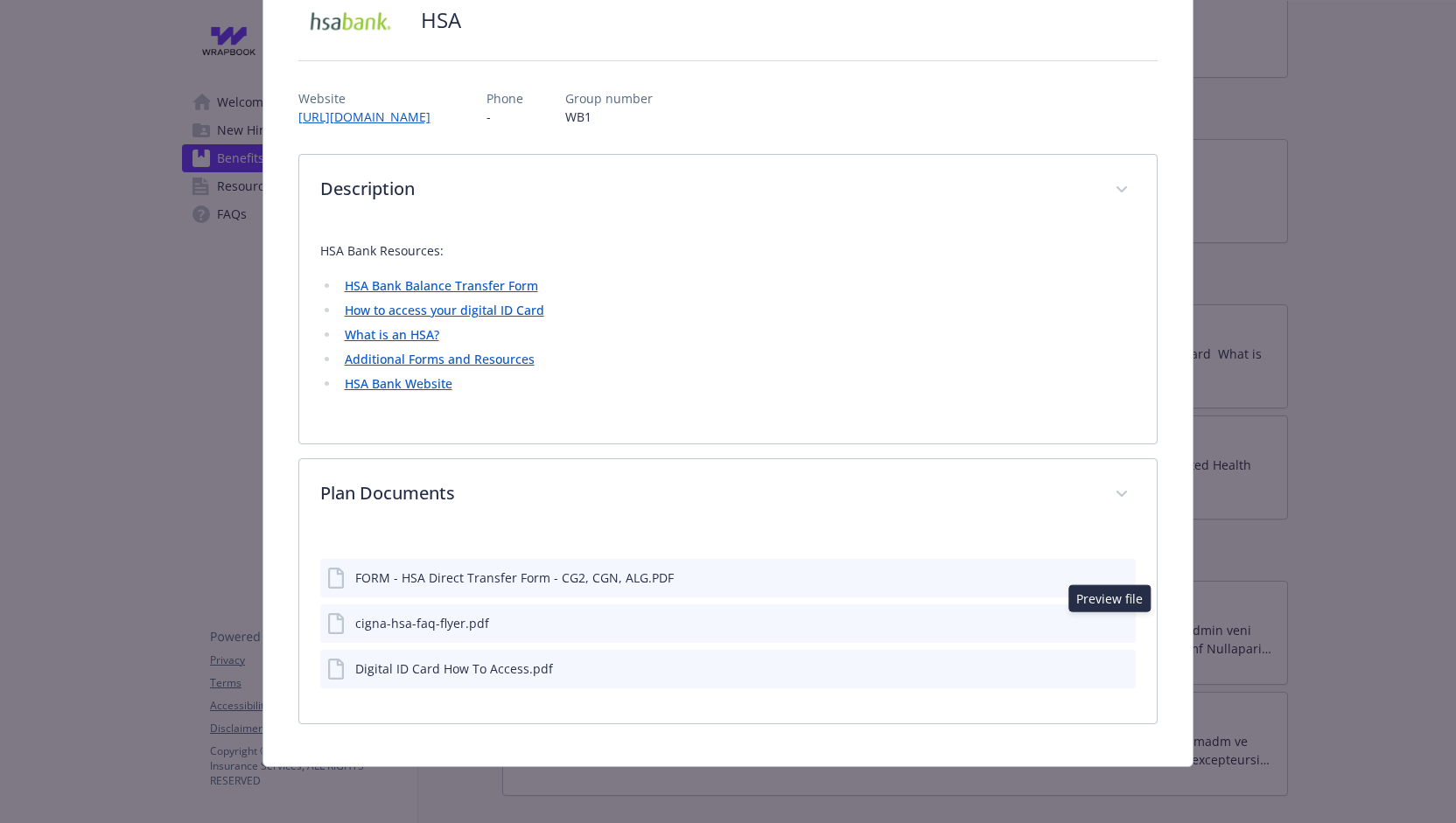
click at [1111, 627] on icon "preview file" at bounding box center [1119, 622] width 16 height 12
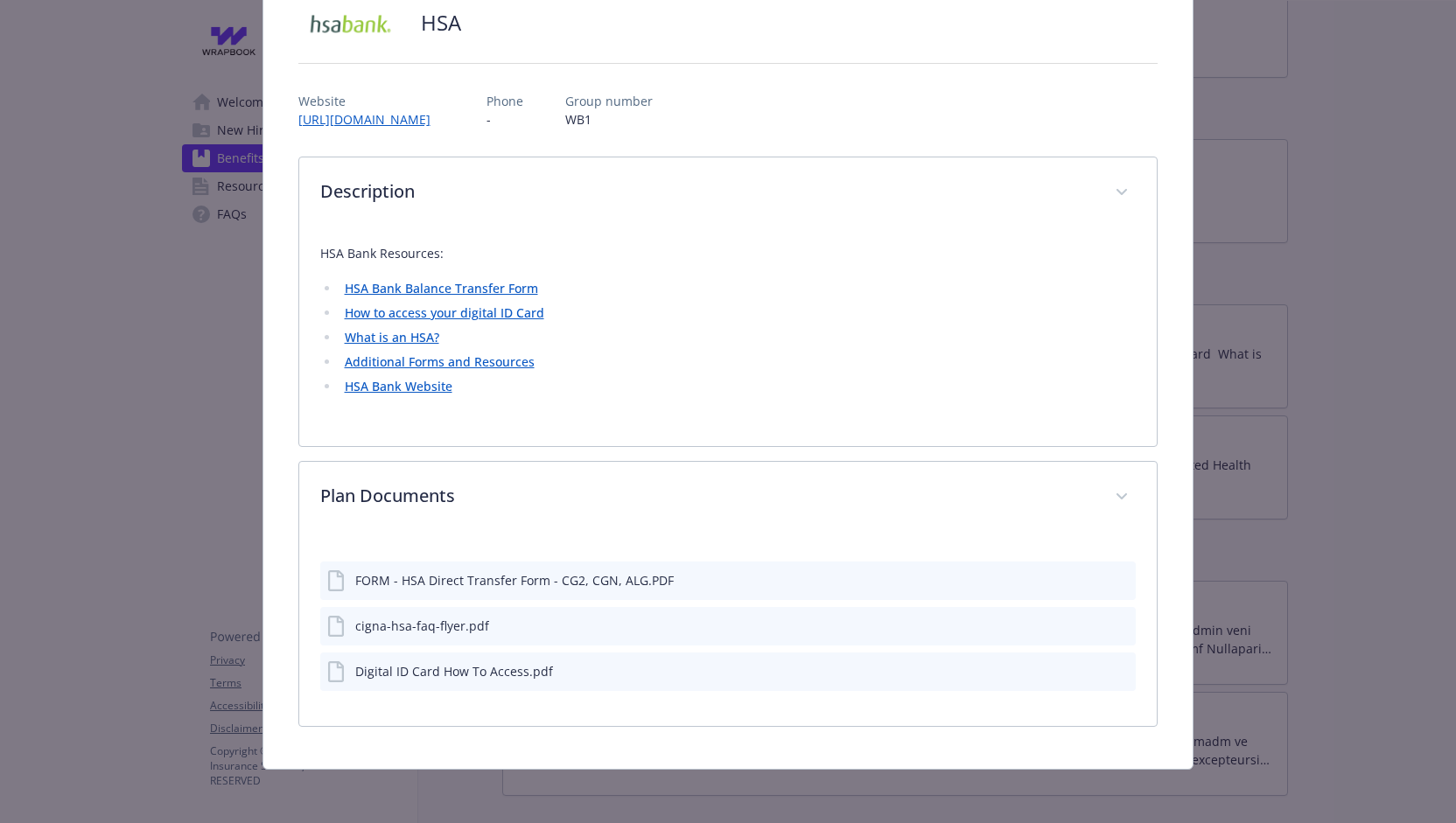
scroll to position [0, 0]
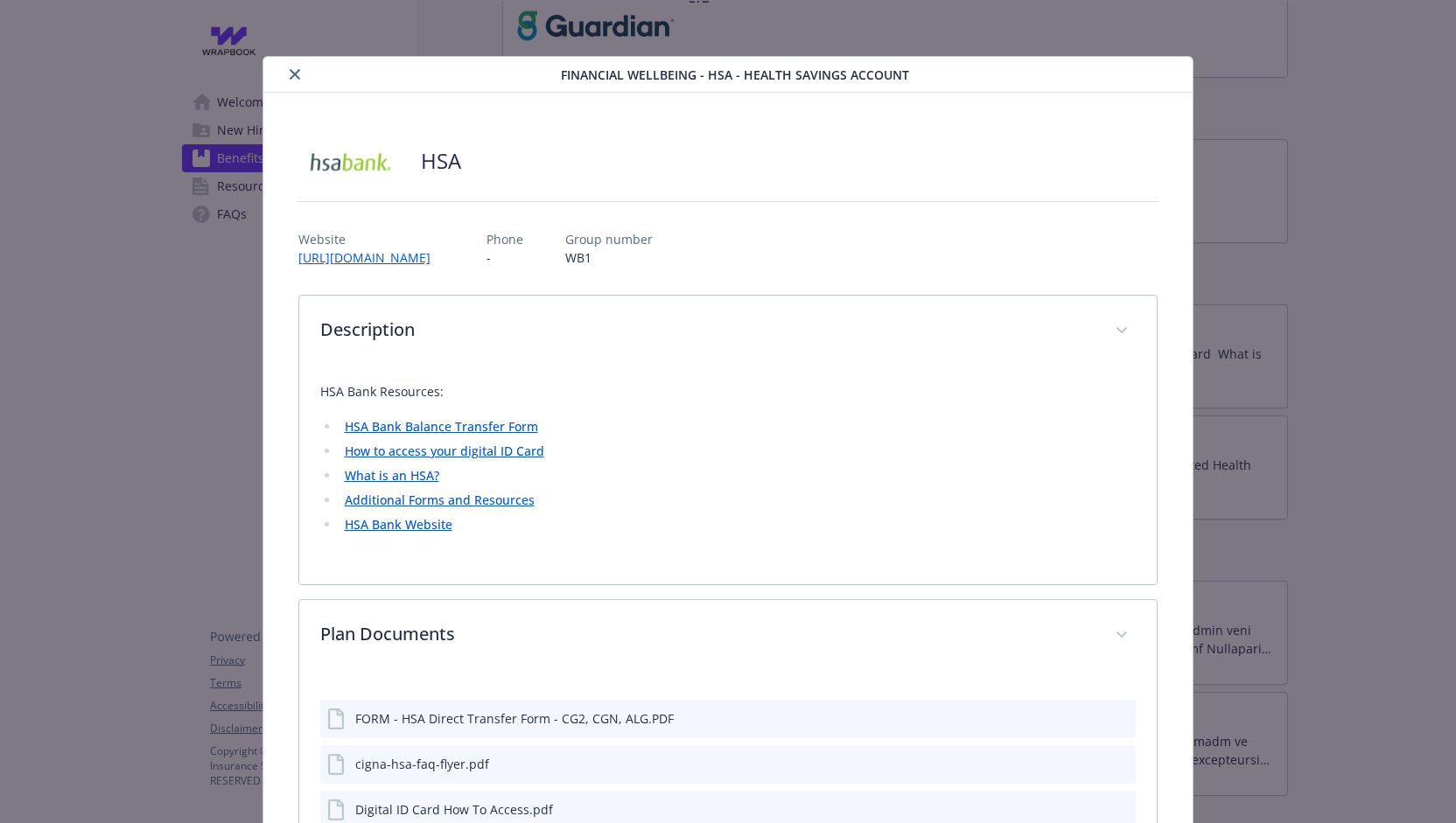
click at [285, 75] on button "close" at bounding box center [295, 74] width 21 height 21
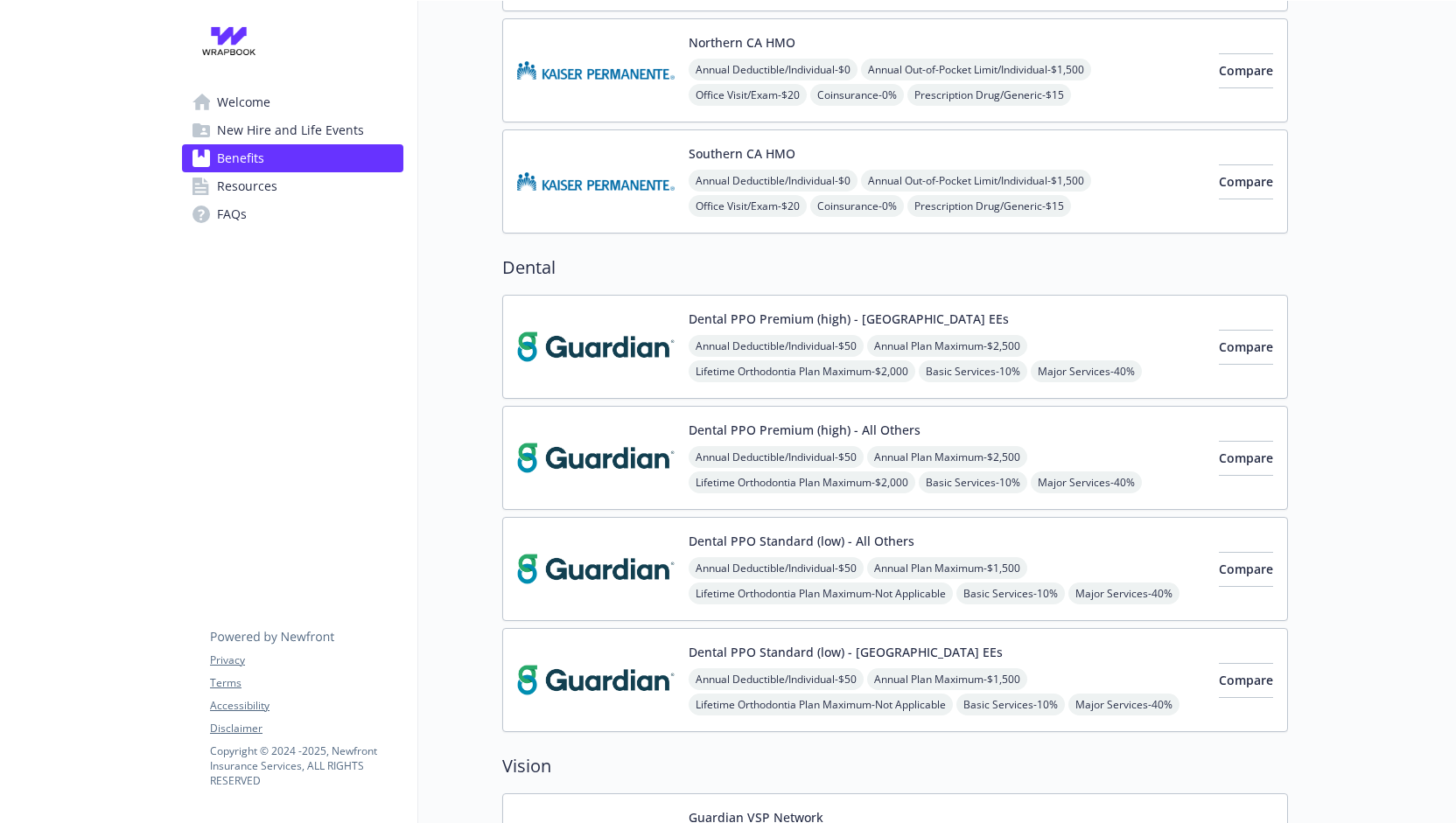
scroll to position [0, 2]
